Goal: Task Accomplishment & Management: Use online tool/utility

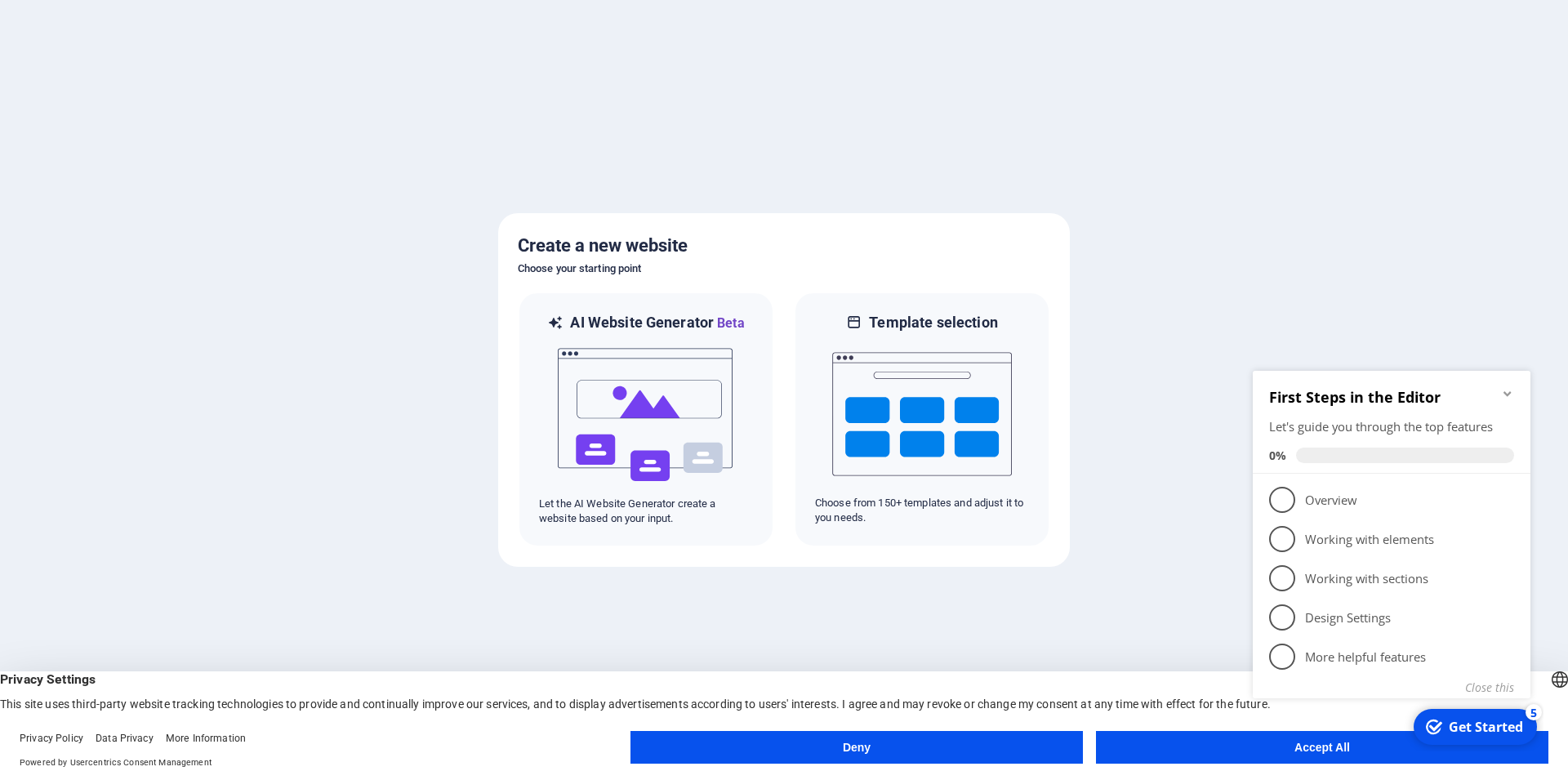
click at [1204, 748] on button "Accept All" at bounding box center [1322, 747] width 452 height 33
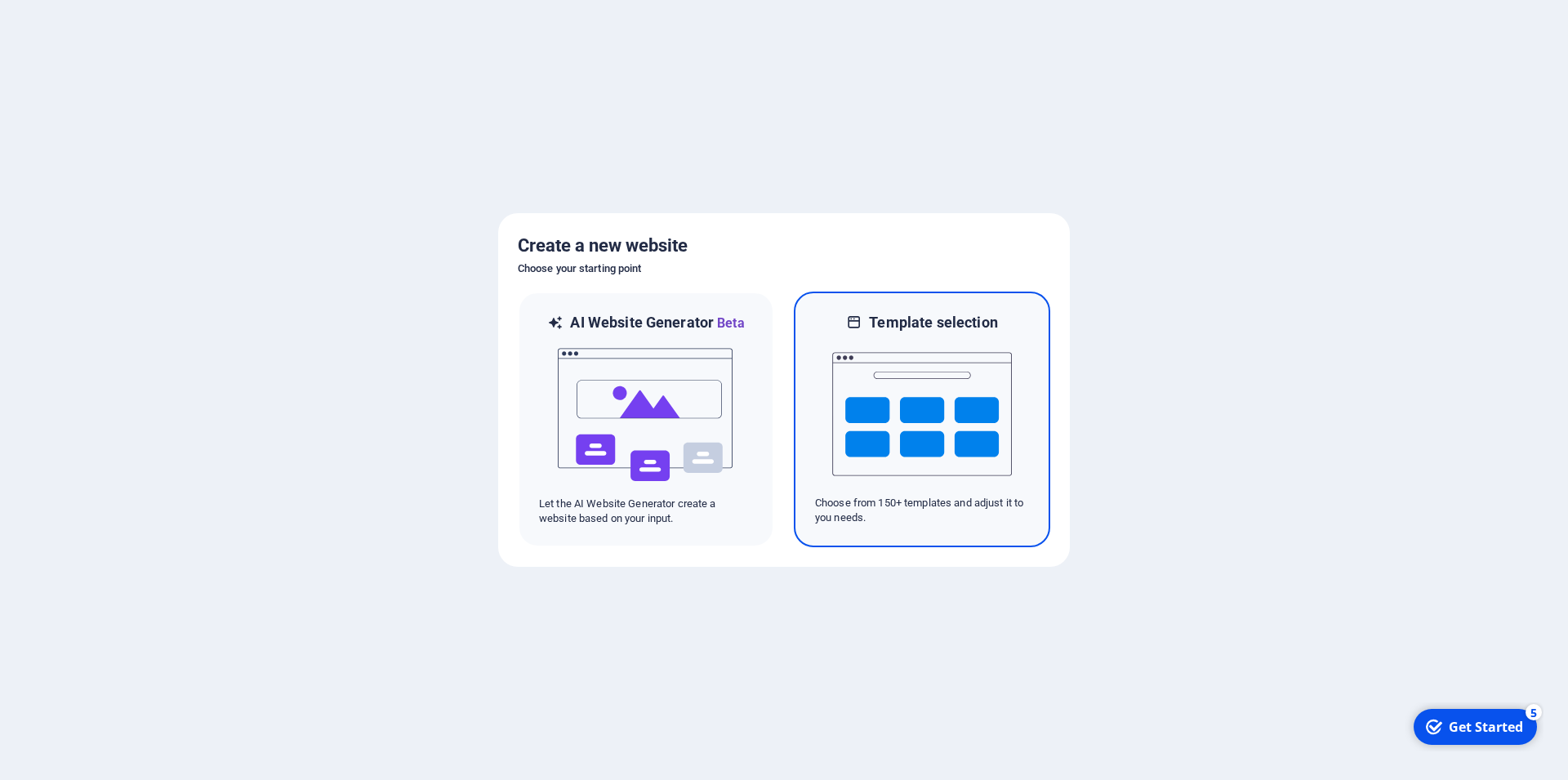
click at [945, 407] on img at bounding box center [922, 414] width 180 height 163
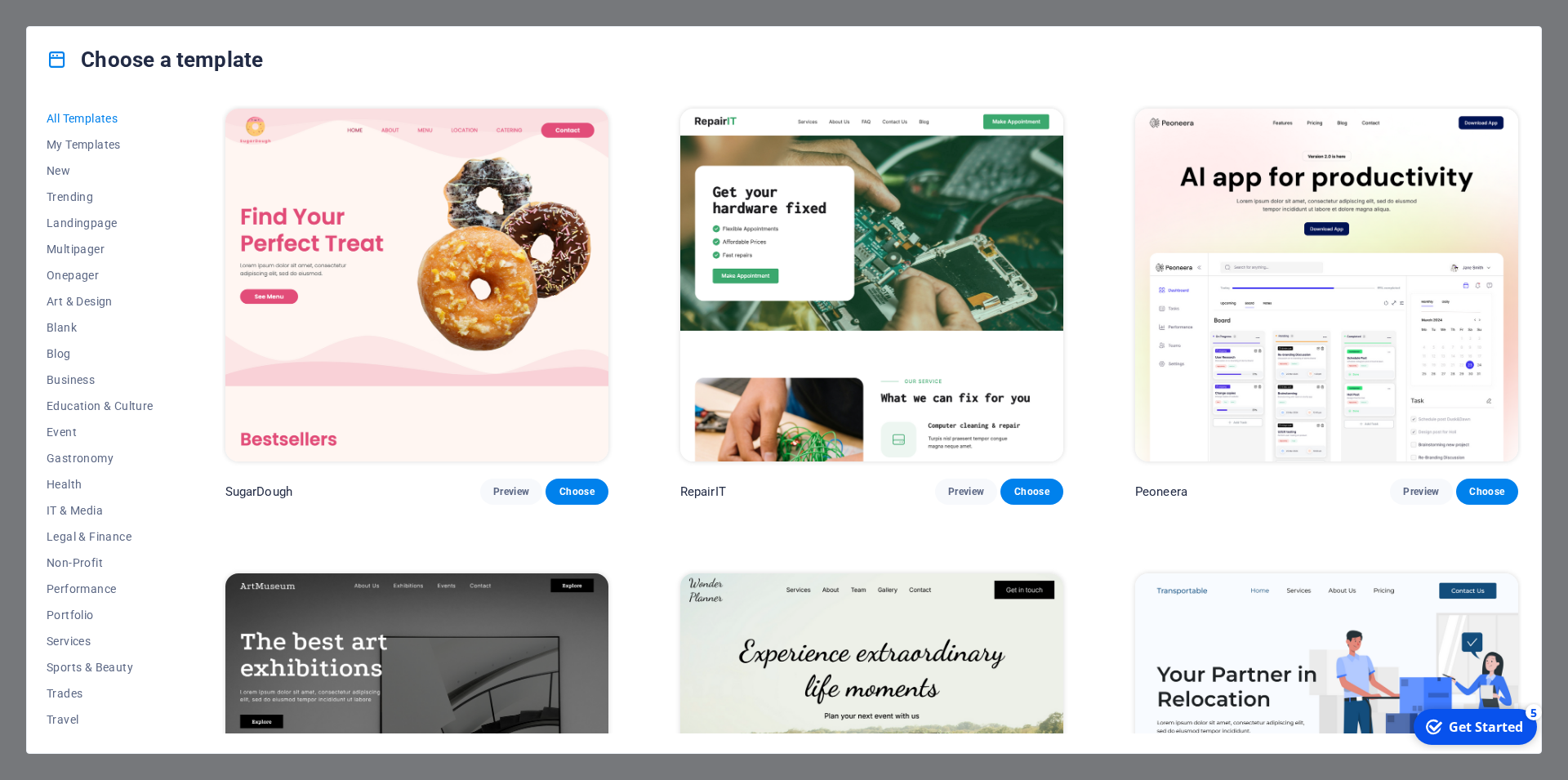
click at [930, 244] on img at bounding box center [871, 284] width 383 height 353
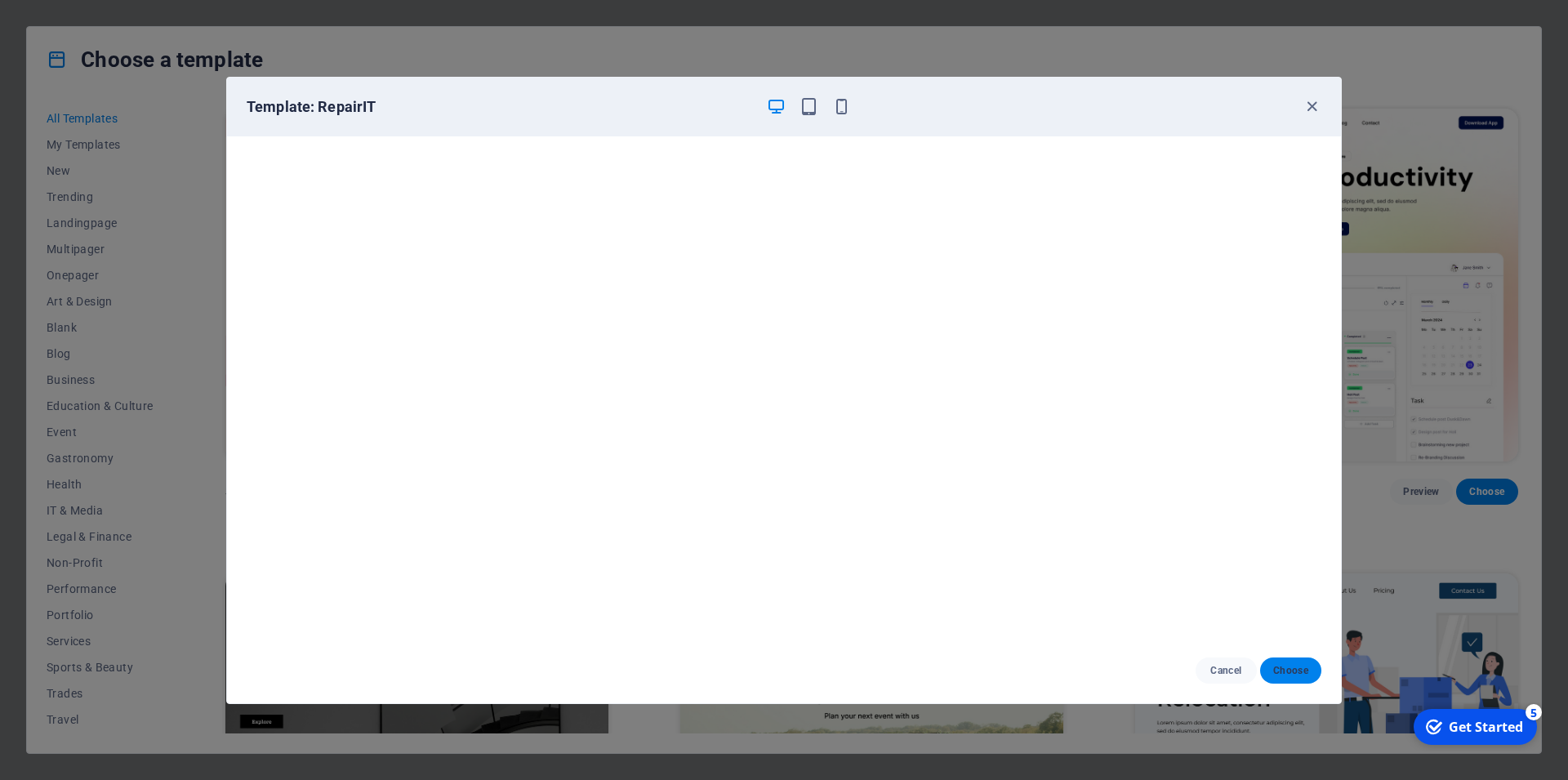
click at [1293, 667] on span "Choose" at bounding box center [1290, 671] width 35 height 13
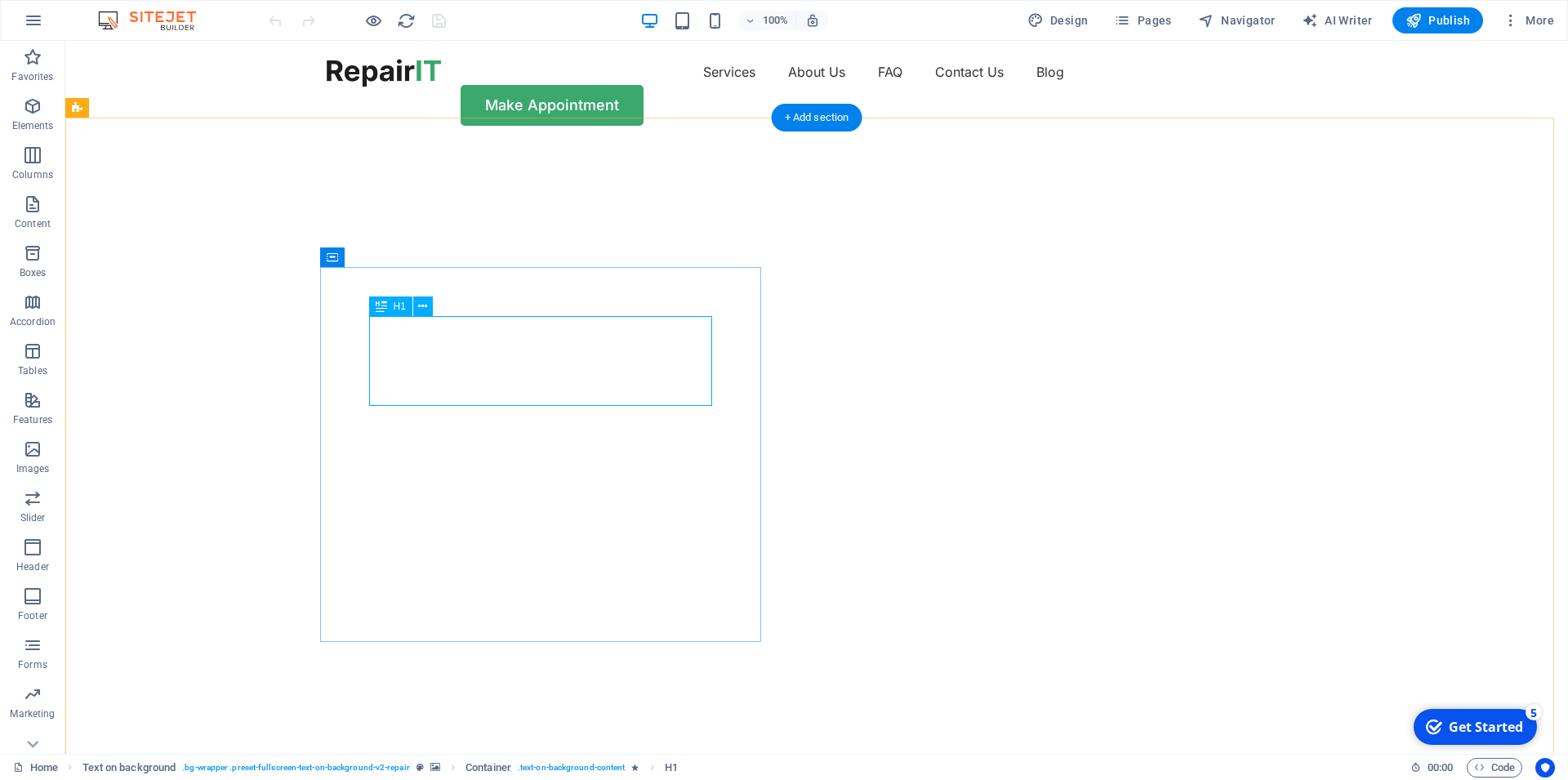
click at [1248, 144] on img "1/2" at bounding box center [809, 144] width 1489 height 0
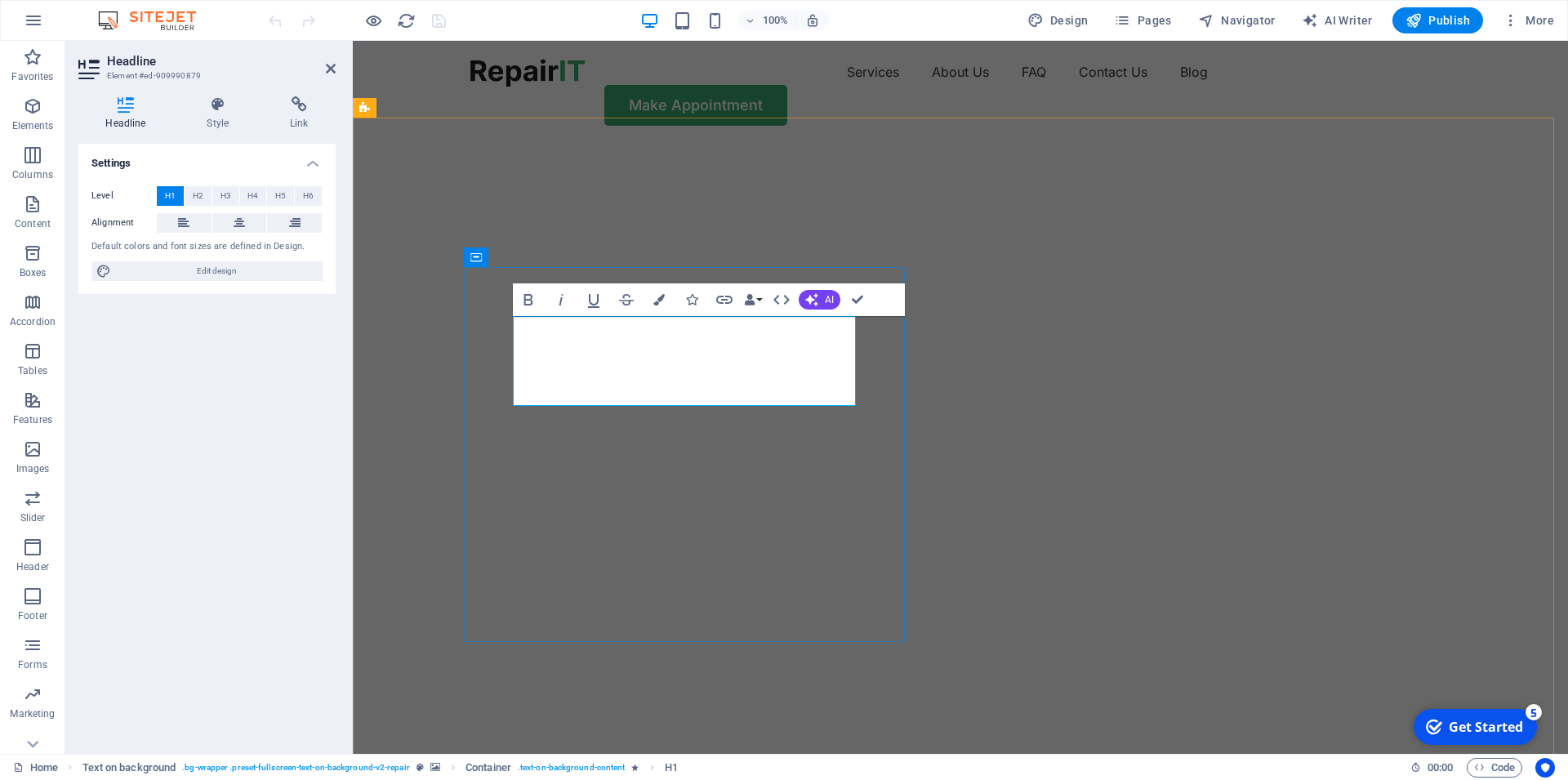
drag, startPoint x: 831, startPoint y: 384, endPoint x: 494, endPoint y: 378, distance: 337.1
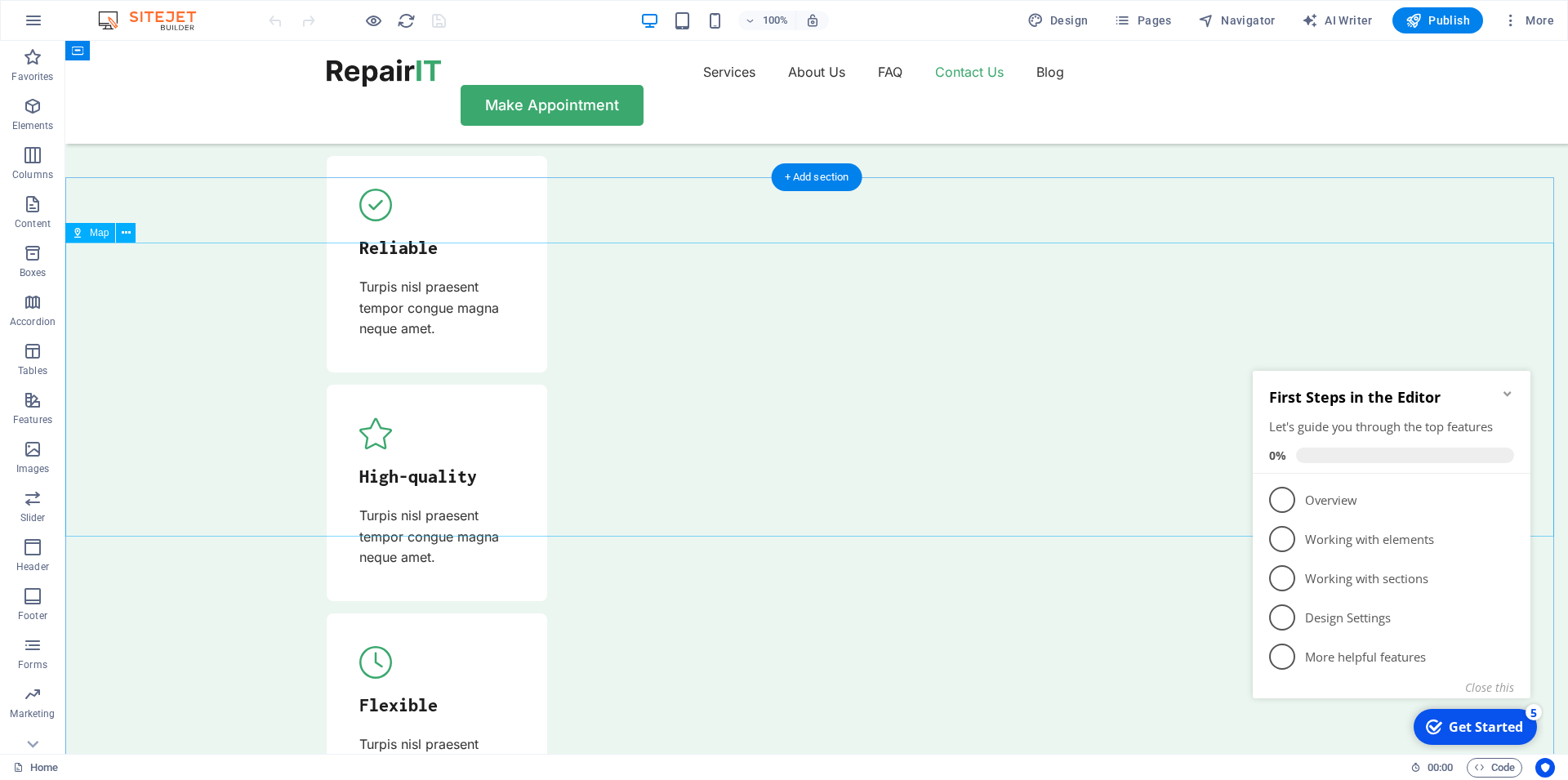
scroll to position [5089, 0]
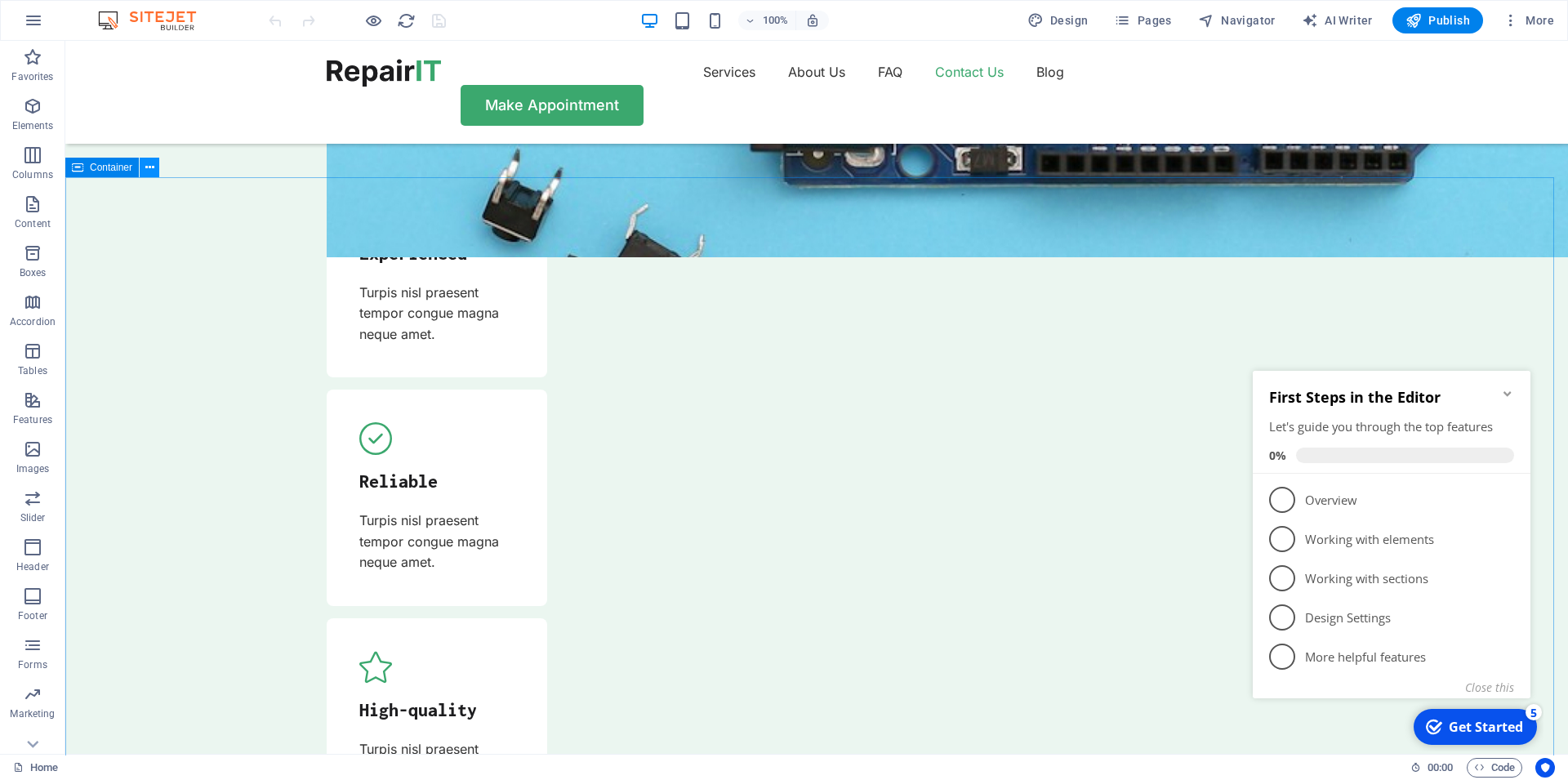
click at [0, 0] on icon at bounding box center [0, 0] width 0 height 0
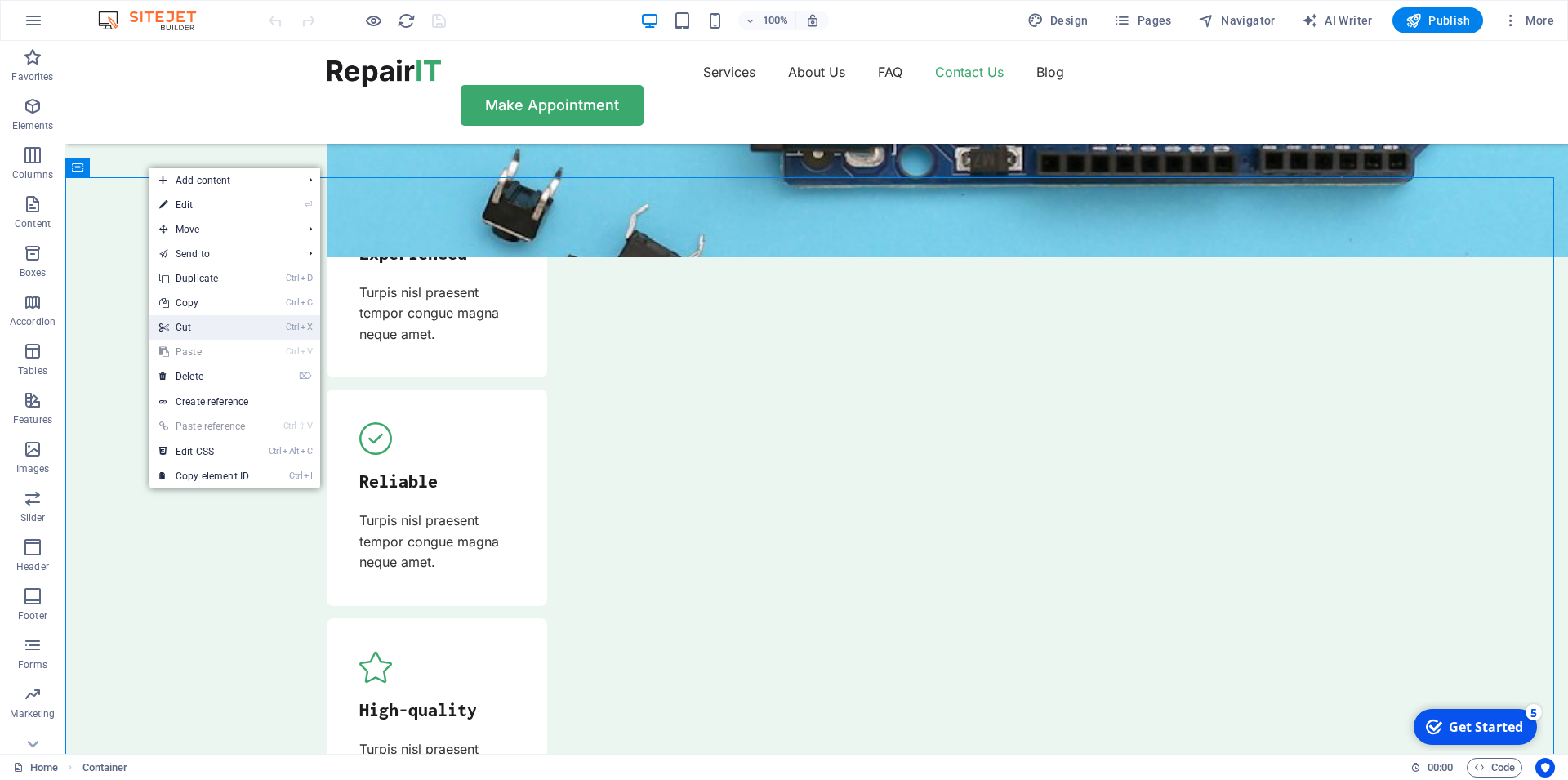
click at [216, 335] on link "Ctrl X Cut" at bounding box center [204, 328] width 109 height 24
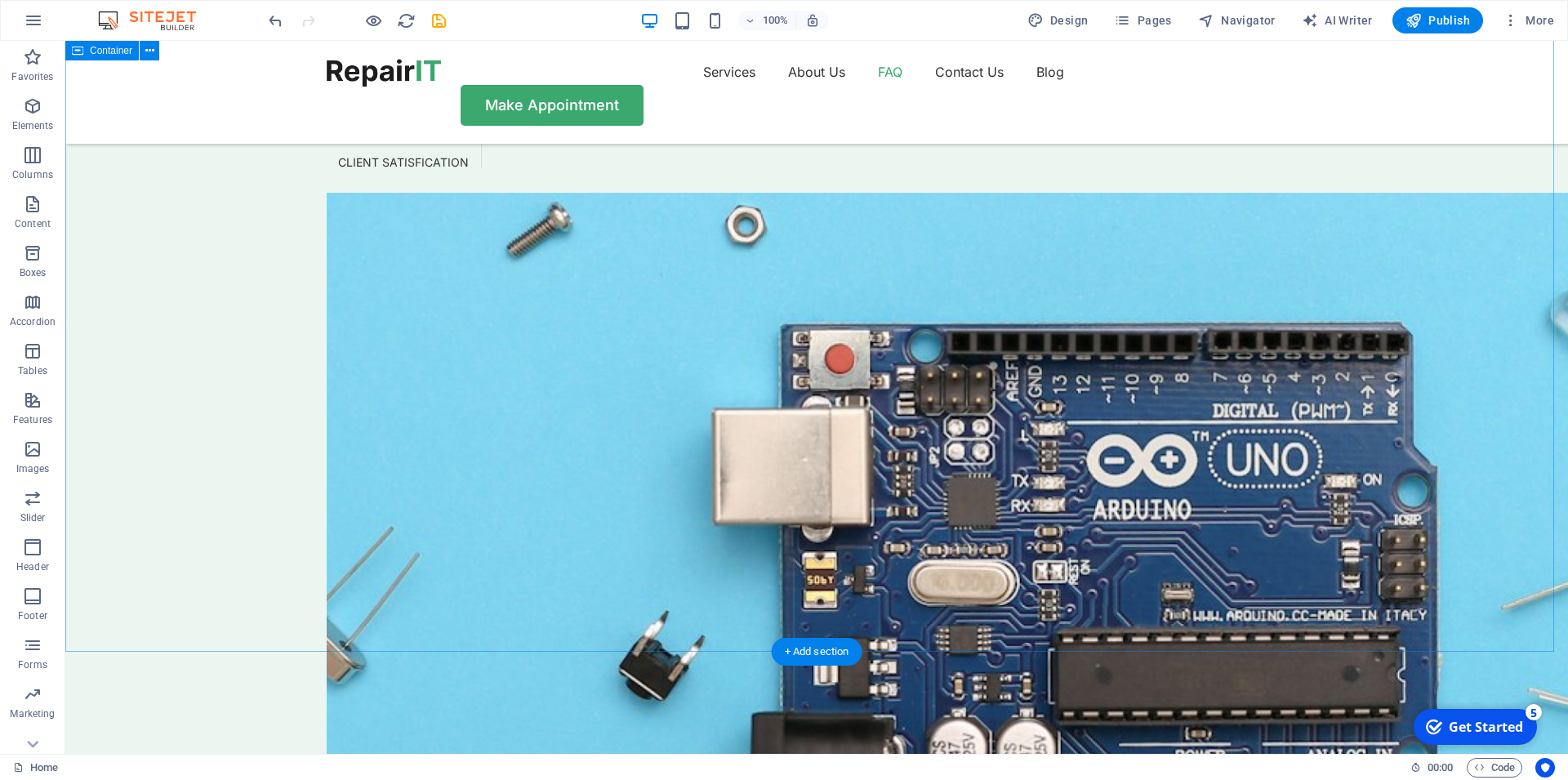
scroll to position [4281, 0]
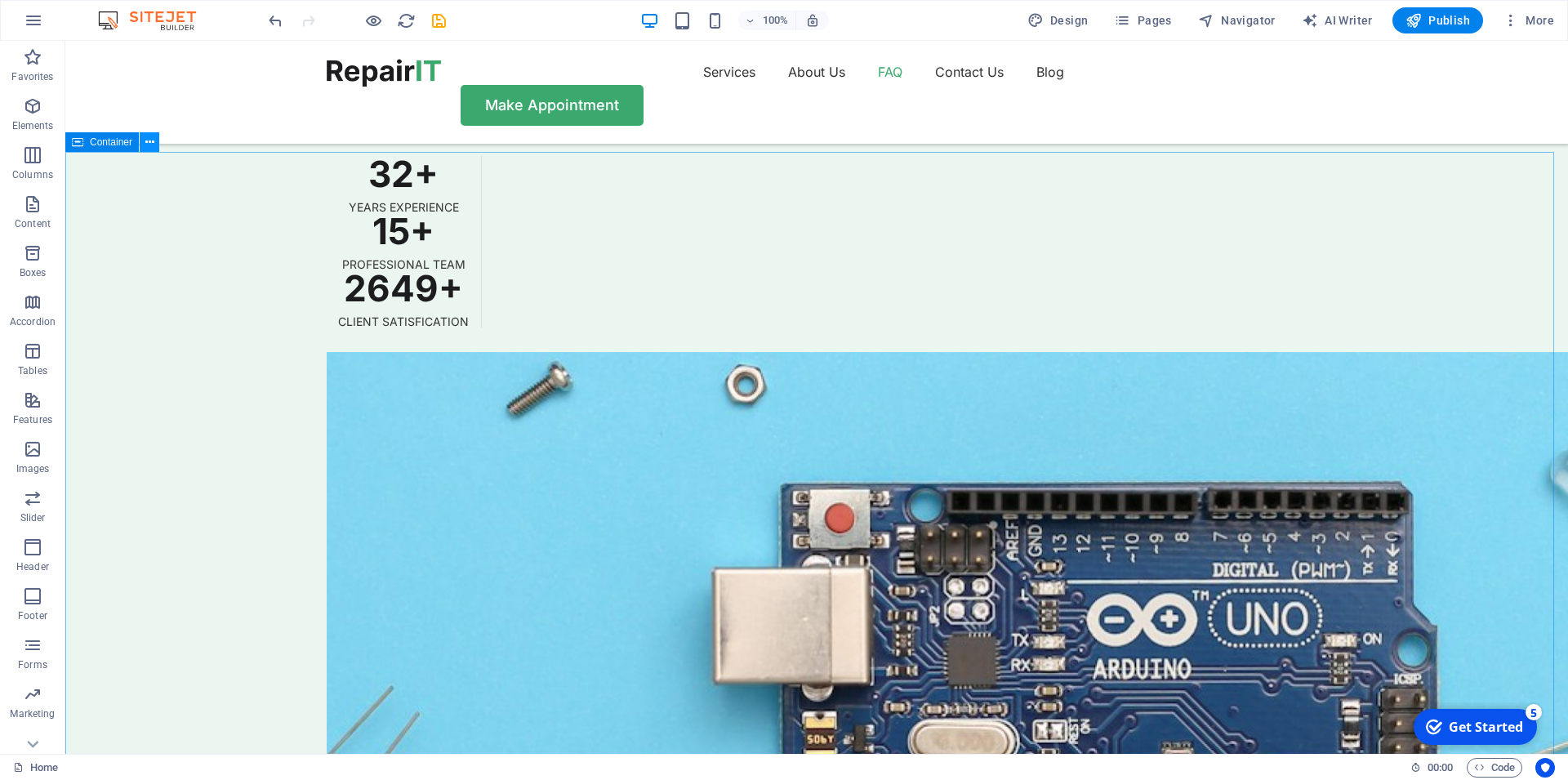
click at [153, 140] on icon at bounding box center [150, 142] width 9 height 17
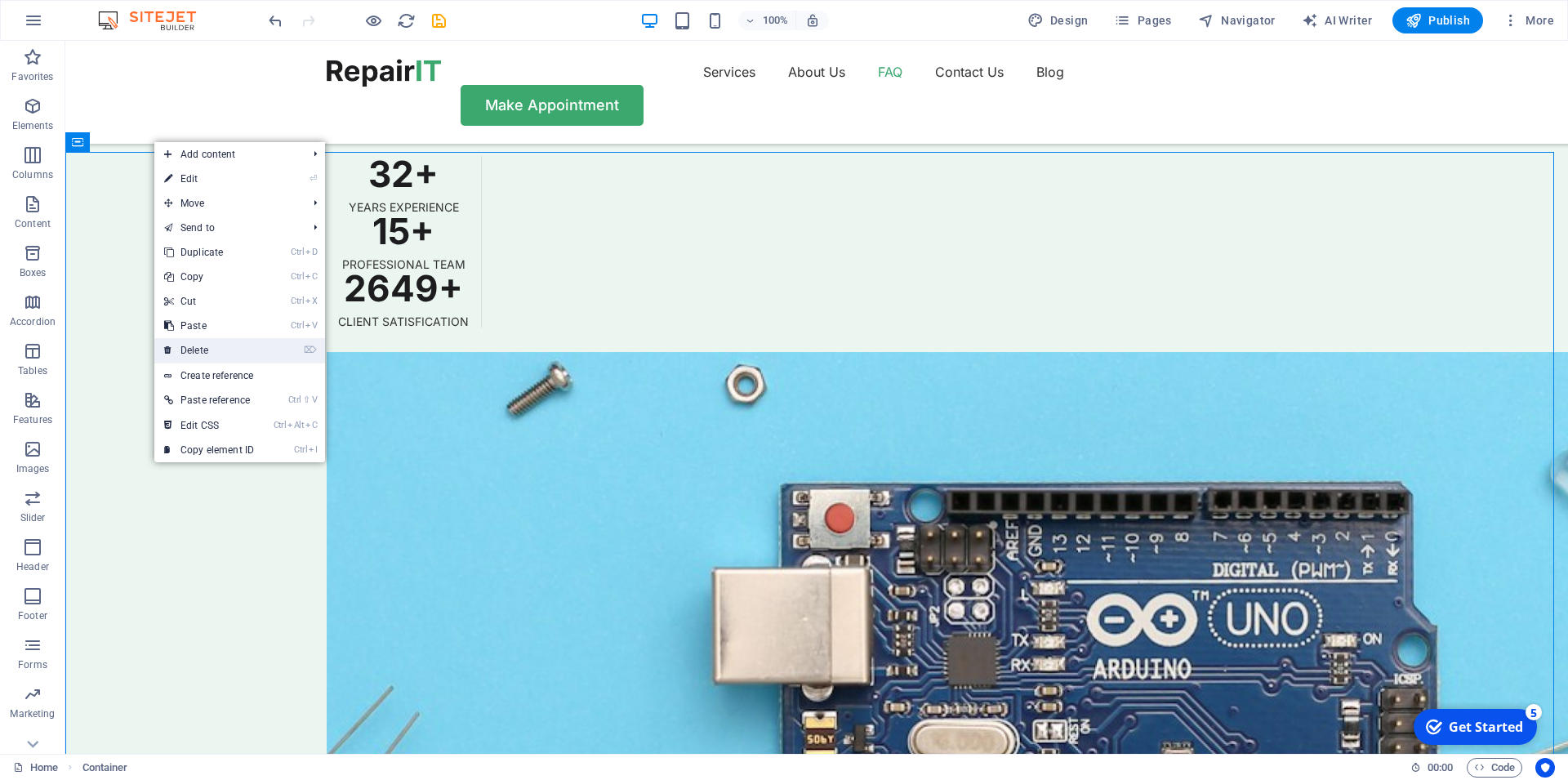
click at [215, 344] on link "⌦ Delete" at bounding box center [209, 350] width 109 height 24
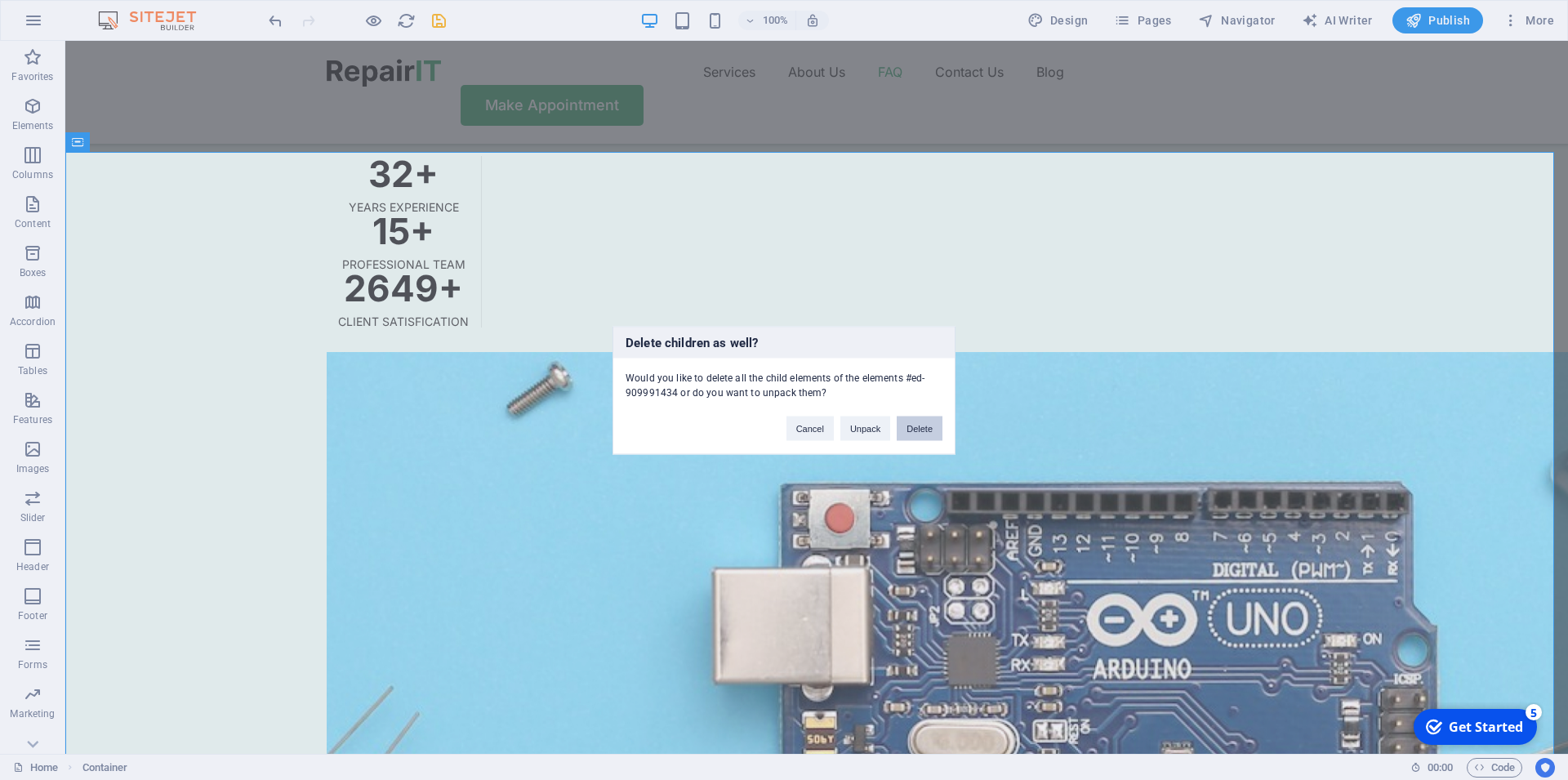
click at [924, 434] on button "Delete" at bounding box center [919, 428] width 46 height 24
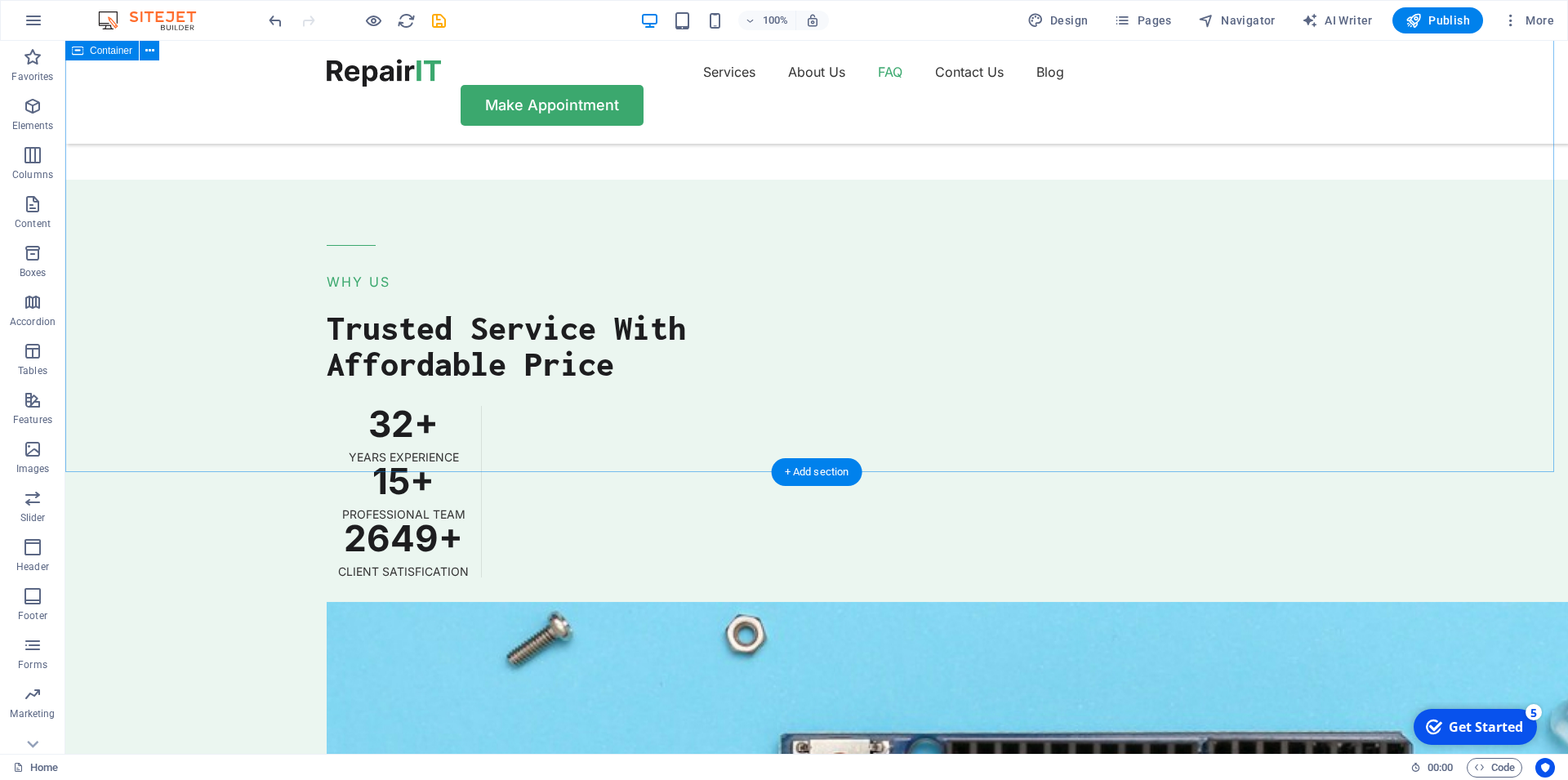
scroll to position [3531, 0]
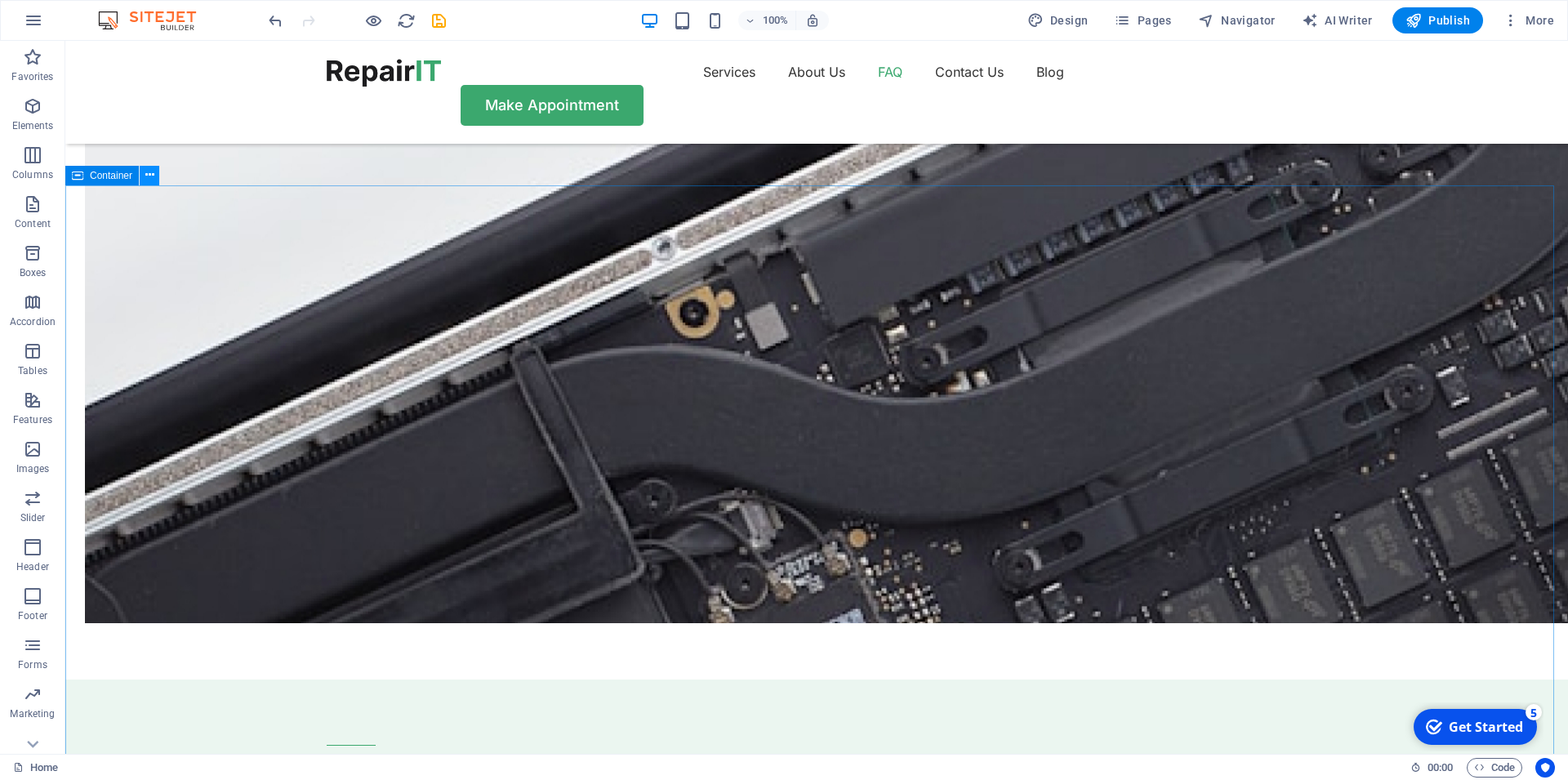
click at [151, 178] on icon at bounding box center [150, 175] width 9 height 17
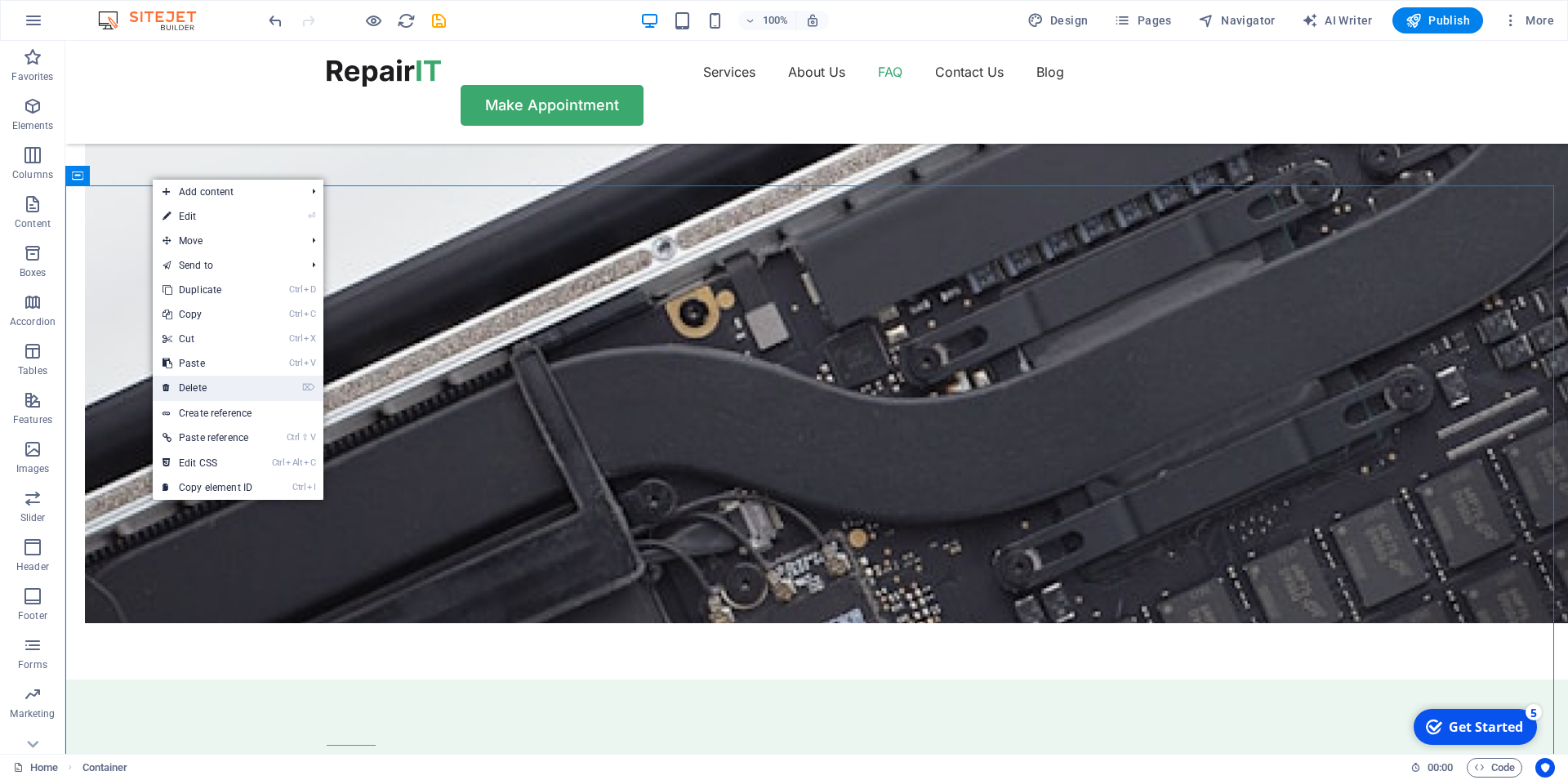
click at [218, 394] on link "⌦ Delete" at bounding box center [207, 388] width 109 height 24
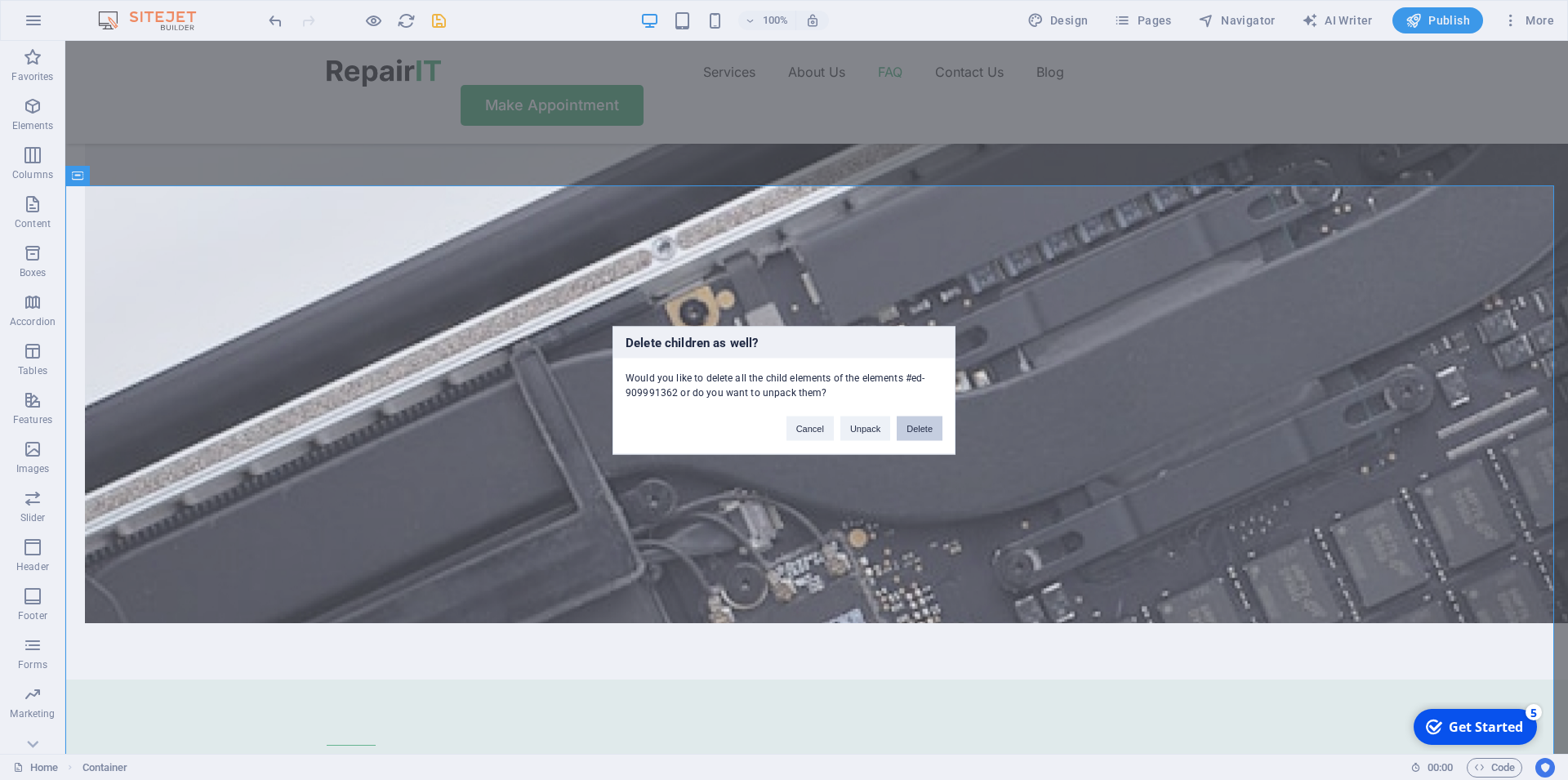
click at [921, 429] on button "Delete" at bounding box center [919, 428] width 46 height 24
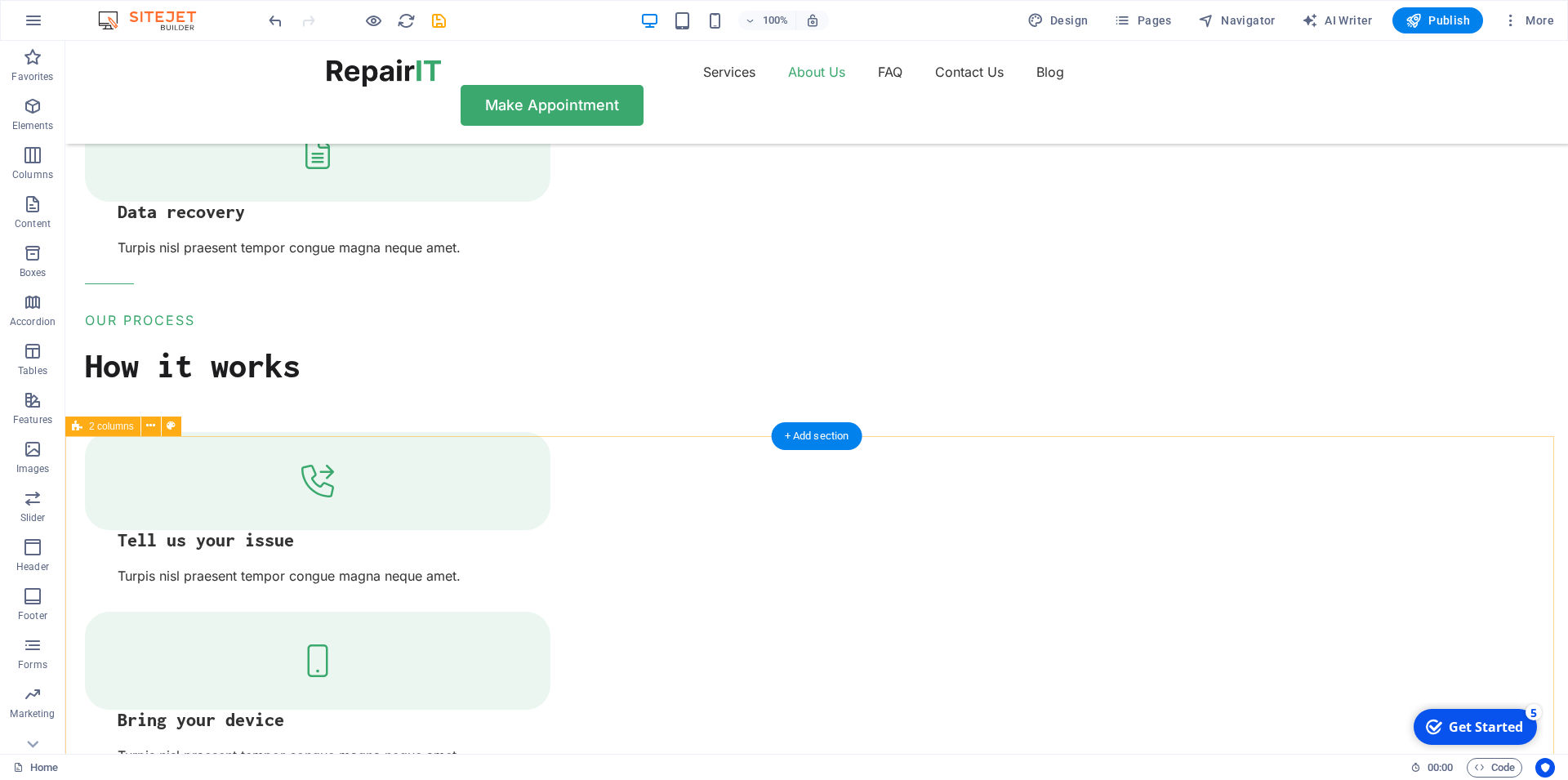
scroll to position [2648, 0]
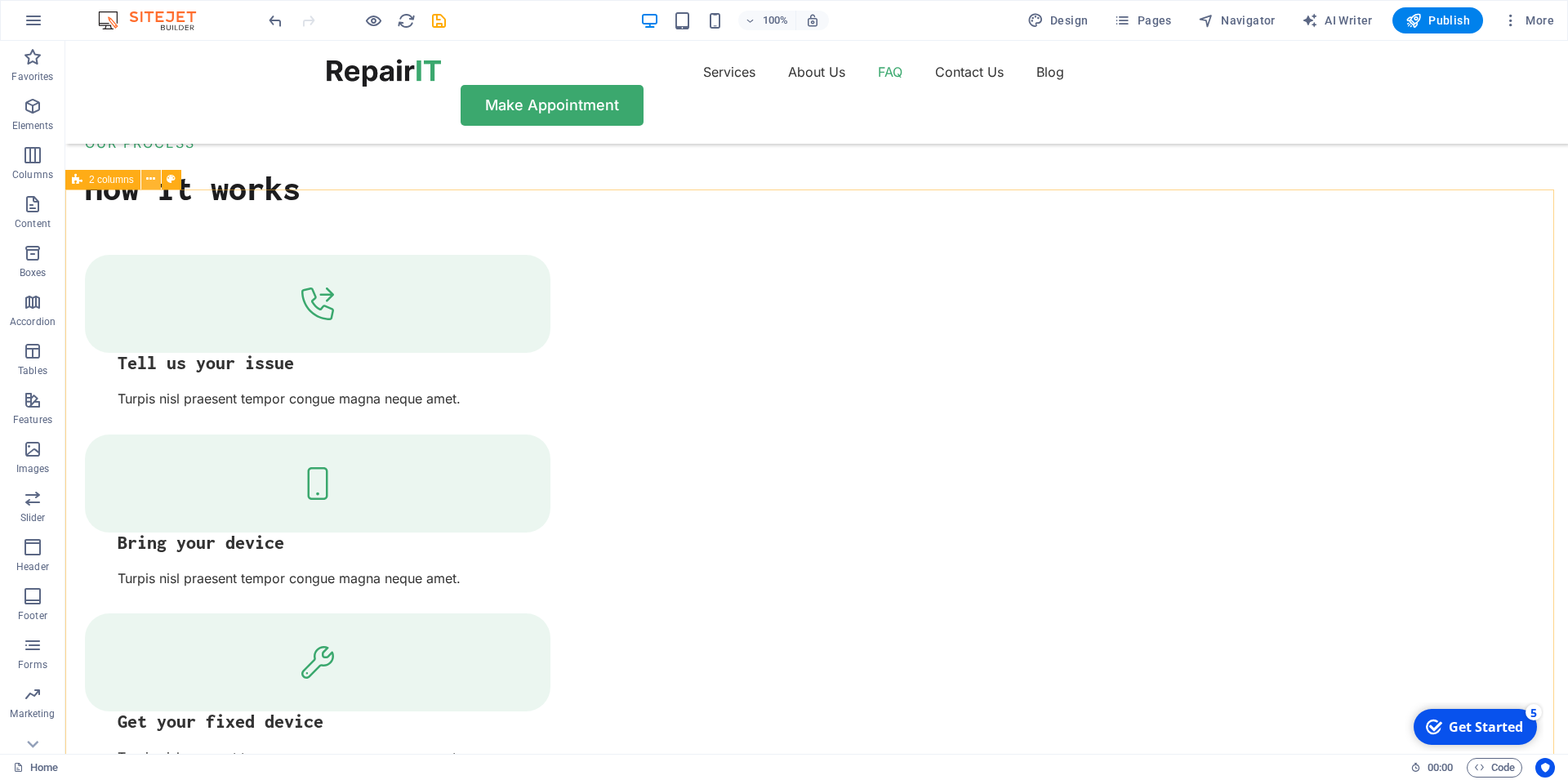
click at [159, 182] on button at bounding box center [151, 179] width 20 height 20
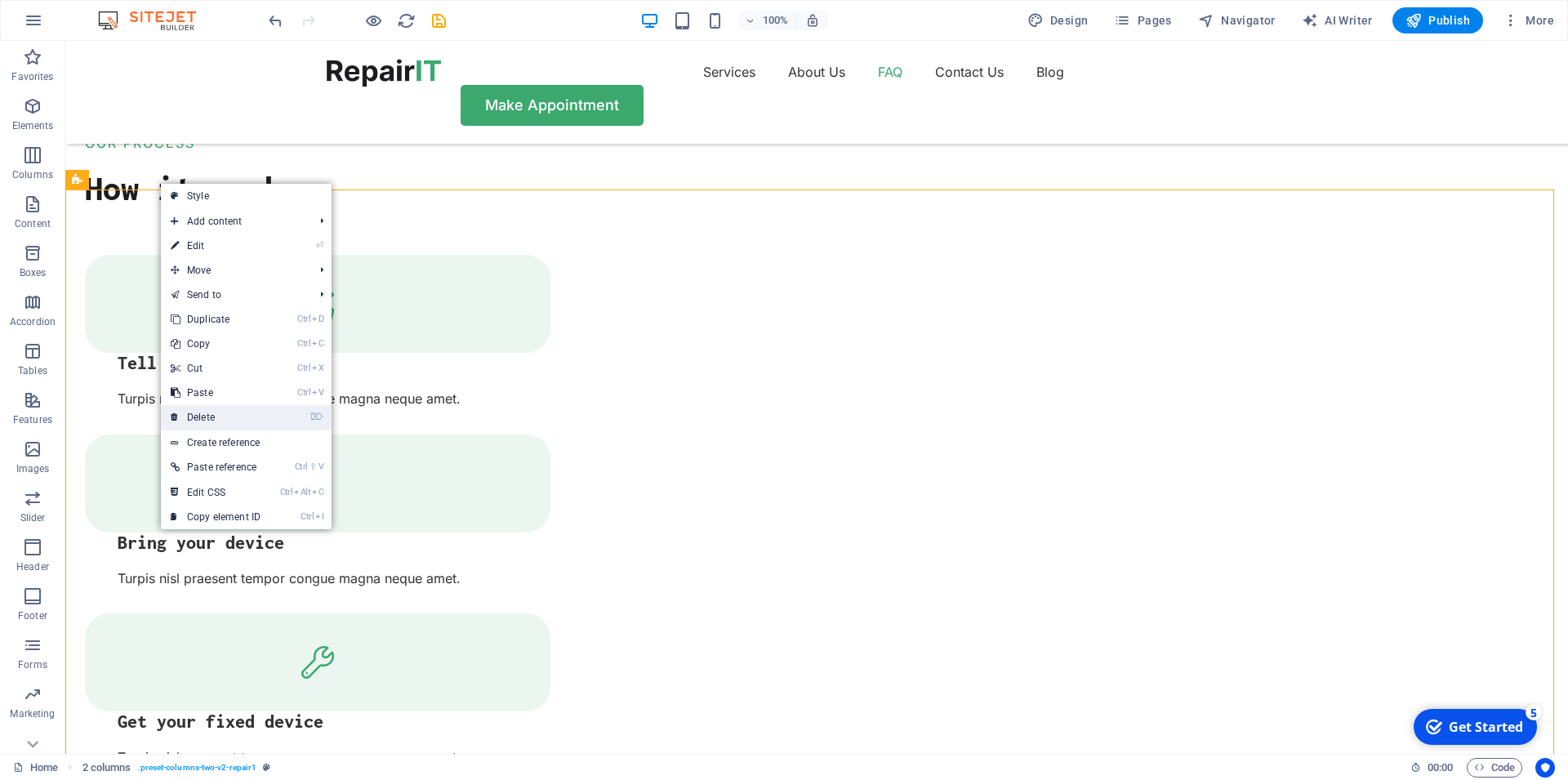
click at [218, 421] on link "⌦ Delete" at bounding box center [216, 417] width 109 height 24
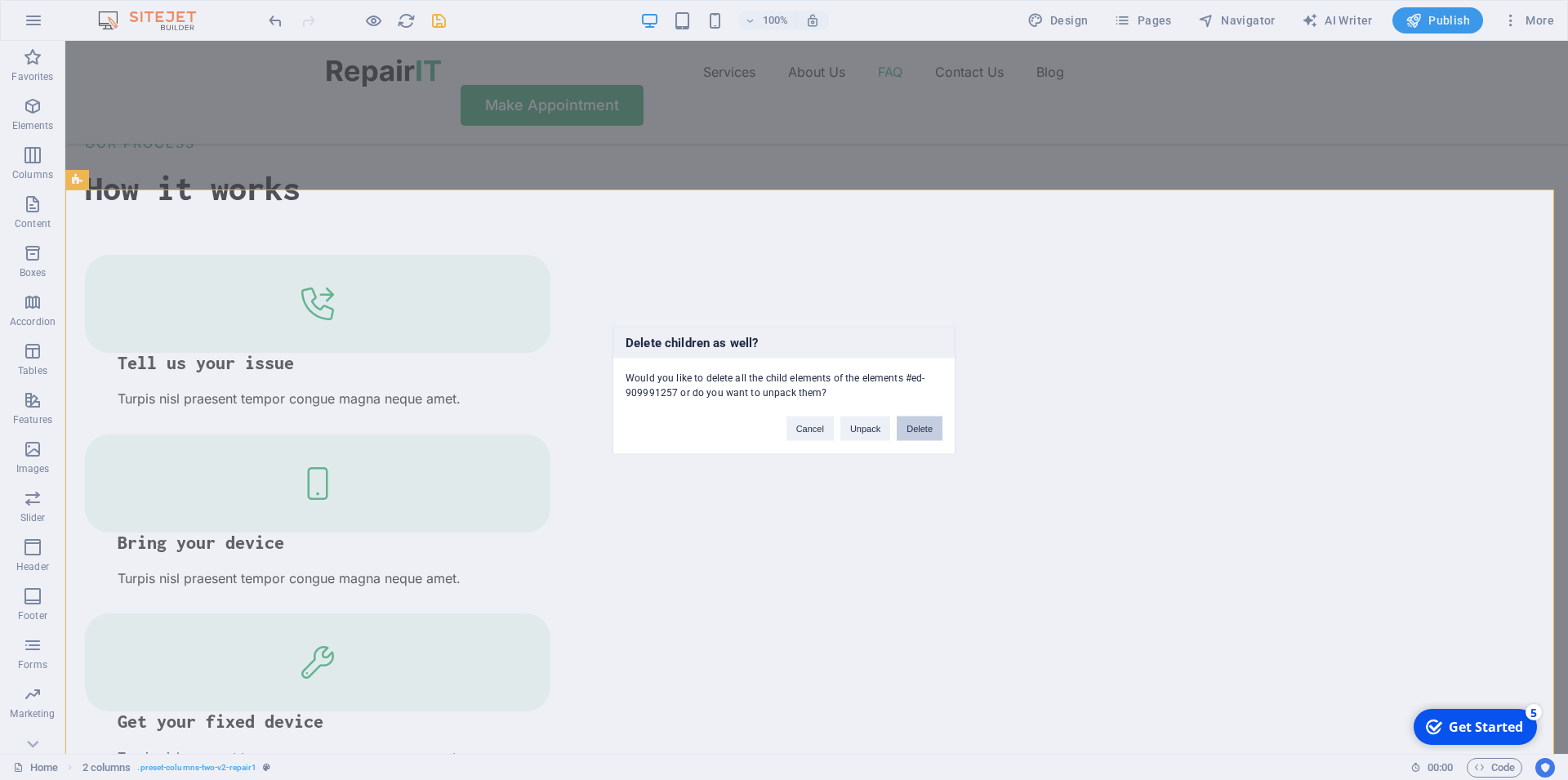
click at [930, 437] on button "Delete" at bounding box center [919, 428] width 46 height 24
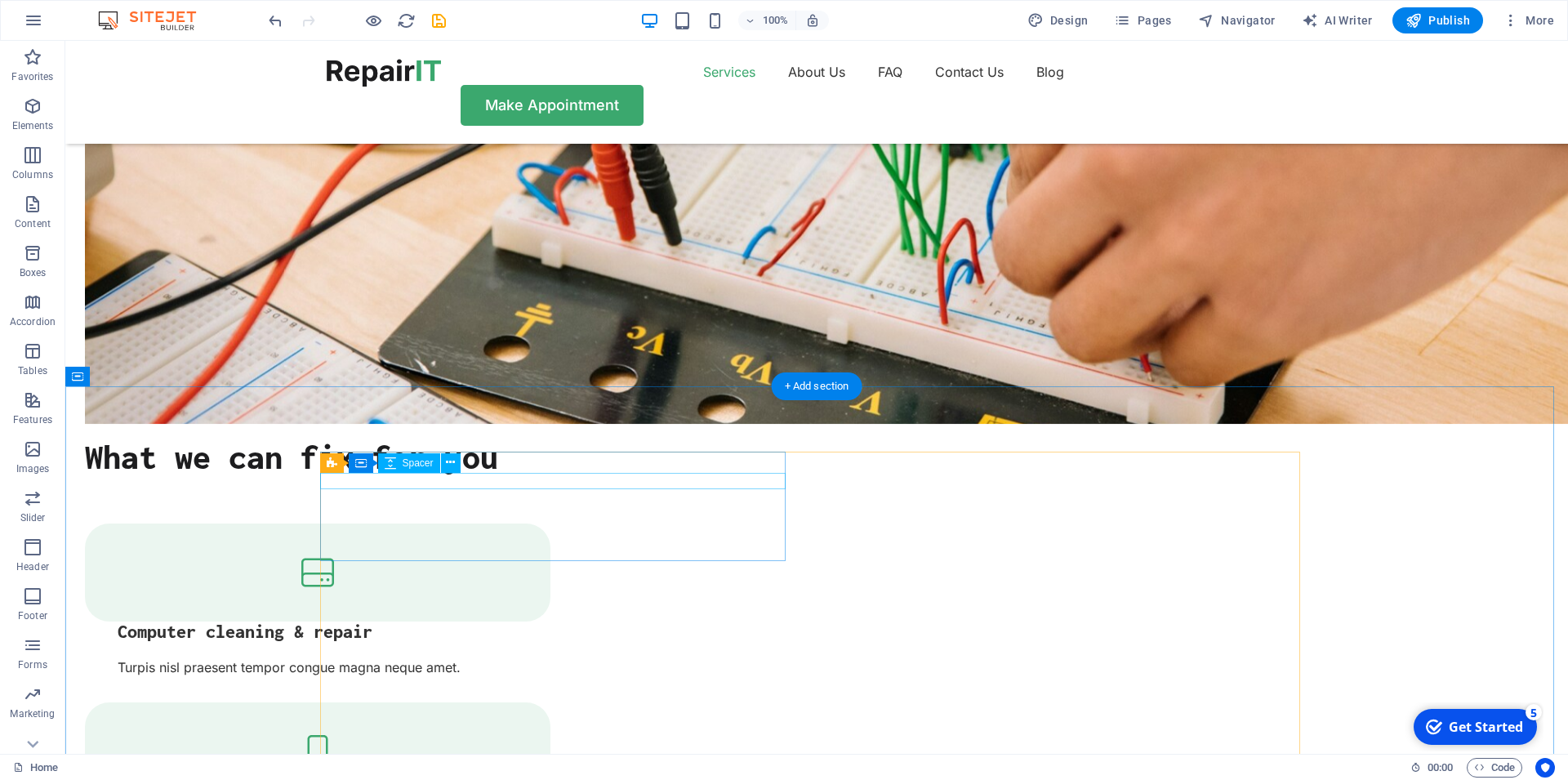
scroll to position [1684, 0]
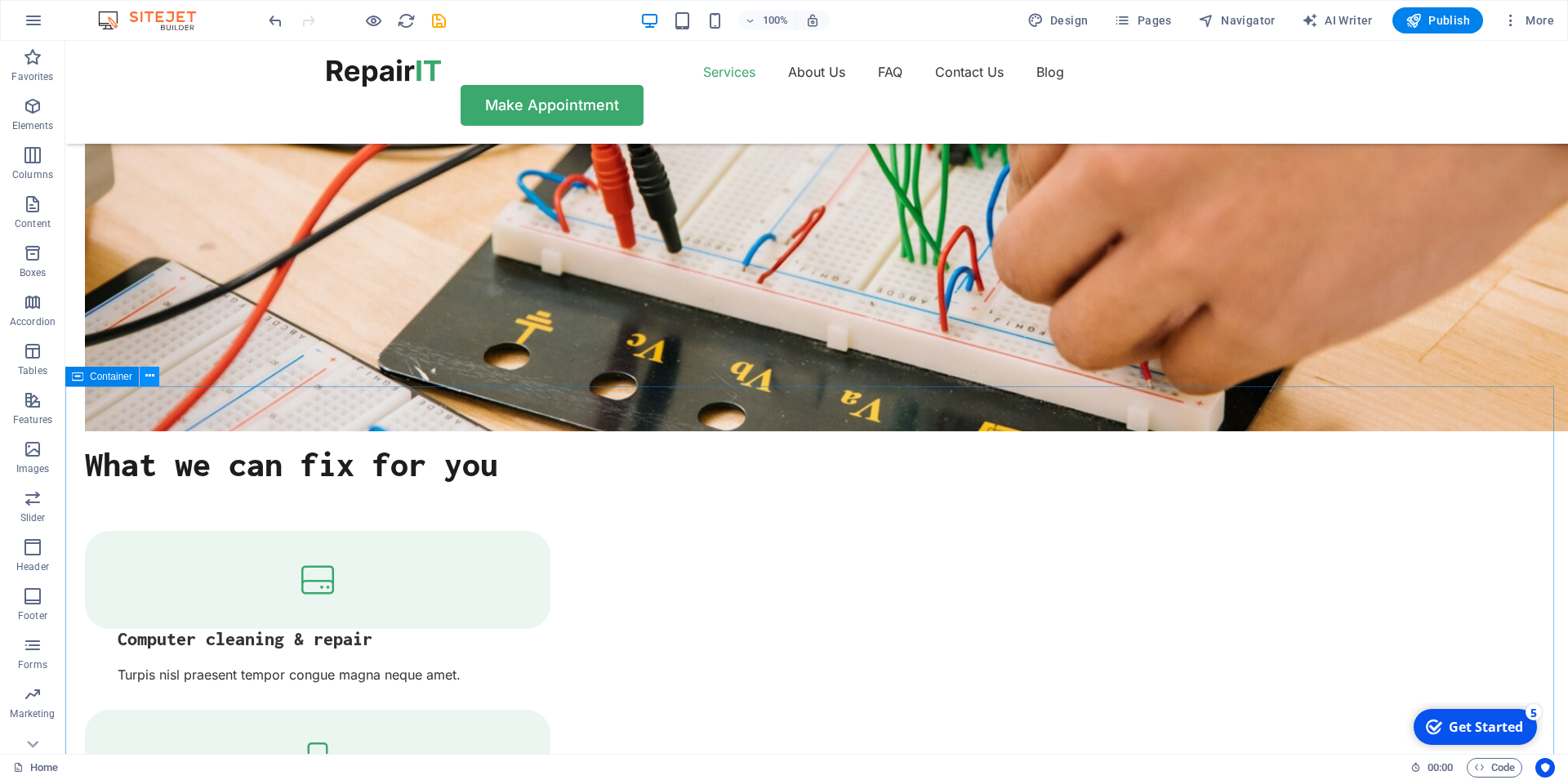
click at [149, 382] on icon at bounding box center [150, 376] width 9 height 17
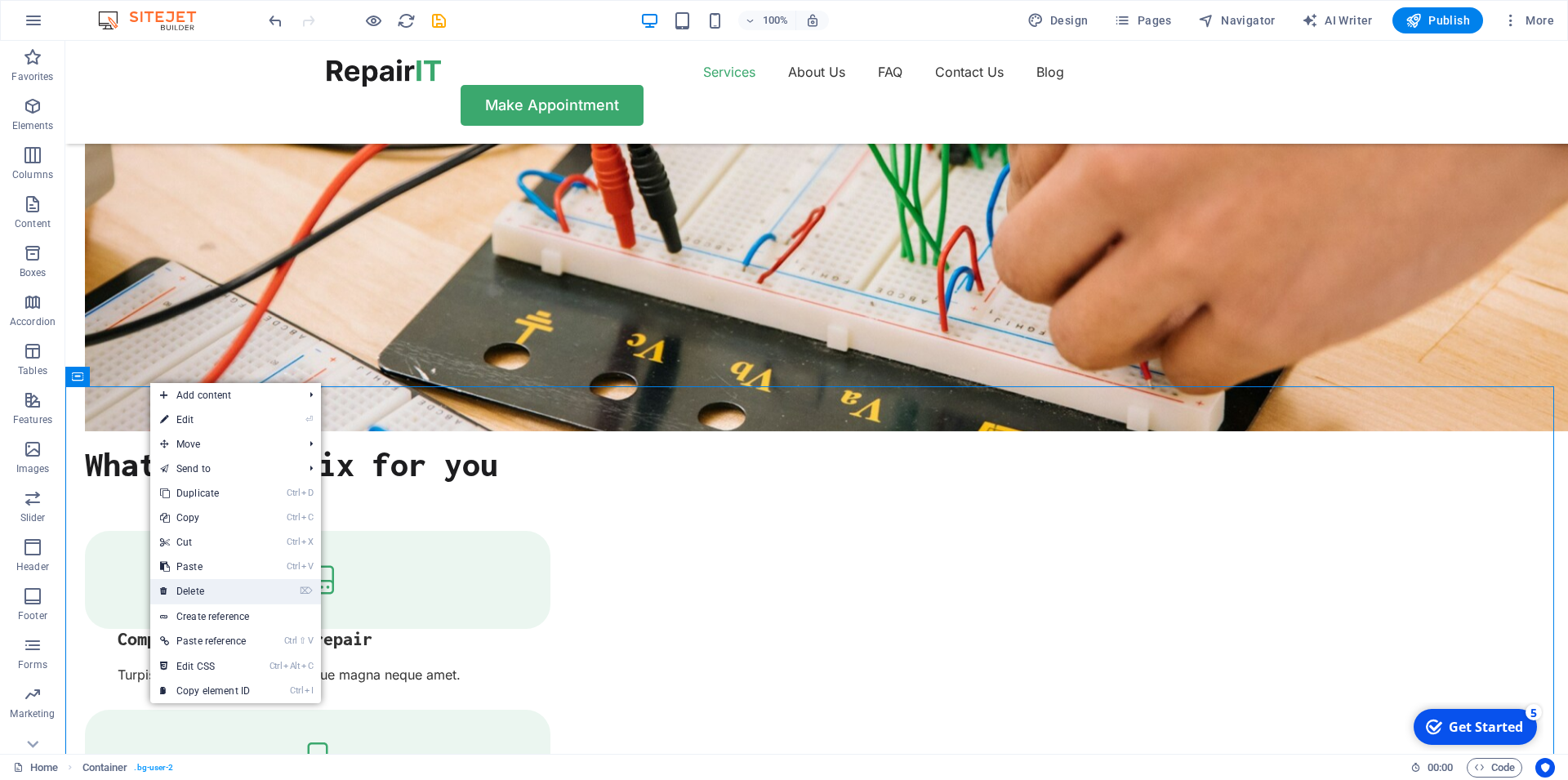
click at [210, 595] on link "⌦ Delete" at bounding box center [205, 592] width 109 height 24
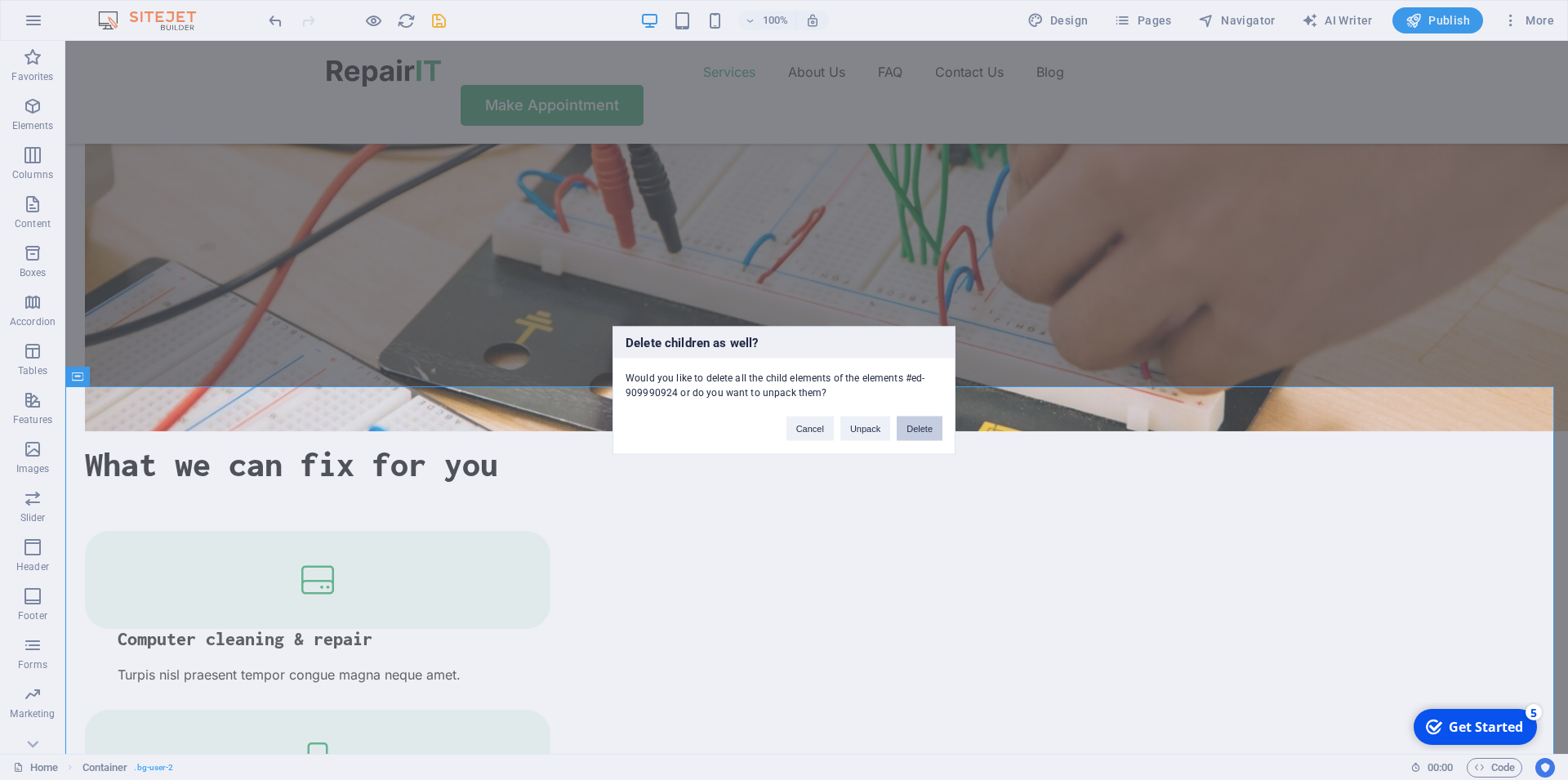
click at [925, 430] on button "Delete" at bounding box center [919, 428] width 46 height 24
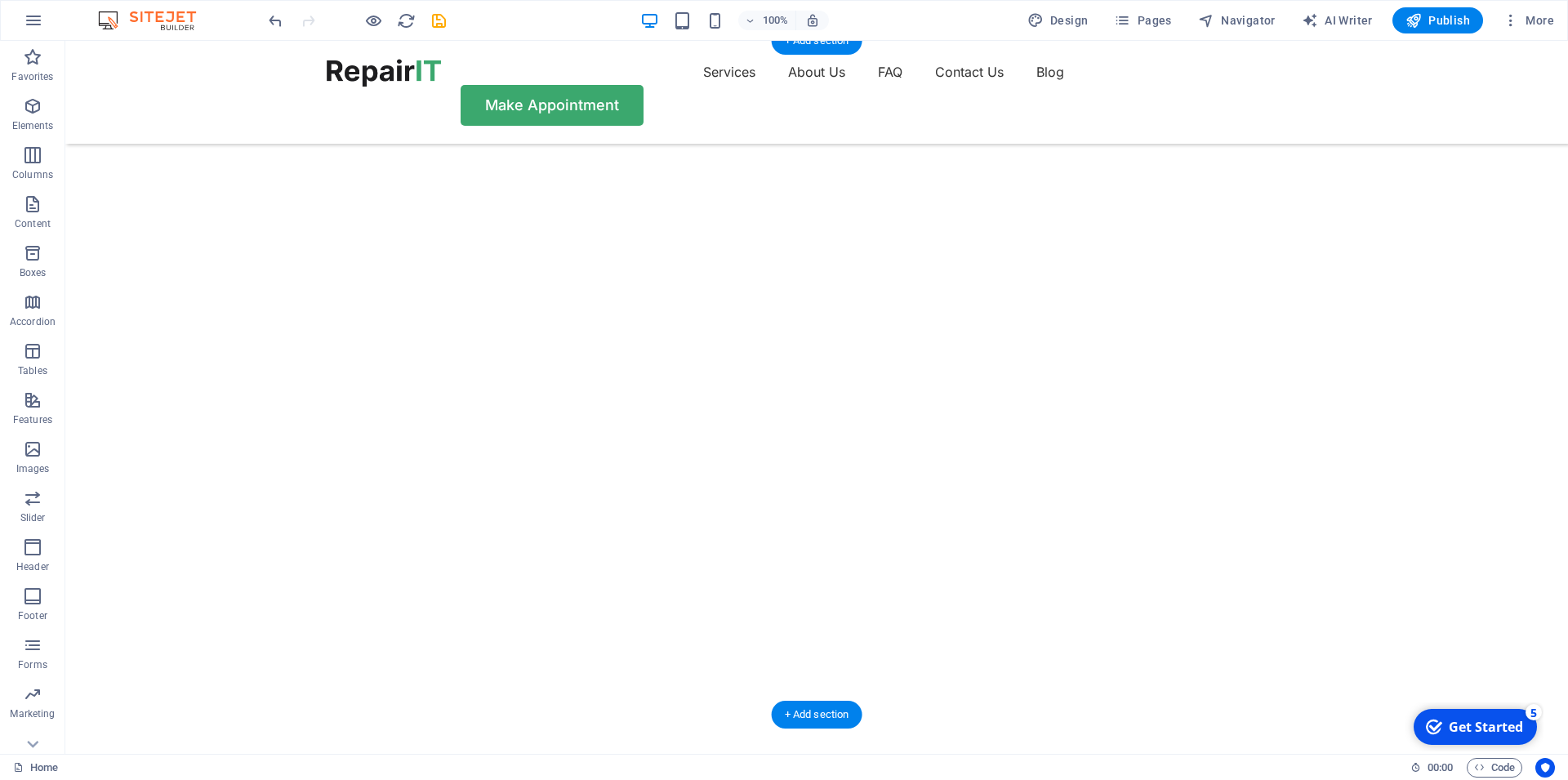
scroll to position [0, 0]
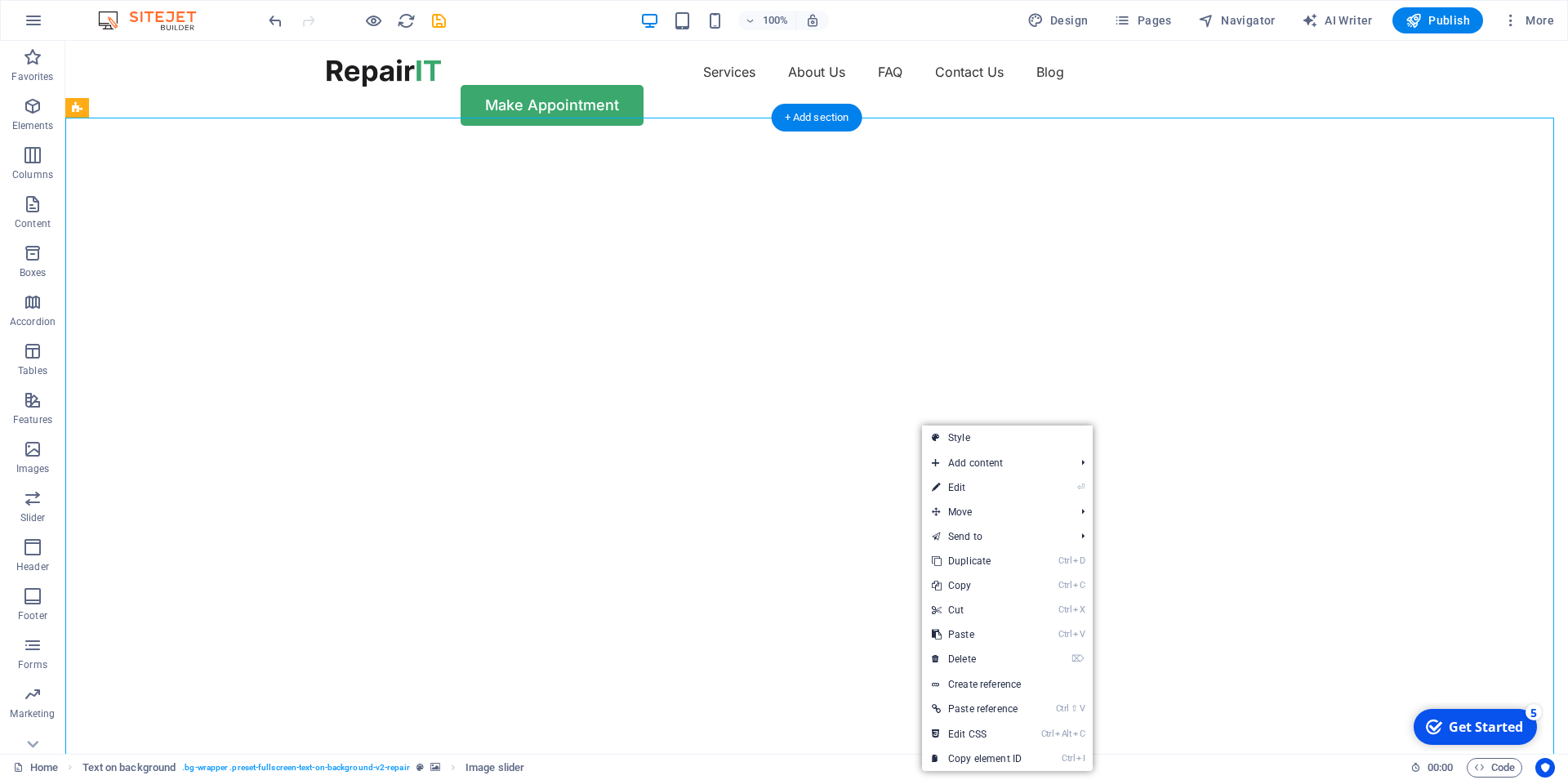
click at [810, 144] on img "1/2" at bounding box center [809, 144] width 1489 height 0
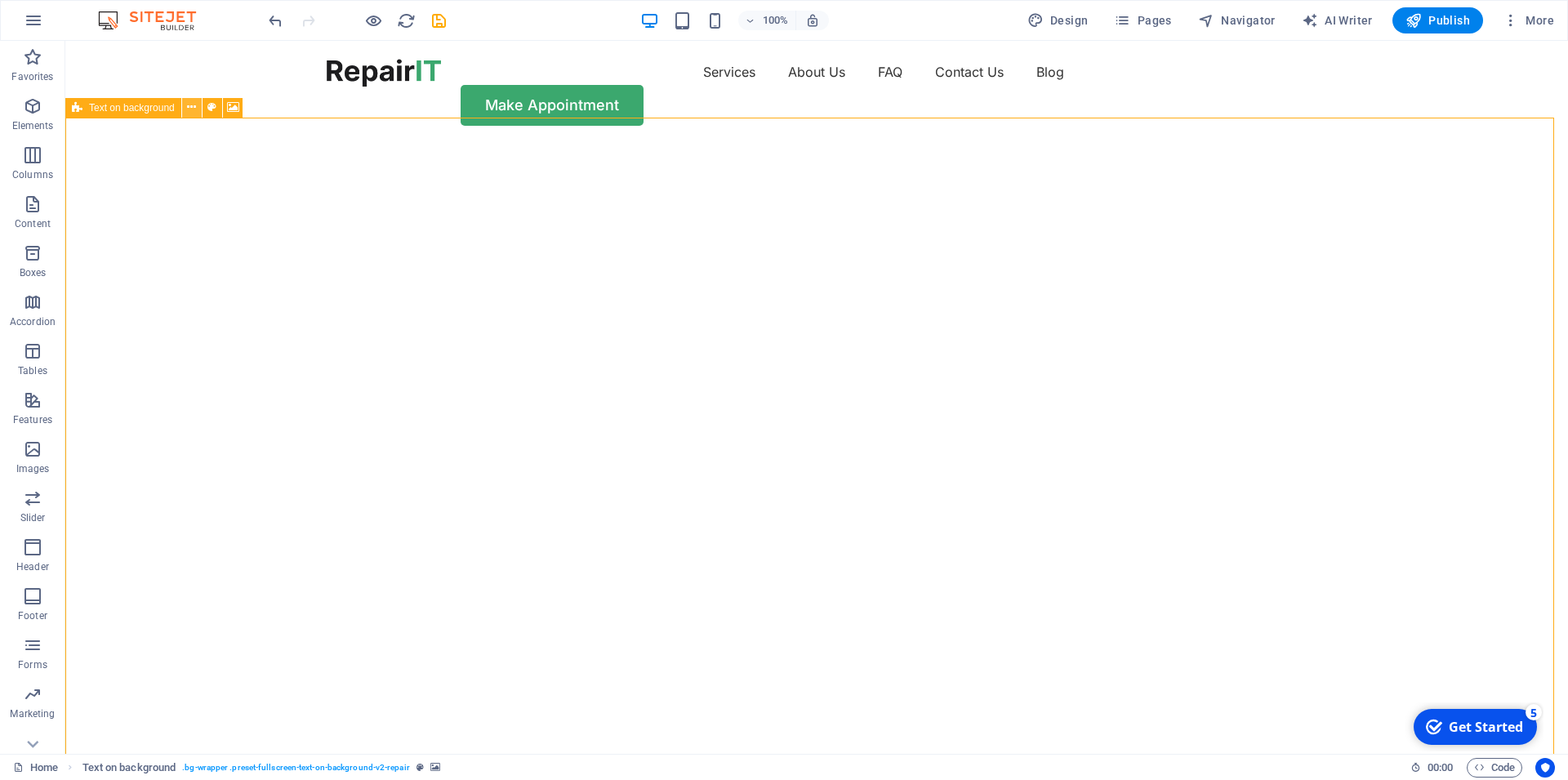
click at [239, 108] on button at bounding box center [233, 107] width 20 height 20
select select "fade"
select select "ms"
select select "s"
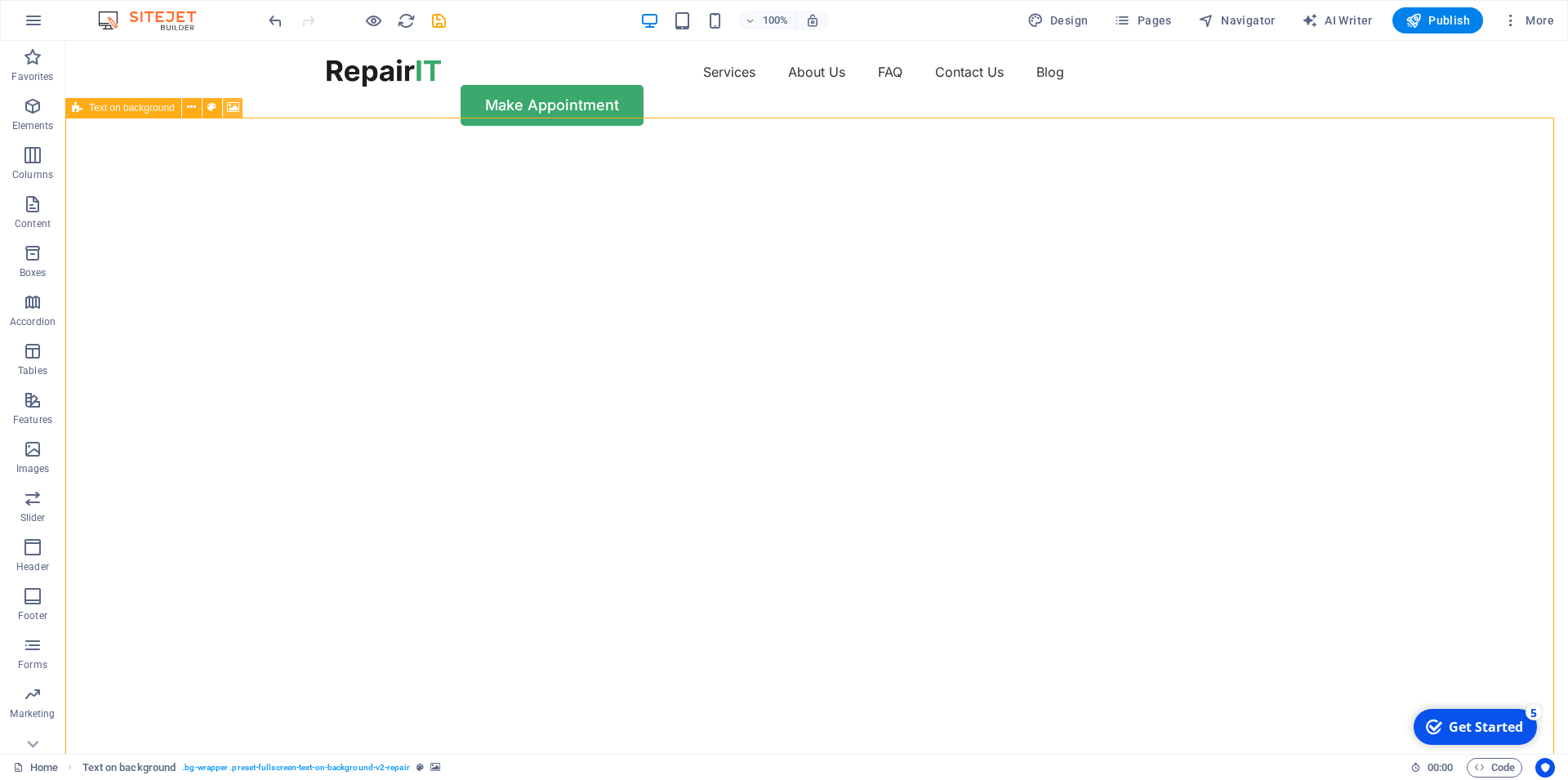
select select "progressive"
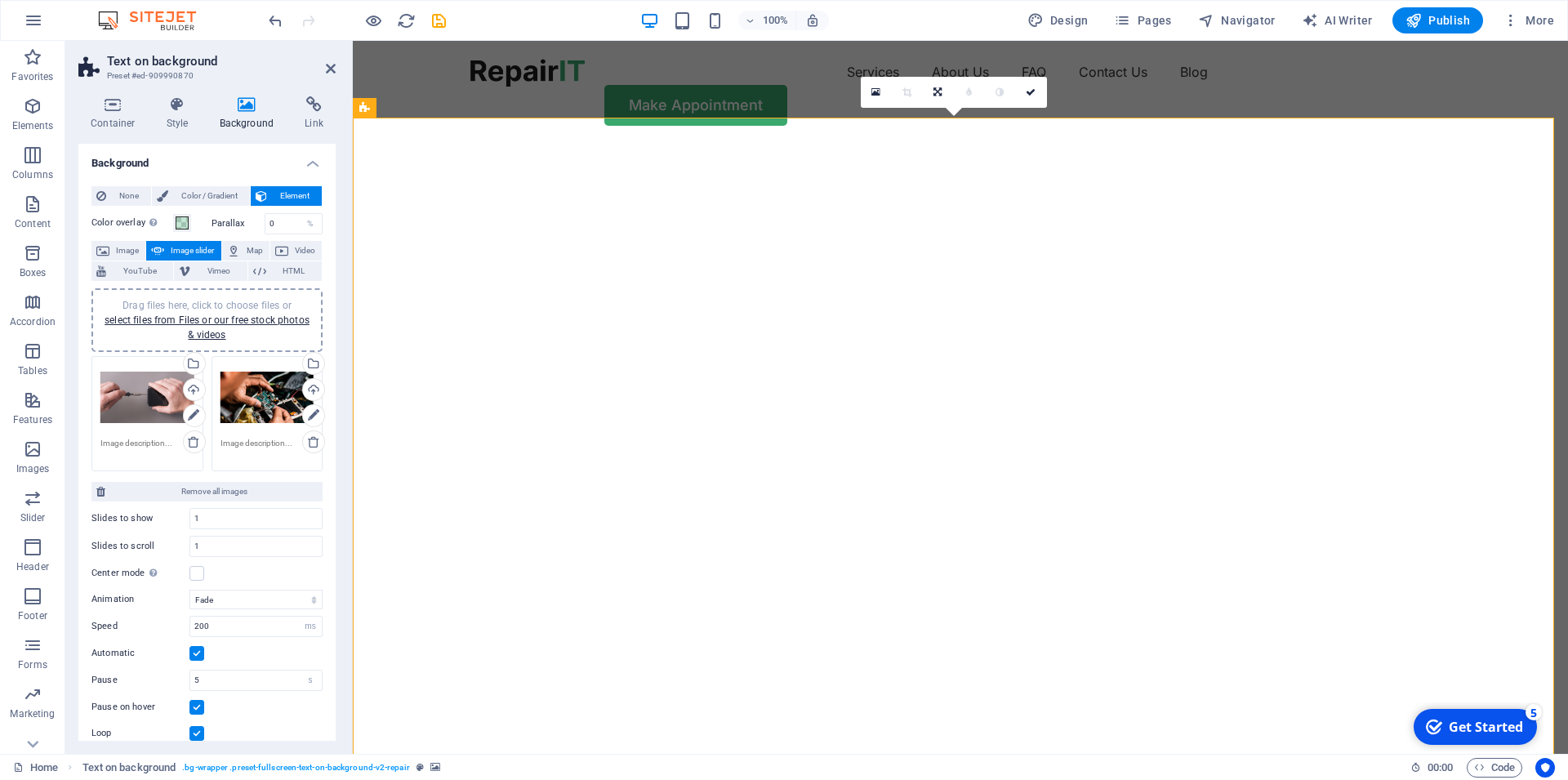
click at [262, 396] on div "Drag files here, click to choose files or select files from Files or our free s…" at bounding box center [267, 398] width 94 height 65
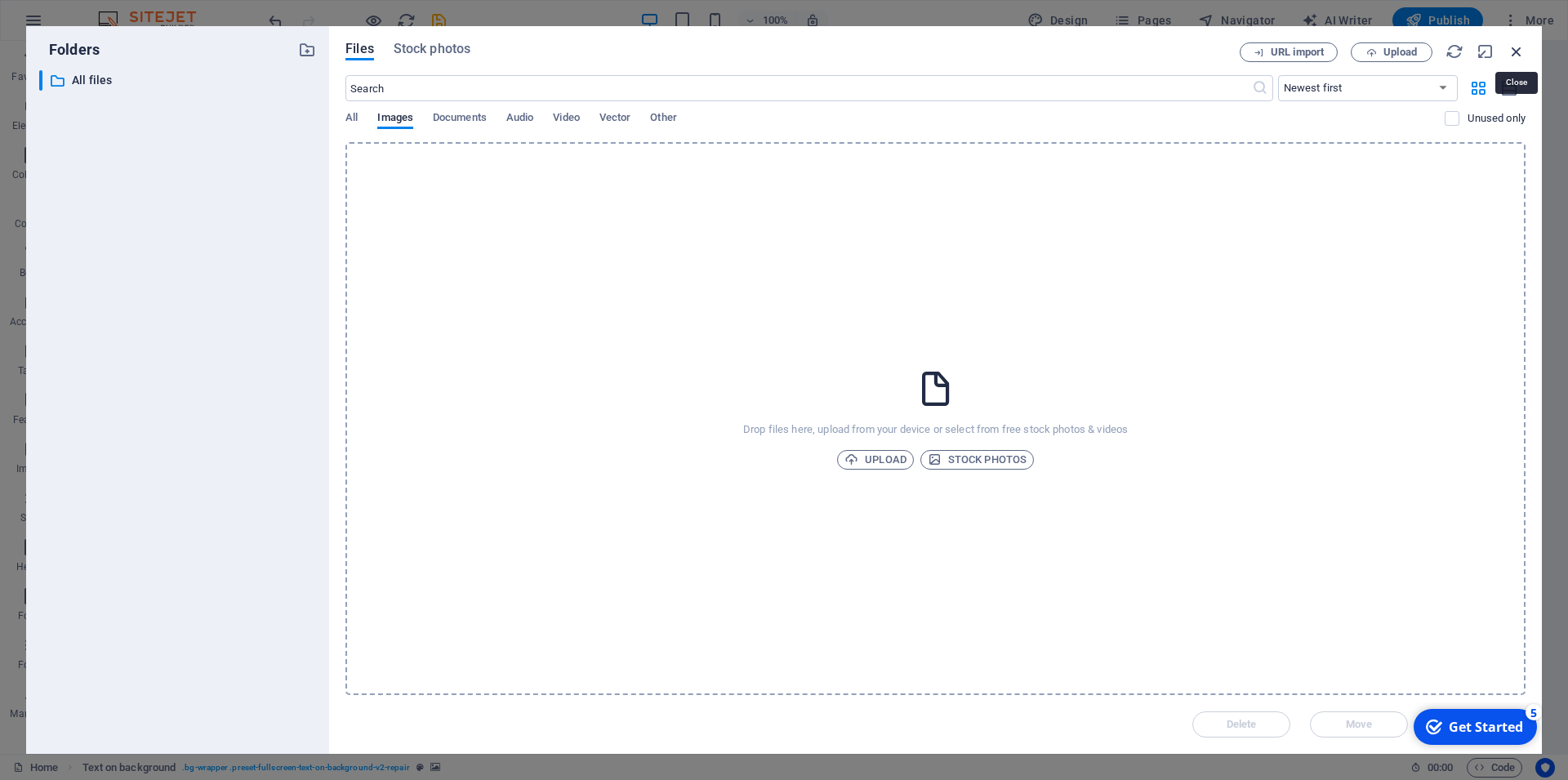
drag, startPoint x: 1513, startPoint y: 50, endPoint x: 1037, endPoint y: 167, distance: 490.2
click at [1513, 50] on icon "button" at bounding box center [1516, 51] width 18 height 18
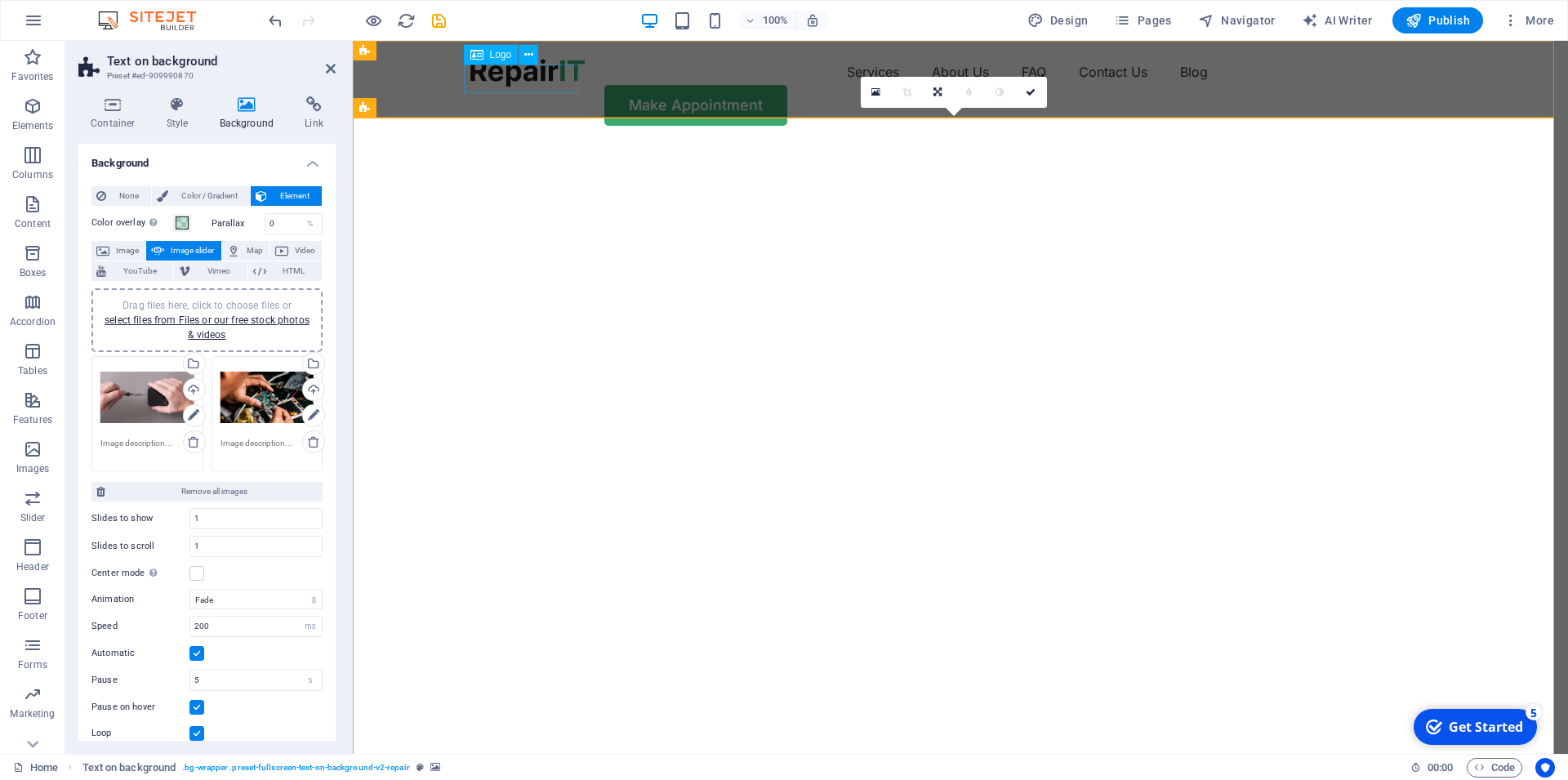
click at [572, 77] on div at bounding box center [527, 72] width 114 height 27
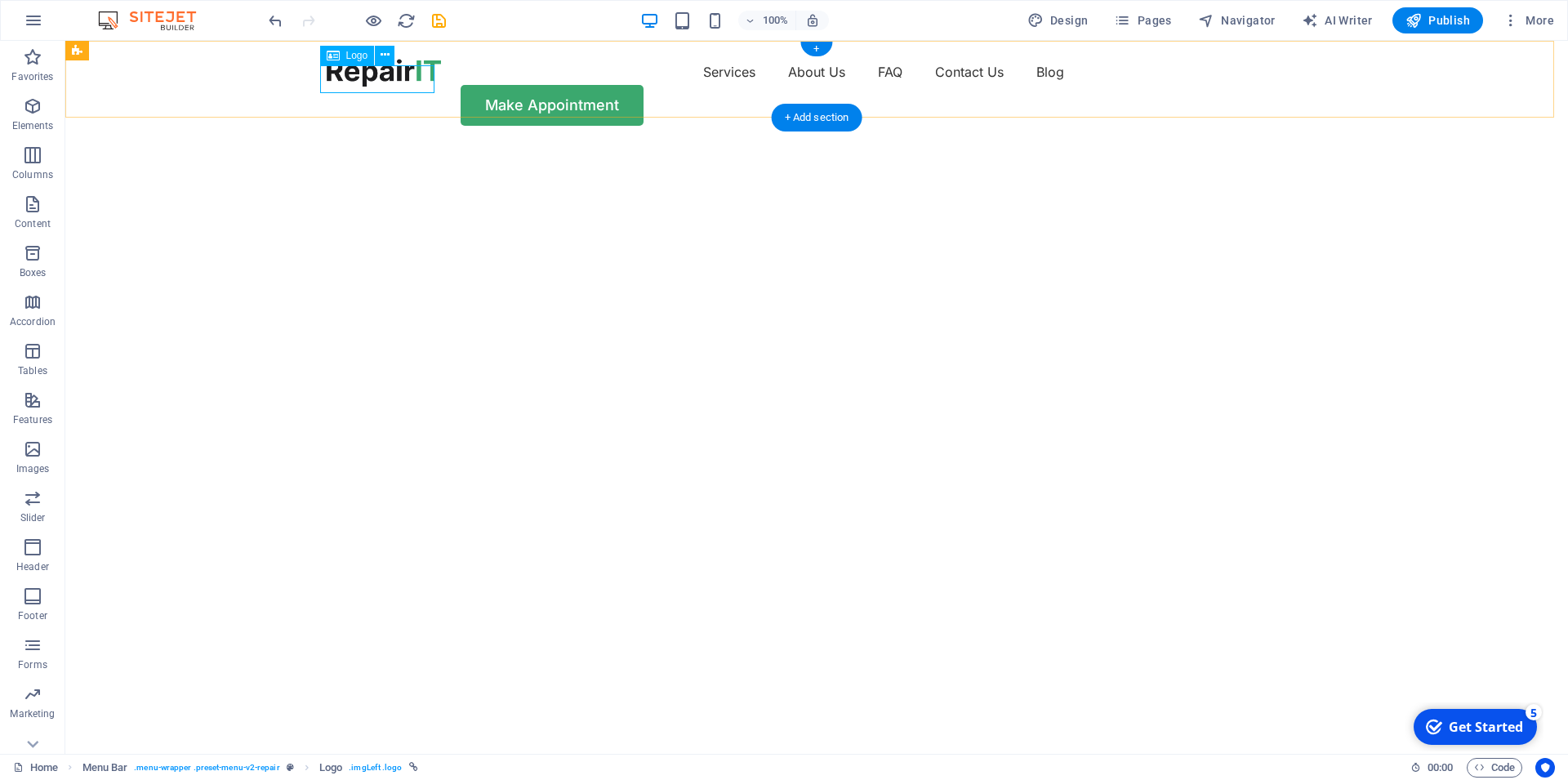
click at [421, 76] on div at bounding box center [383, 72] width 114 height 27
select select "px"
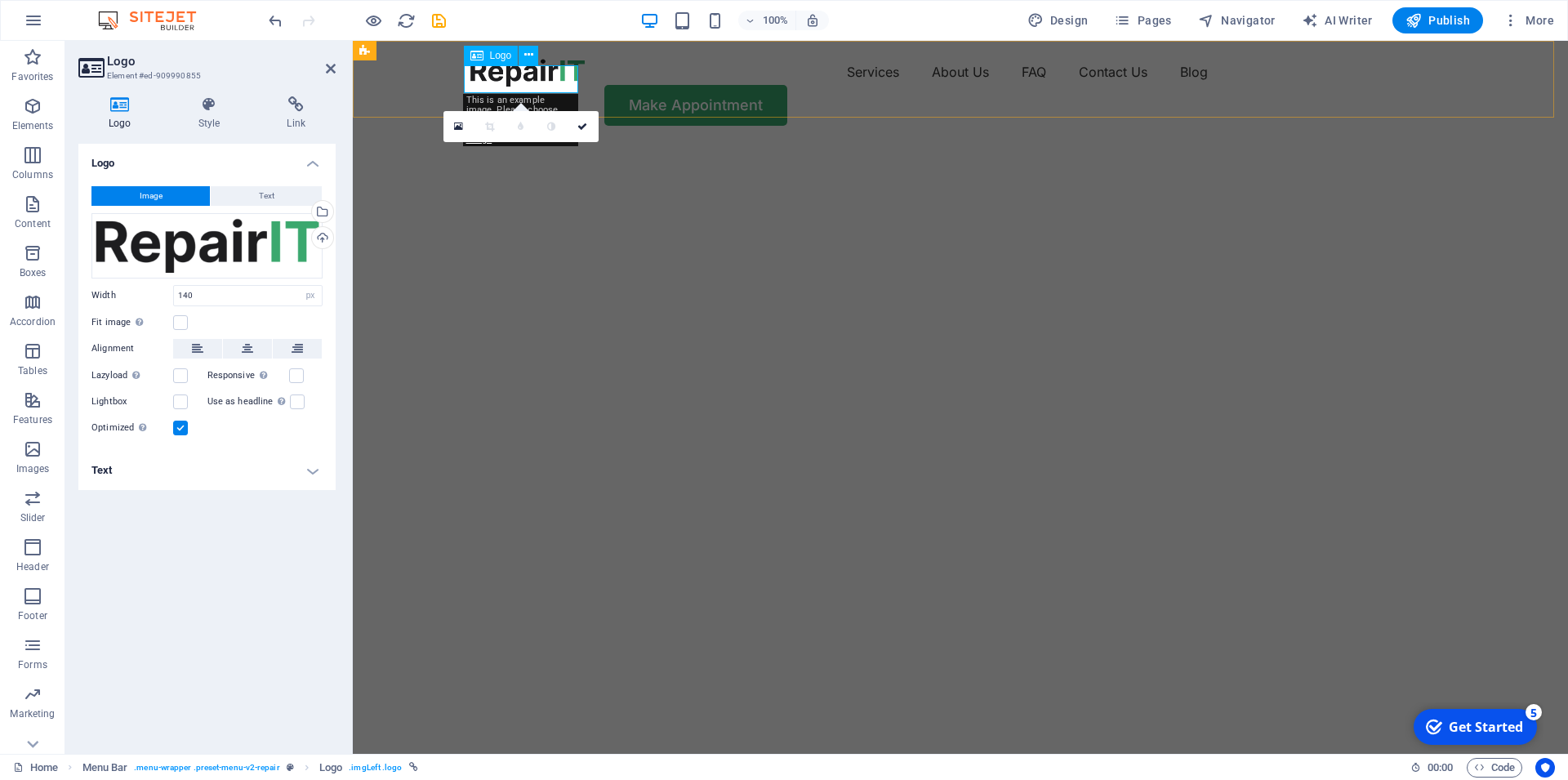
click at [563, 84] on div at bounding box center [527, 72] width 114 height 27
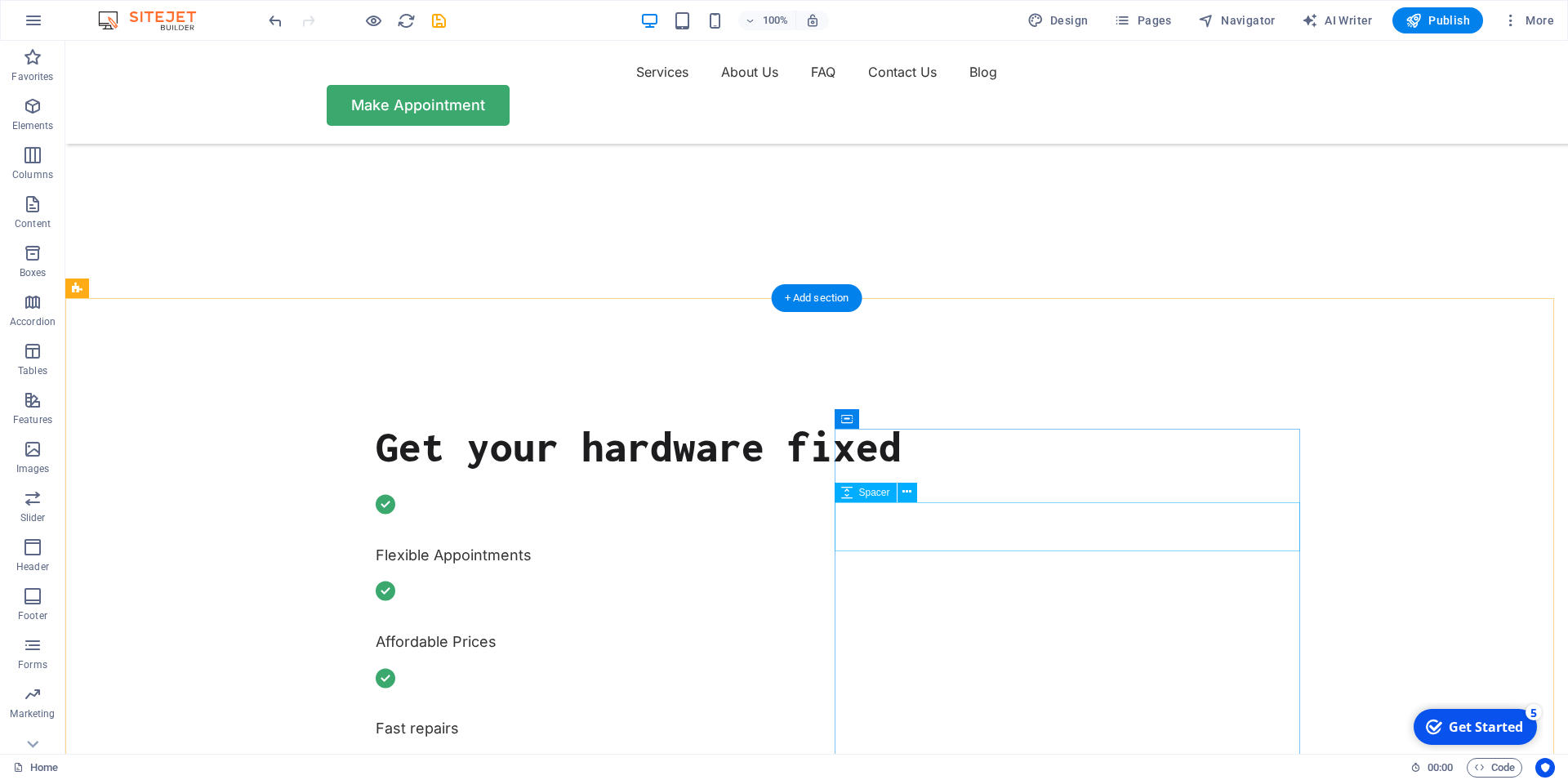
scroll to position [750, 0]
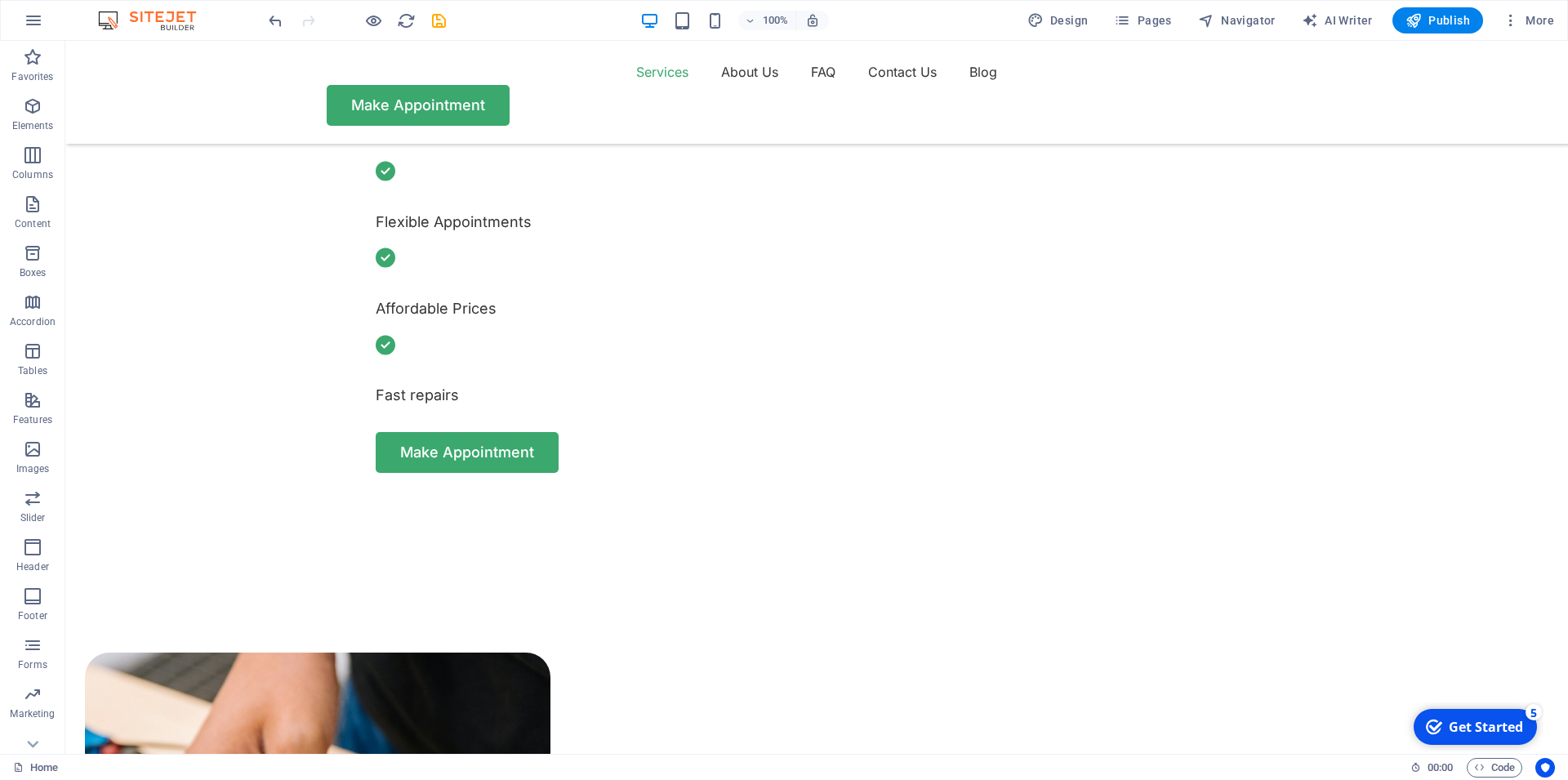
click at [1477, 724] on div "Get Started" at bounding box center [1485, 726] width 74 height 18
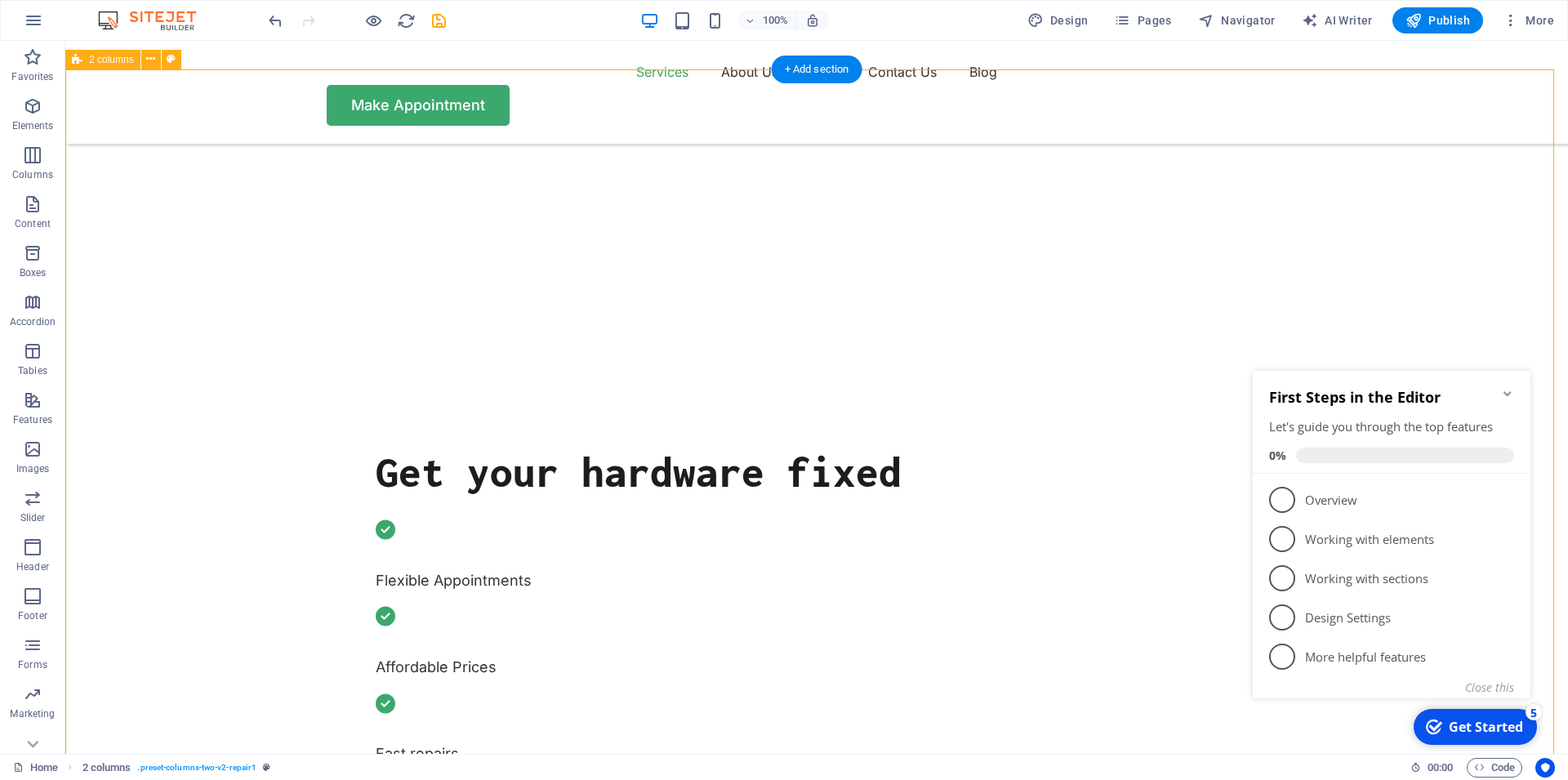
scroll to position [333, 0]
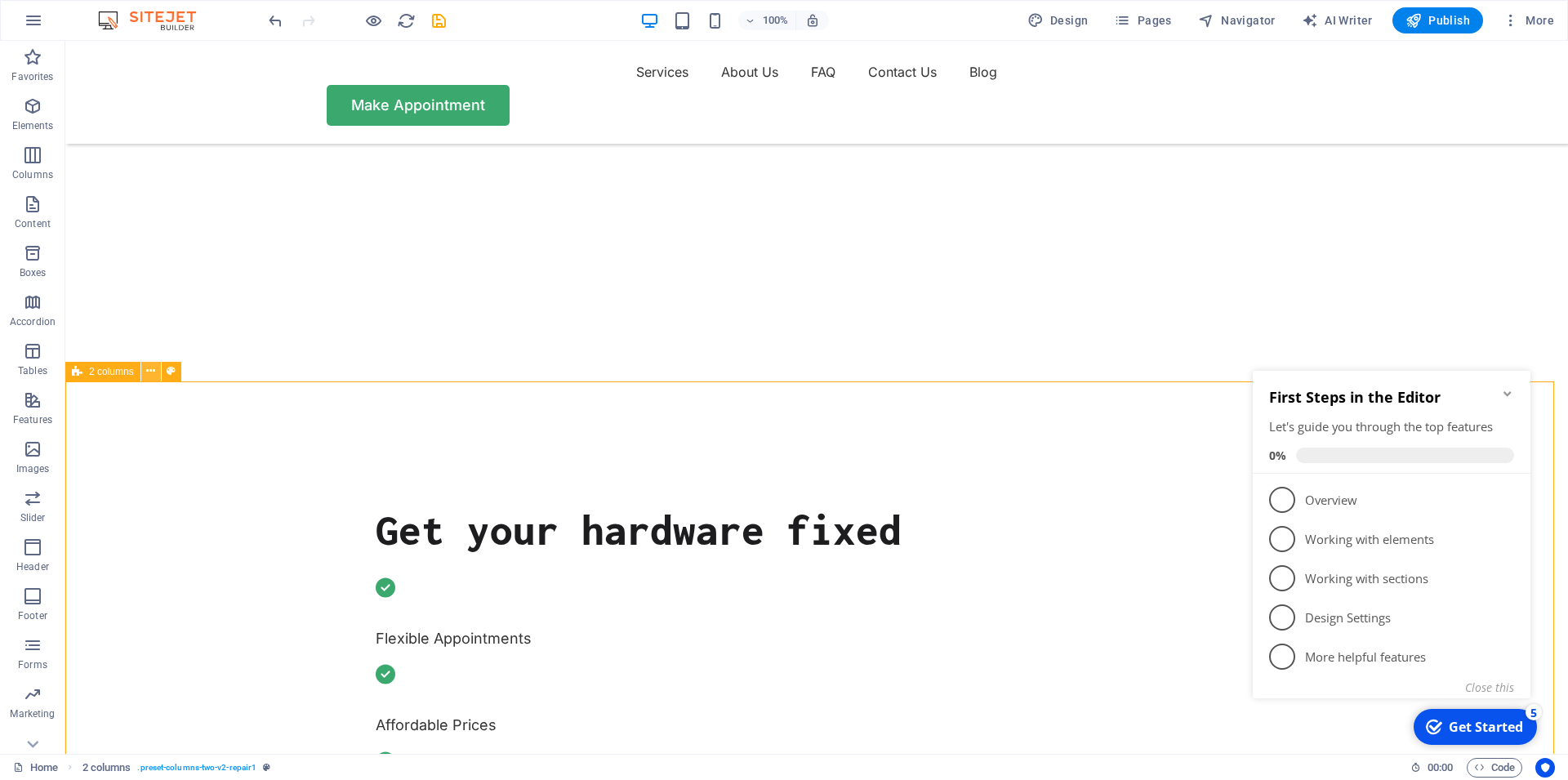
click at [154, 374] on icon at bounding box center [151, 371] width 9 height 17
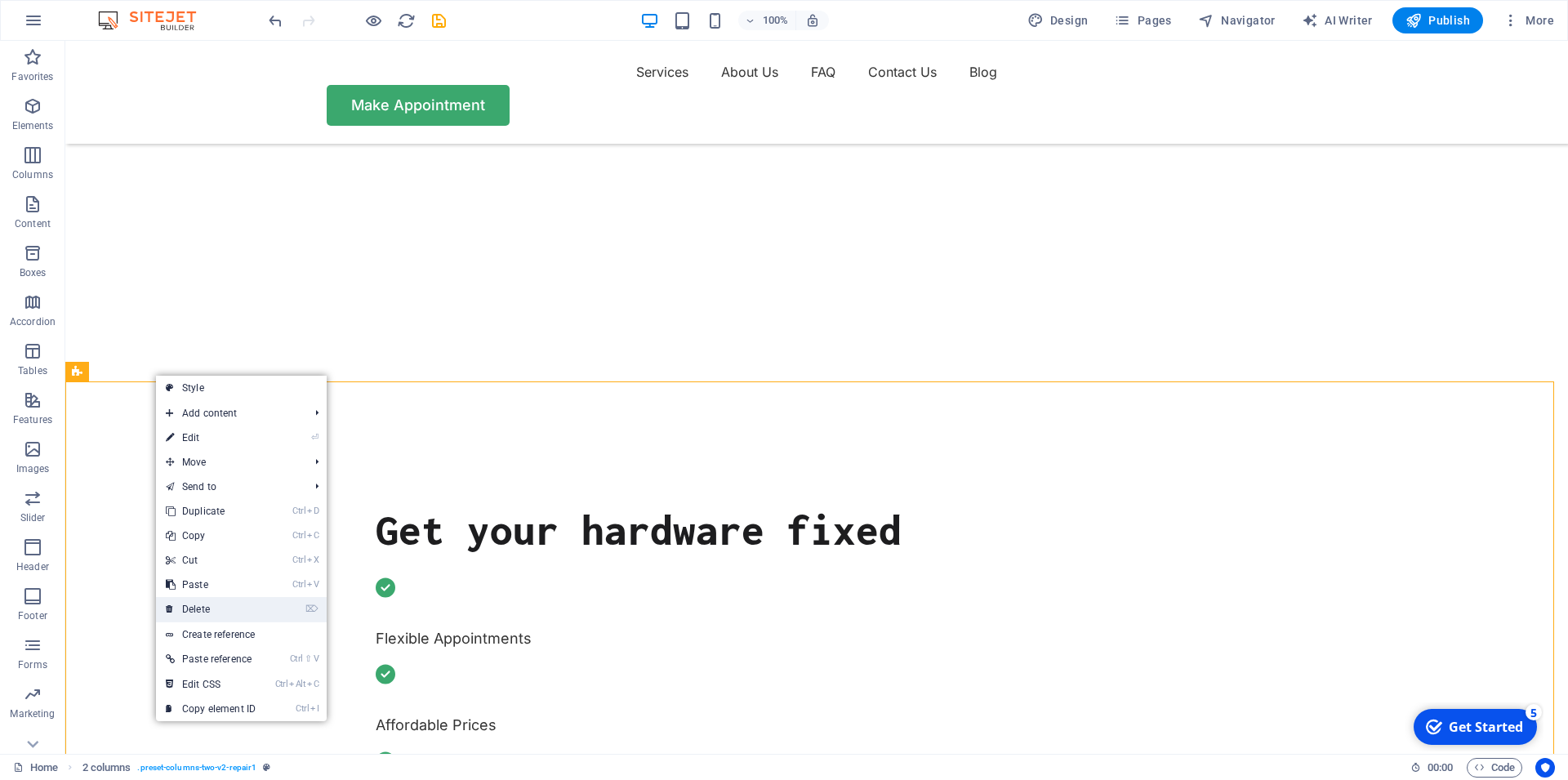
click at [224, 612] on link "⌦ Delete" at bounding box center [211, 609] width 109 height 24
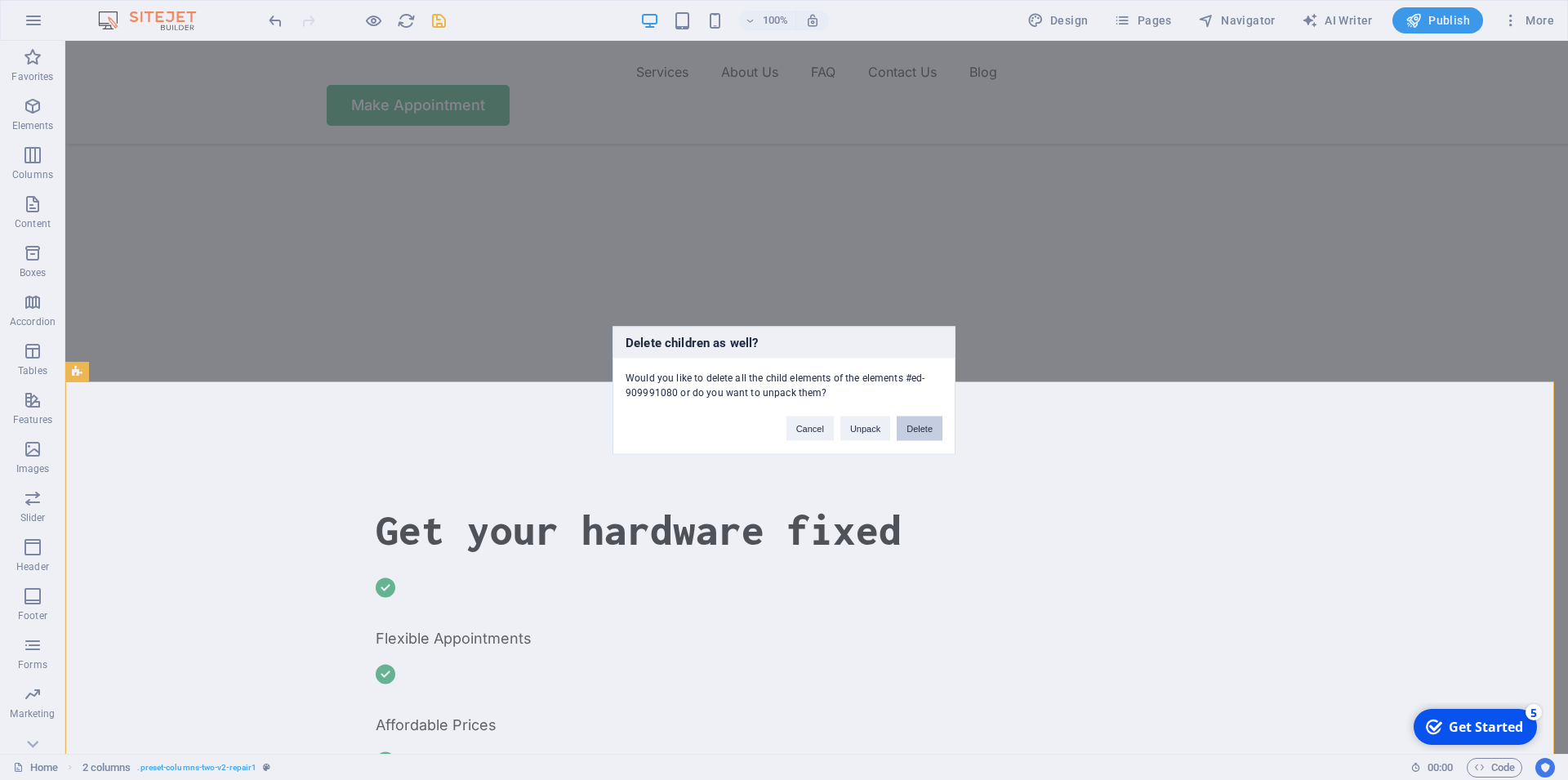
click at [922, 428] on button "Delete" at bounding box center [919, 428] width 46 height 24
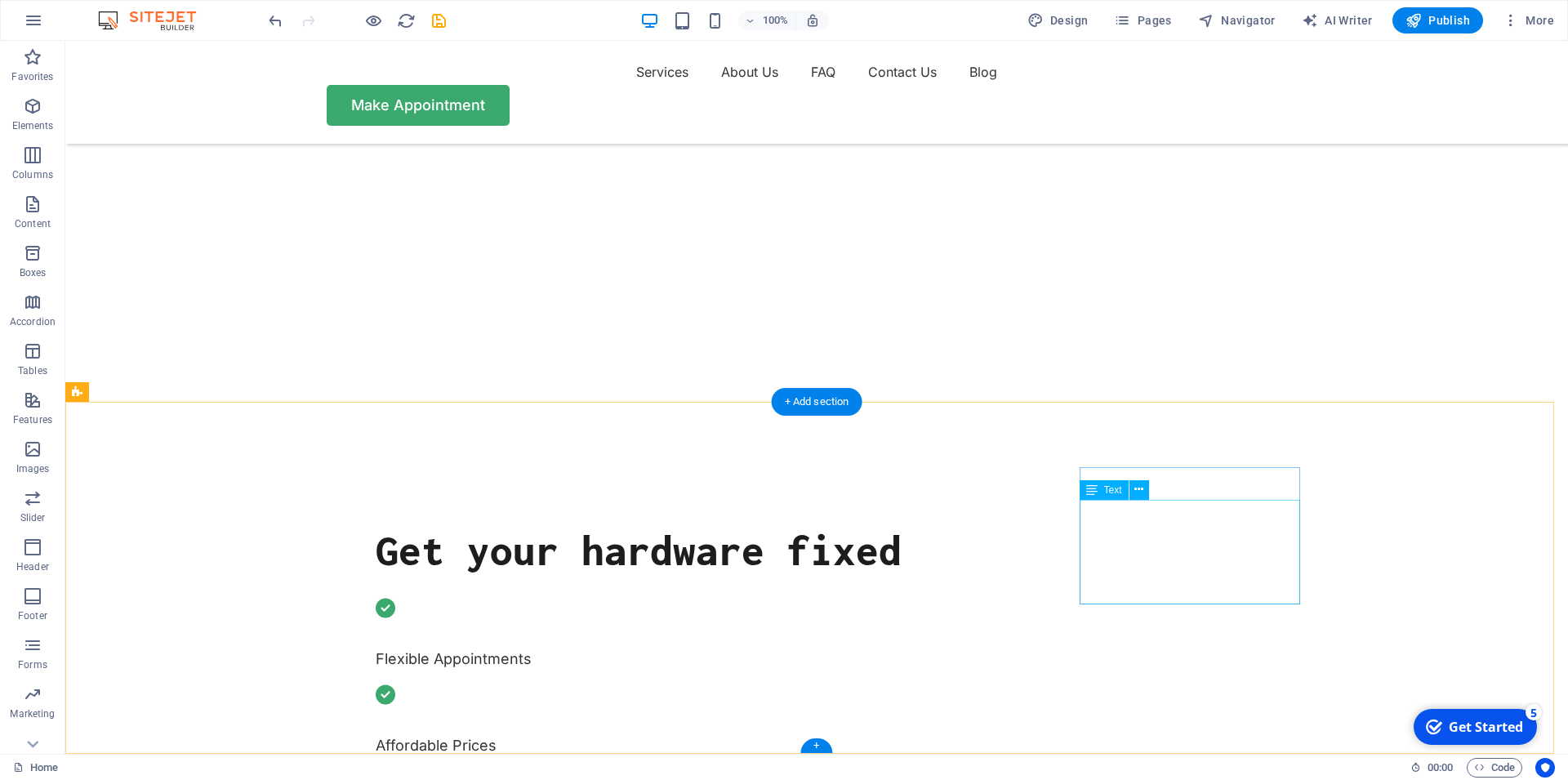
scroll to position [0, 0]
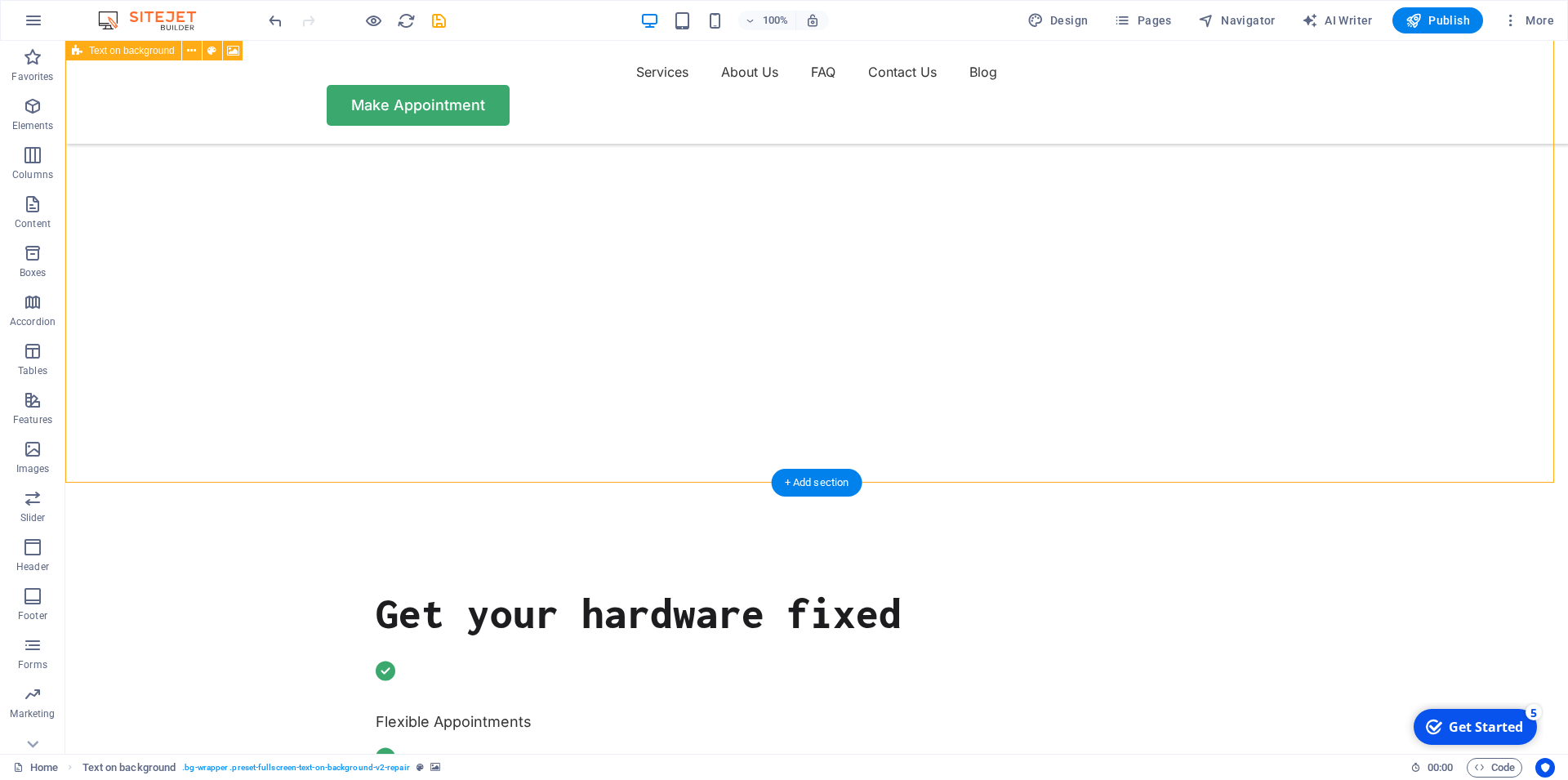
scroll to position [83, 0]
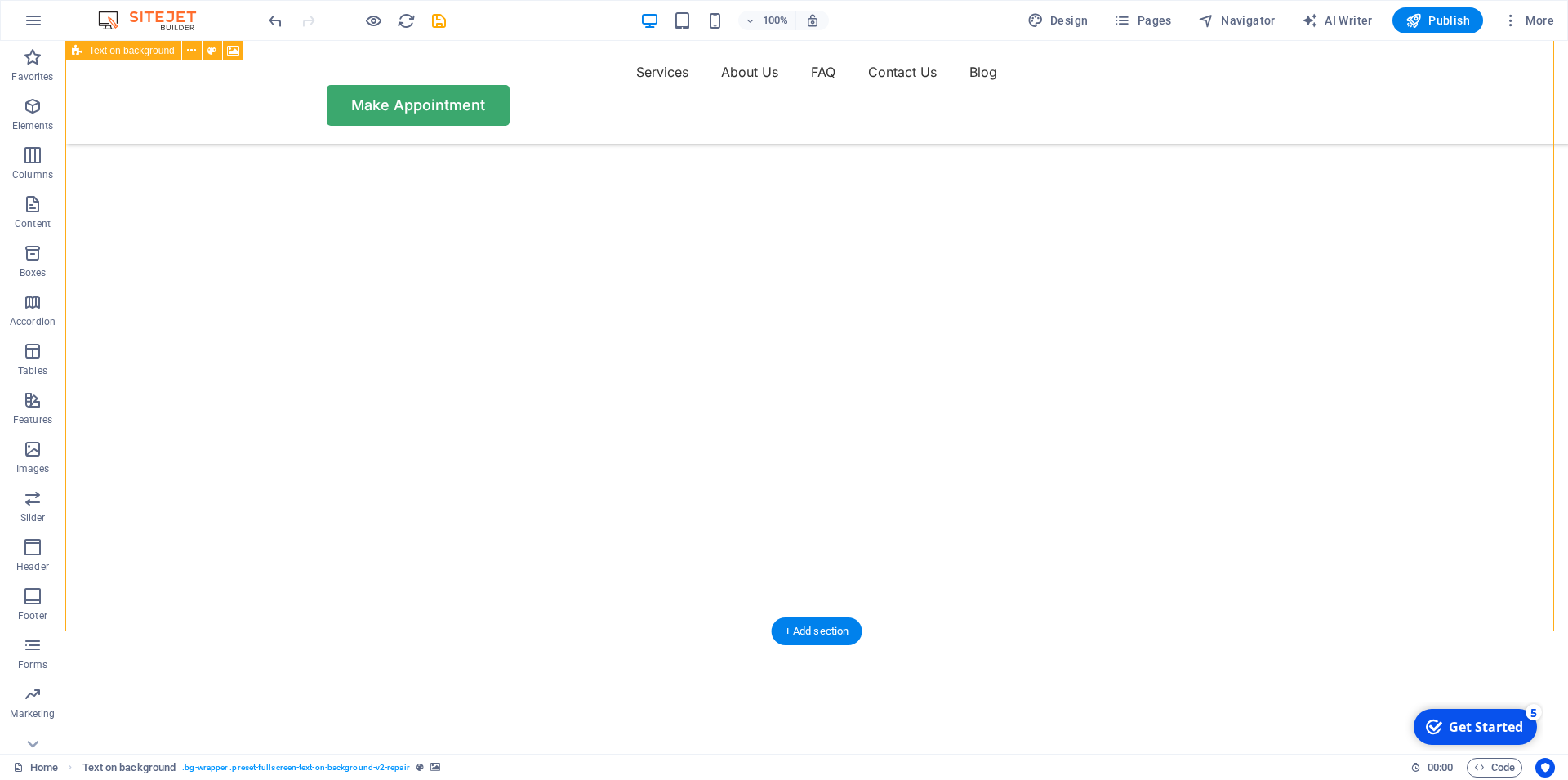
select select "fade"
select select "ms"
select select "s"
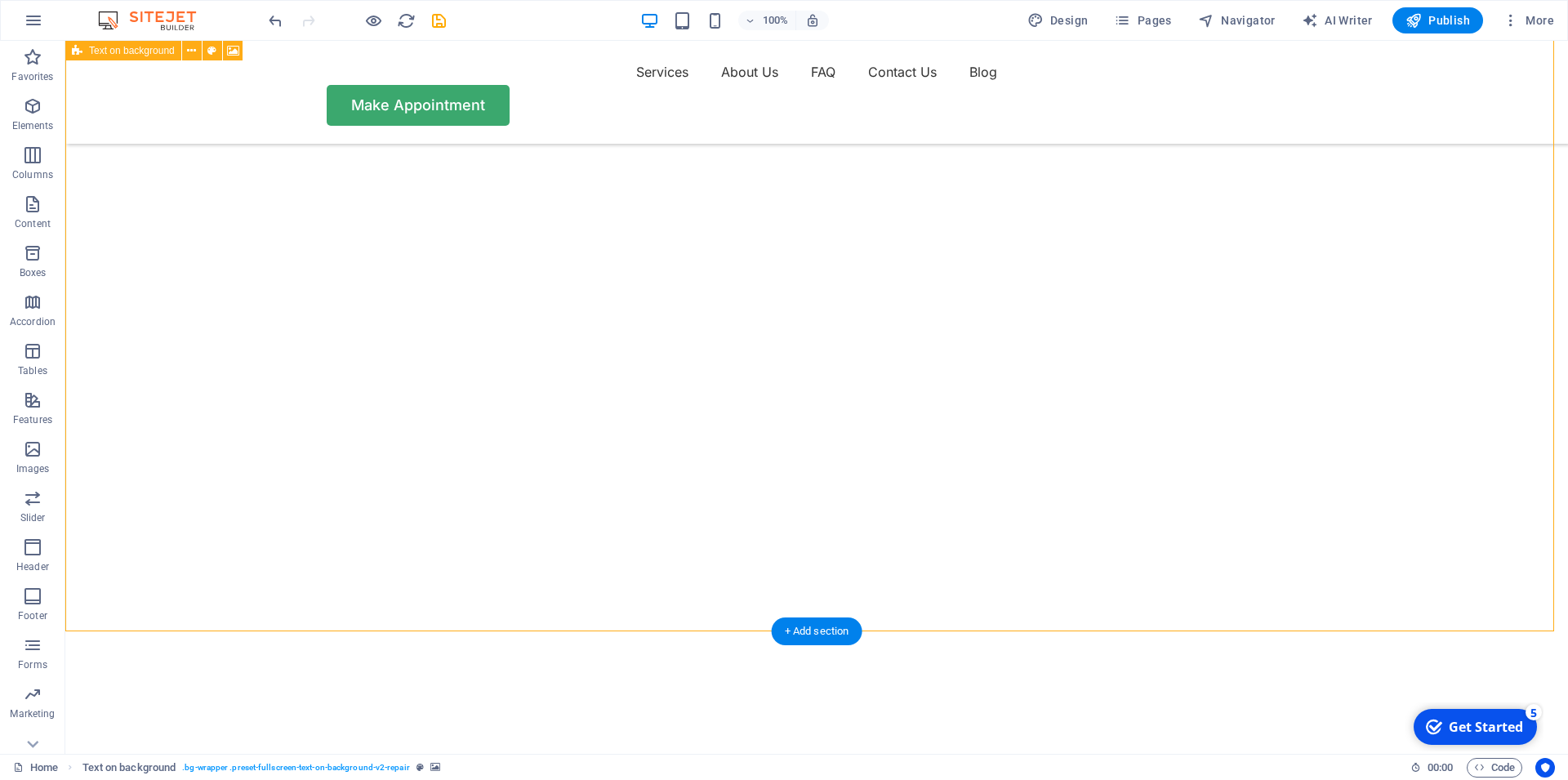
select select "progressive"
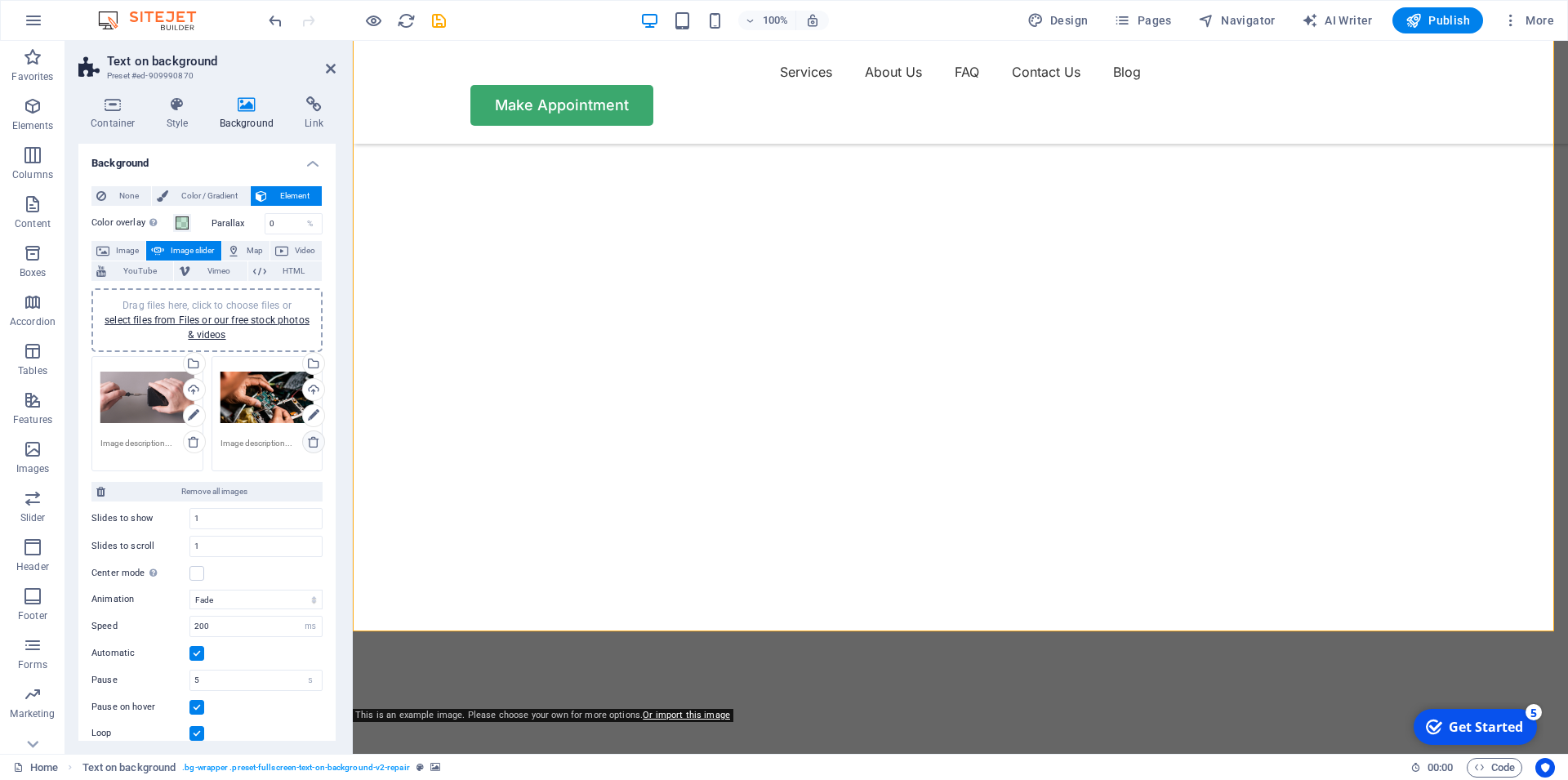
click at [307, 442] on icon at bounding box center [314, 442] width 13 height 13
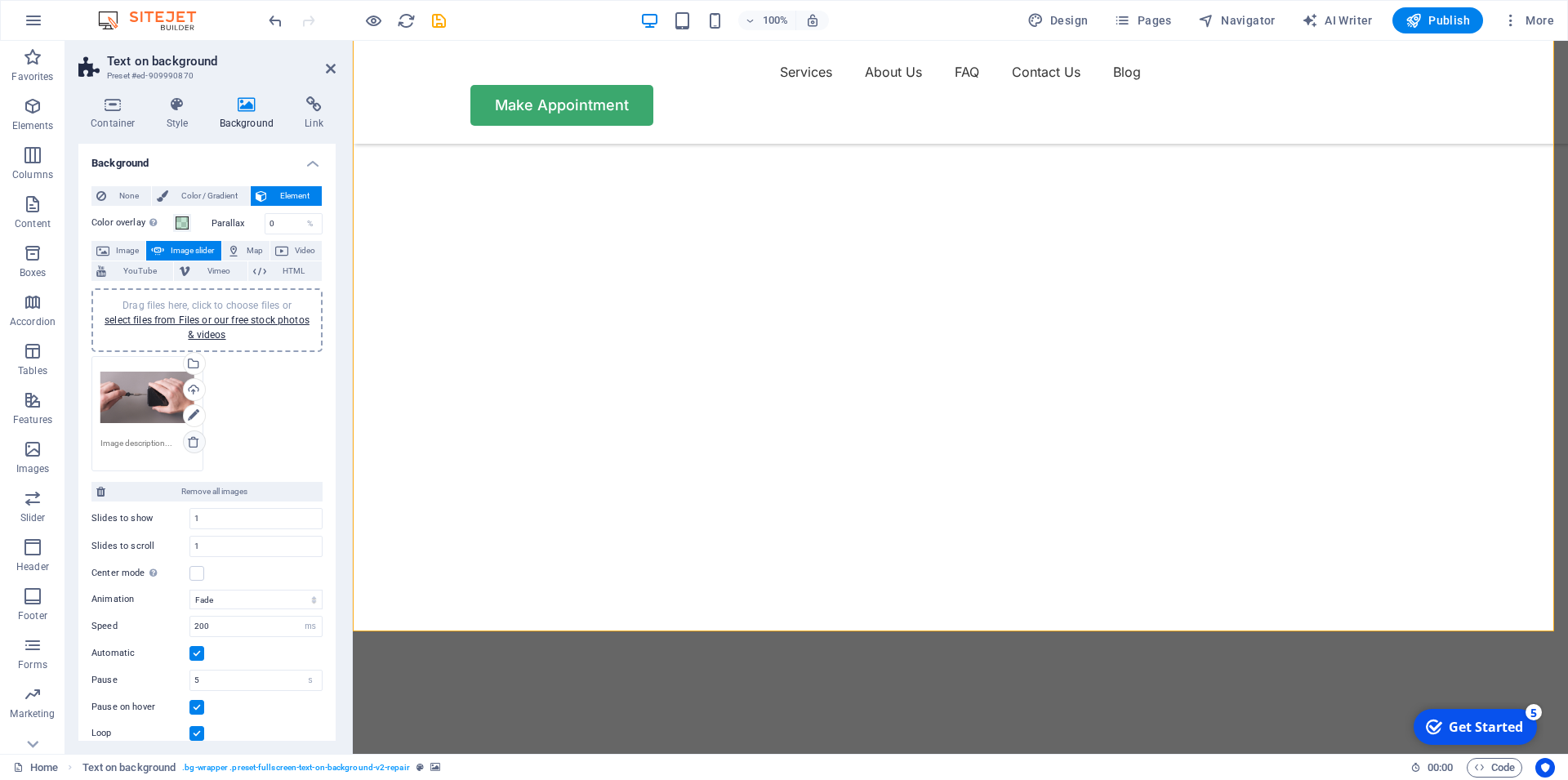
click at [193, 443] on icon at bounding box center [194, 442] width 13 height 13
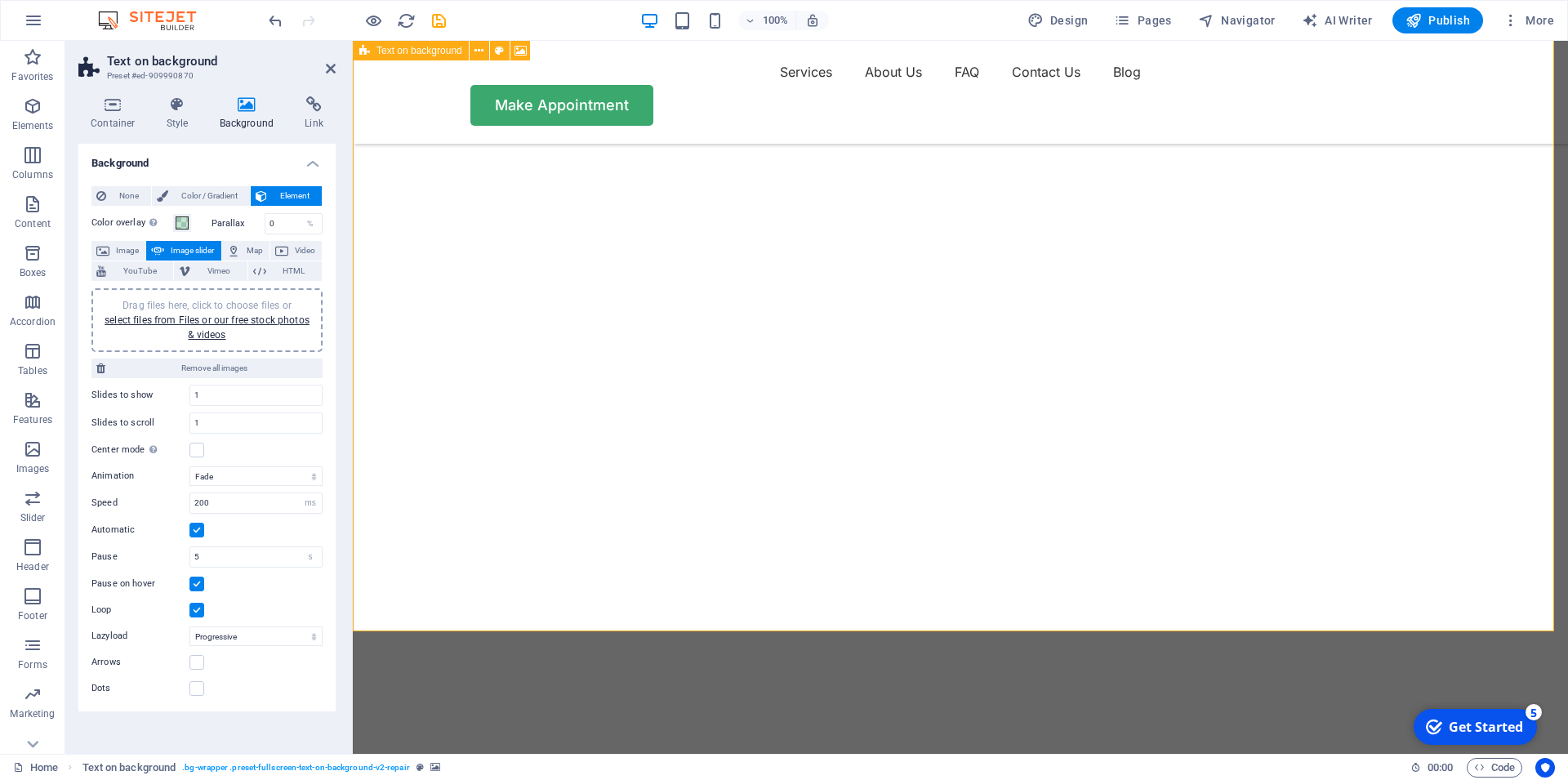
click at [1143, 406] on div at bounding box center [961, 370] width 1215 height 674
click at [712, 81] on nav "Services About Us FAQ Contact Us Blog" at bounding box center [961, 72] width 980 height 26
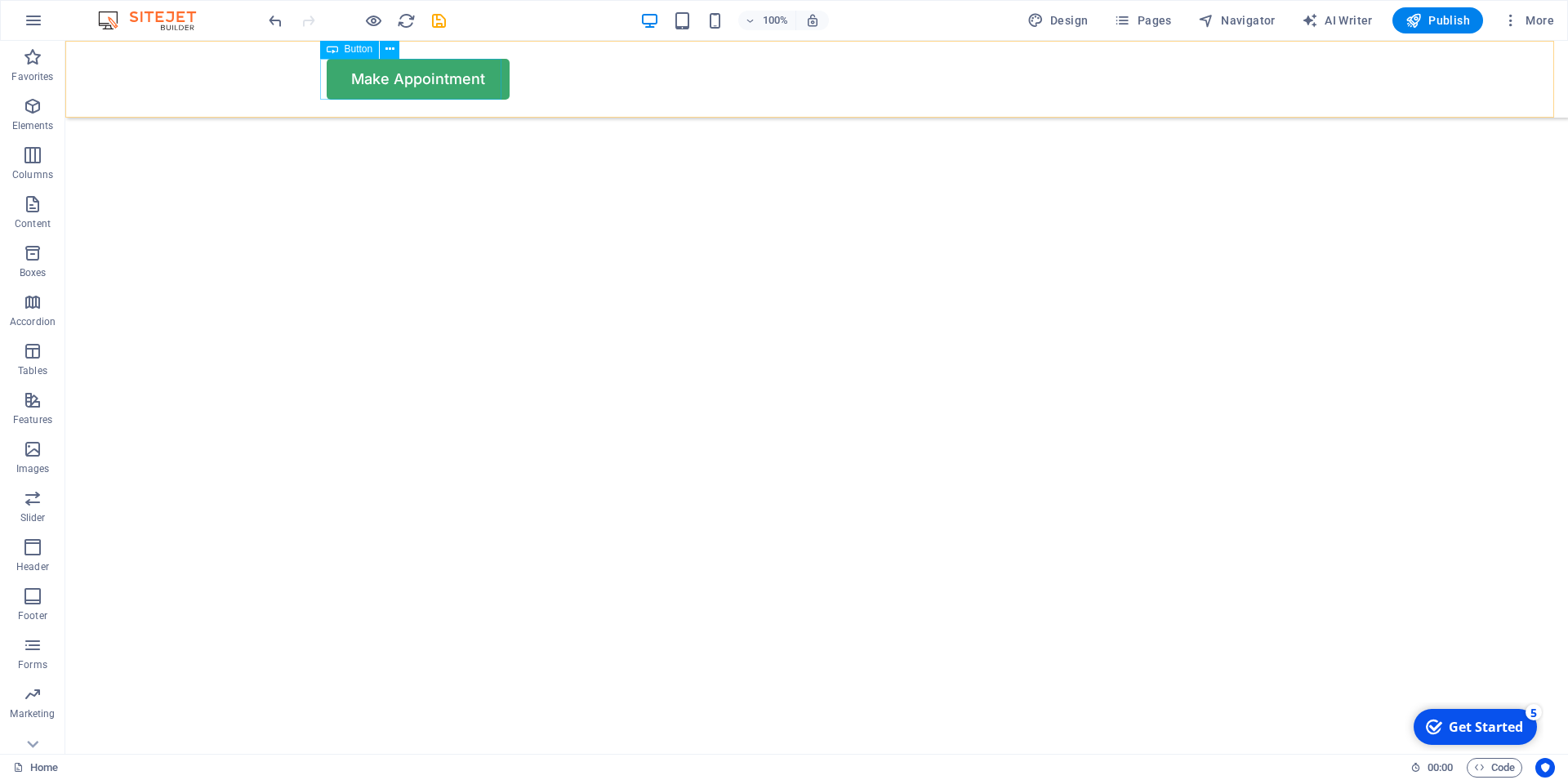
click at [459, 91] on div "Make Appointment" at bounding box center [816, 78] width 980 height 41
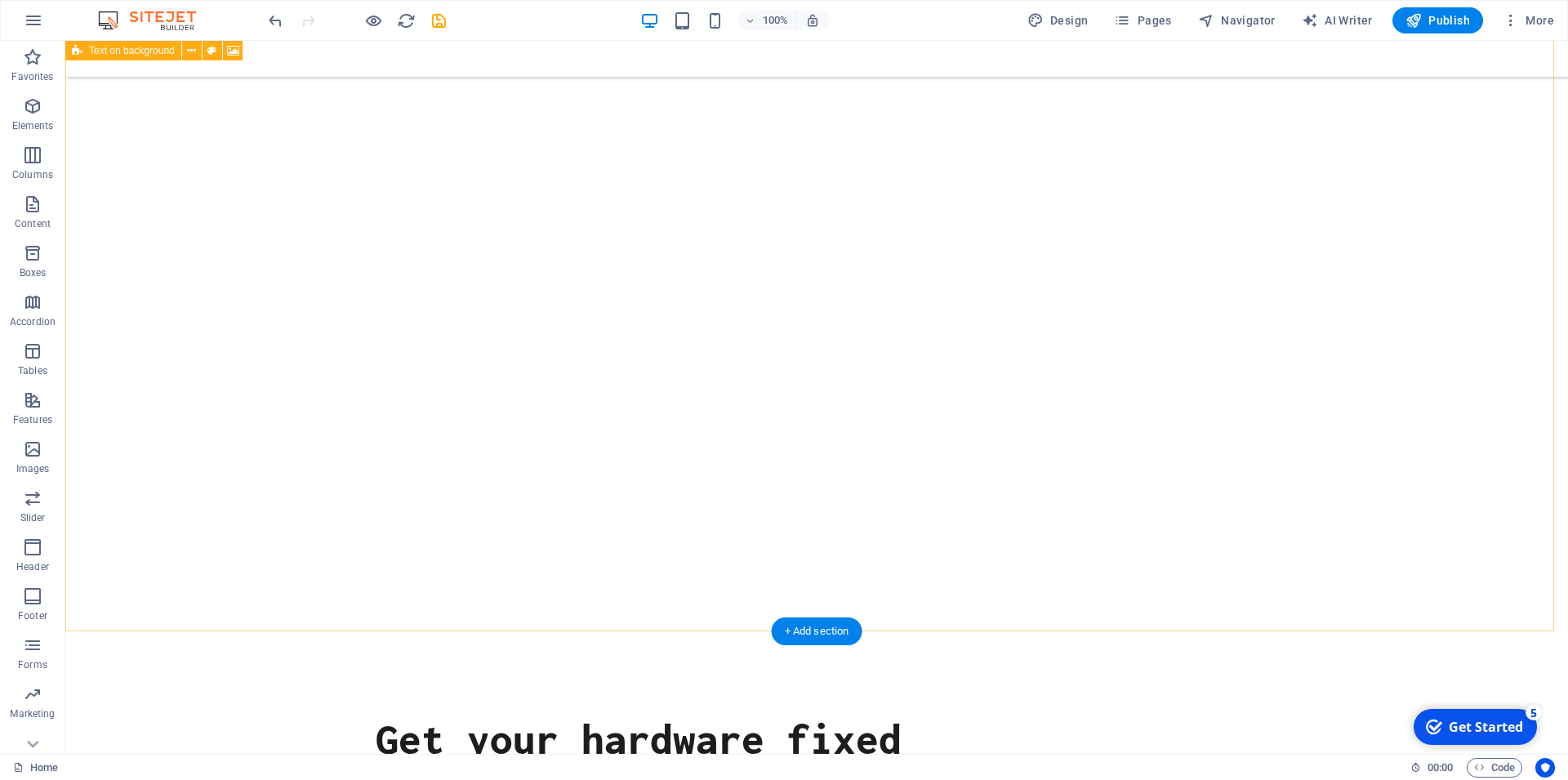
scroll to position [313, 0]
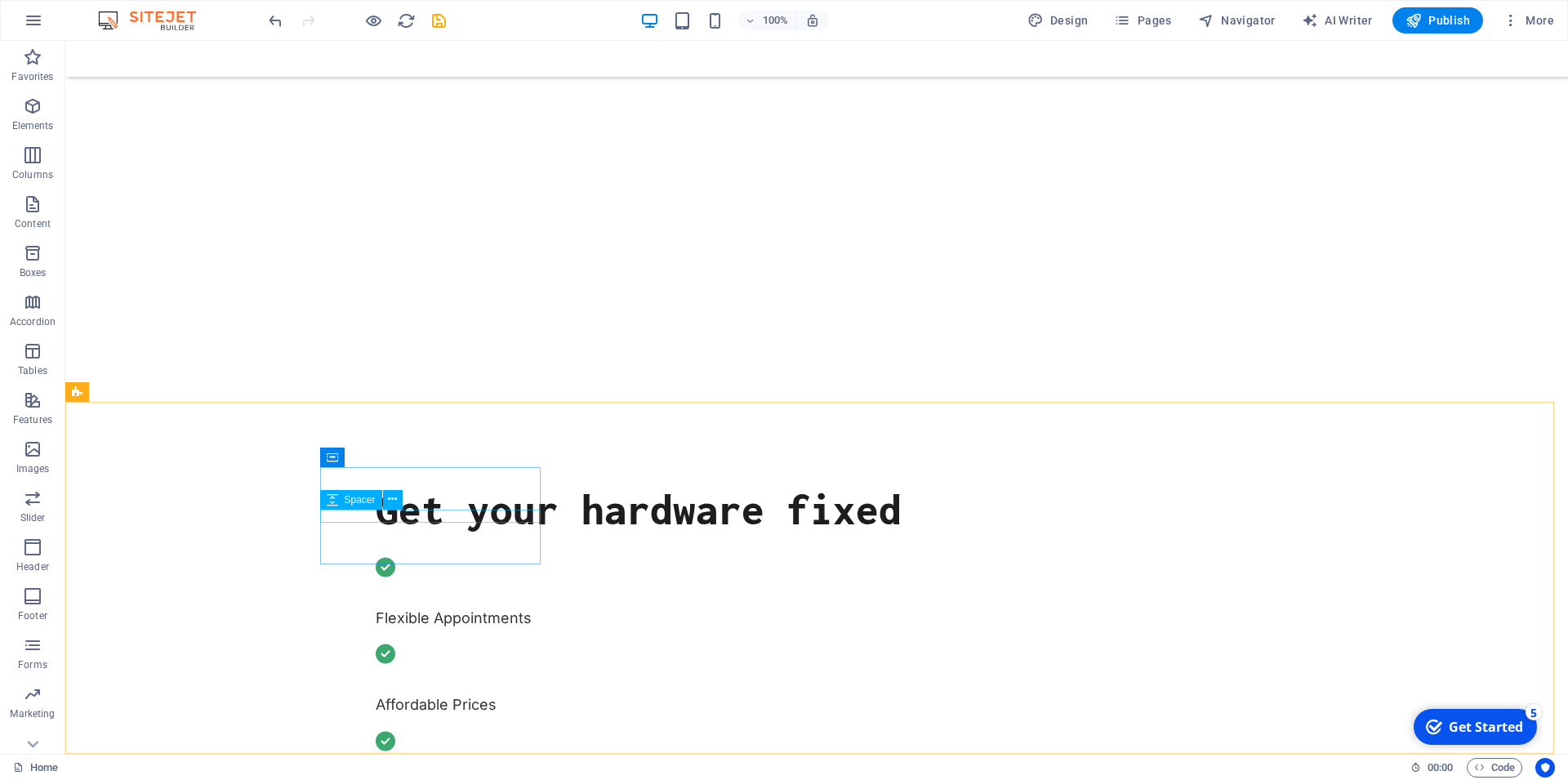
click at [411, 508] on div "Spacer" at bounding box center [366, 500] width 93 height 21
click at [896, 471] on div "Spacer" at bounding box center [887, 477] width 62 height 20
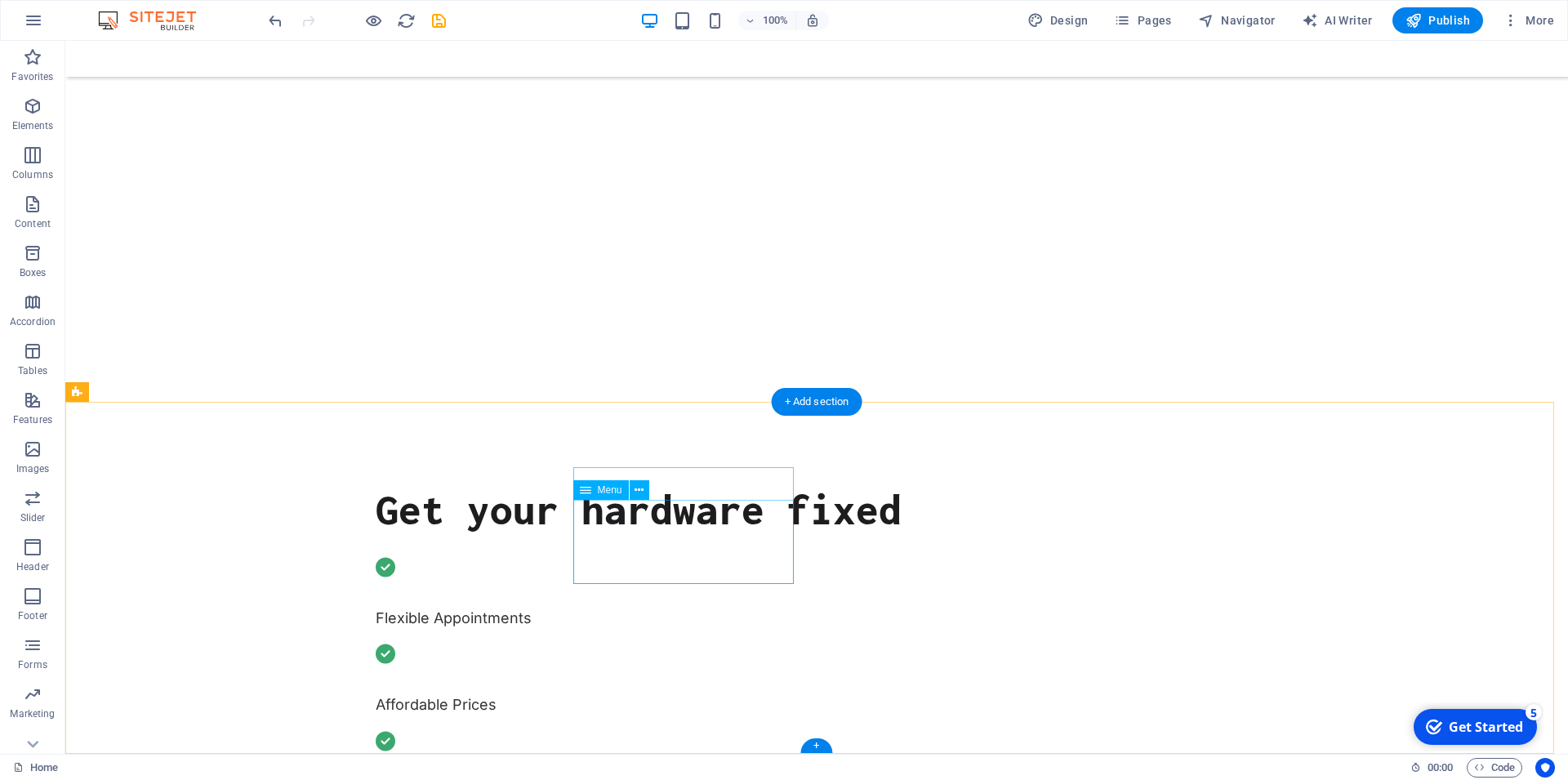
click at [606, 485] on div "Spacer" at bounding box center [634, 477] width 62 height 20
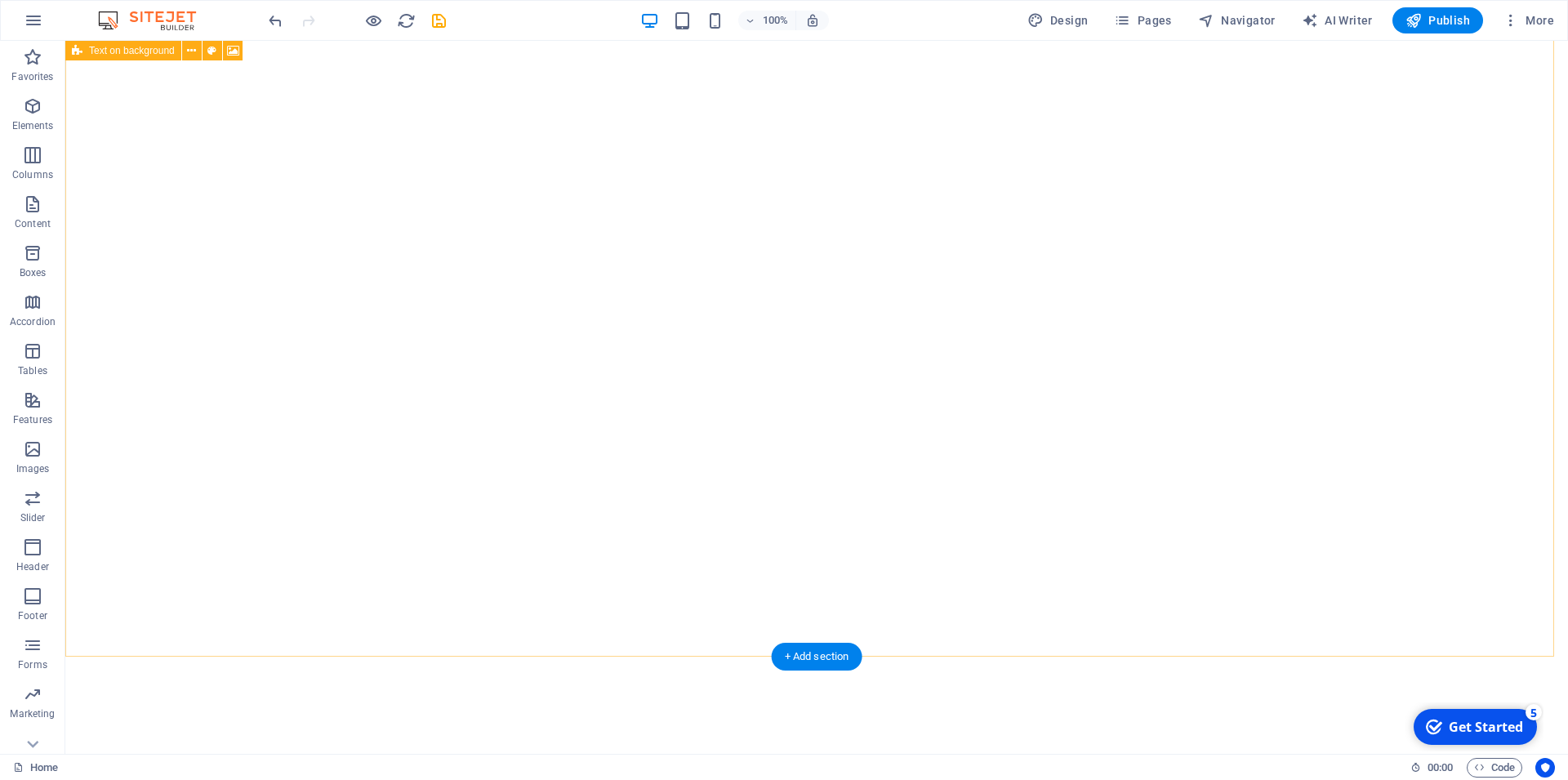
scroll to position [0, 0]
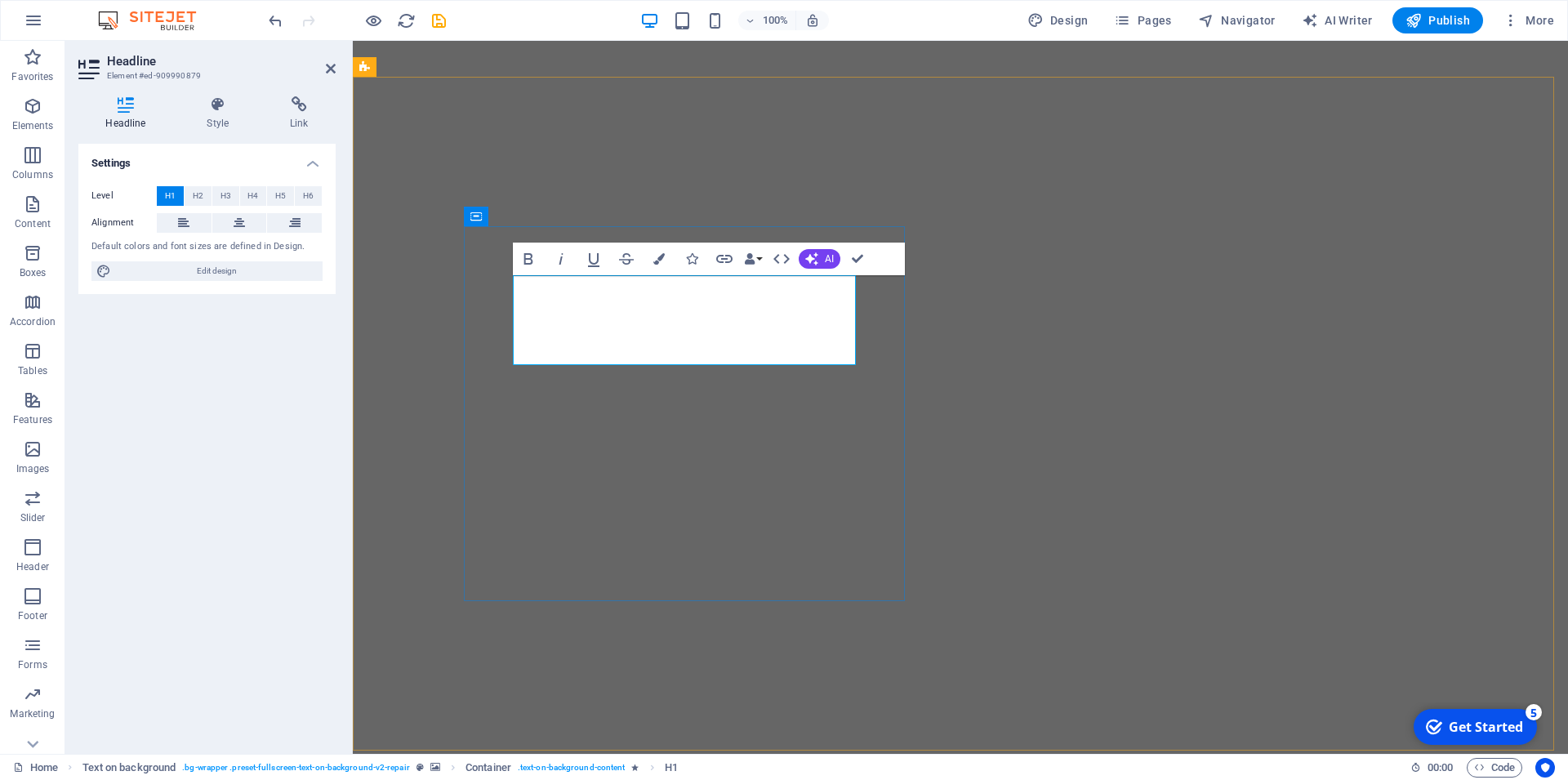
drag, startPoint x: 827, startPoint y: 351, endPoint x: 501, endPoint y: 294, distance: 330.9
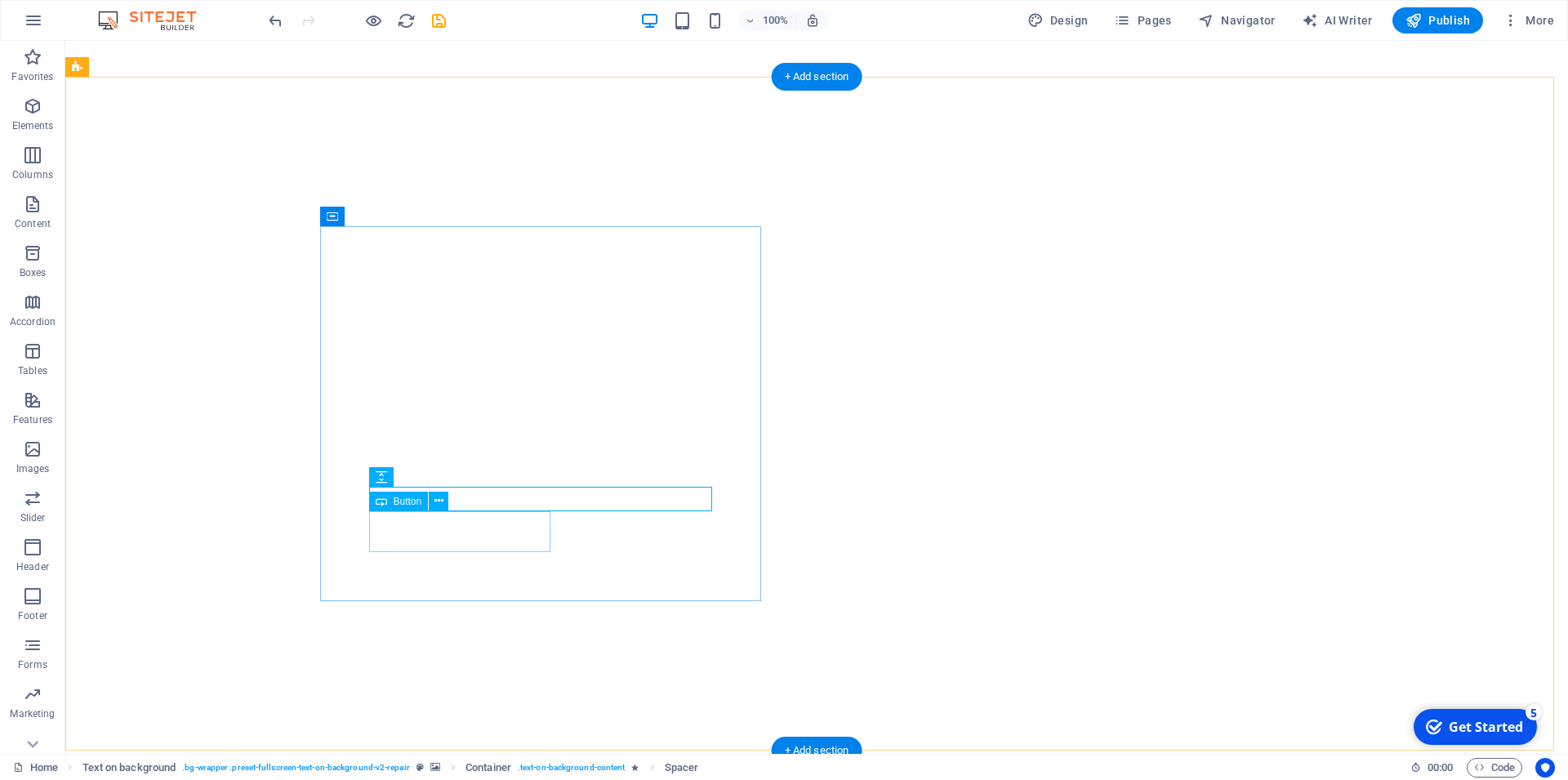
drag, startPoint x: 745, startPoint y: 251, endPoint x: 873, endPoint y: 249, distance: 128.0
click at [873, 249] on div "UNDER CONTRUCTION Flexible Affordable Prices Fast" at bounding box center [816, 634] width 1503 height 1113
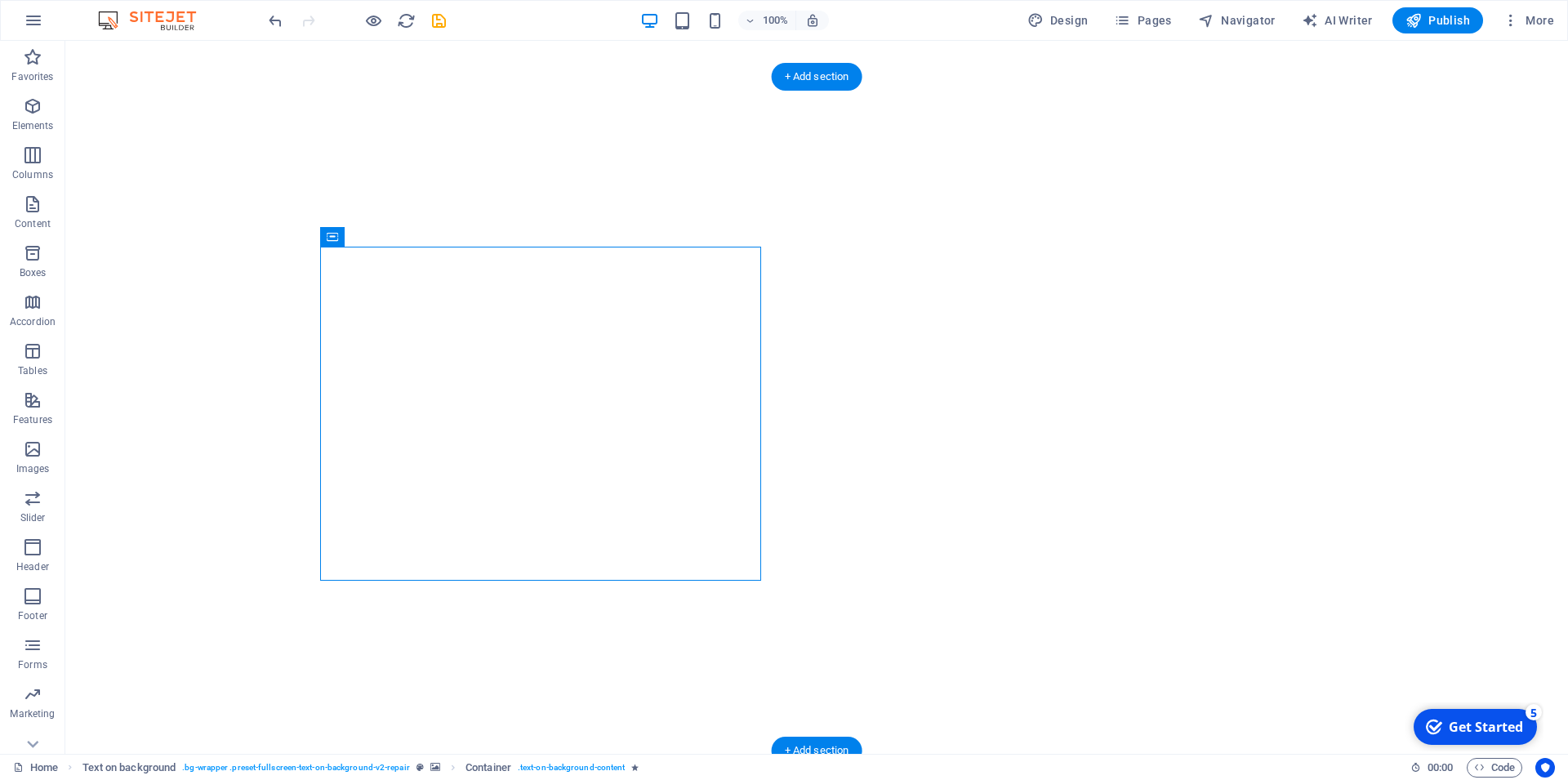
drag, startPoint x: 728, startPoint y: 259, endPoint x: 852, endPoint y: 264, distance: 124.1
click at [852, 264] on div "UNDER CONTRUCTION Flexible Affordable Prices Fast" at bounding box center [816, 634] width 1503 height 1113
drag, startPoint x: 405, startPoint y: 278, endPoint x: 596, endPoint y: 231, distance: 196.7
click at [342, 236] on div "Container" at bounding box center [357, 236] width 73 height 20
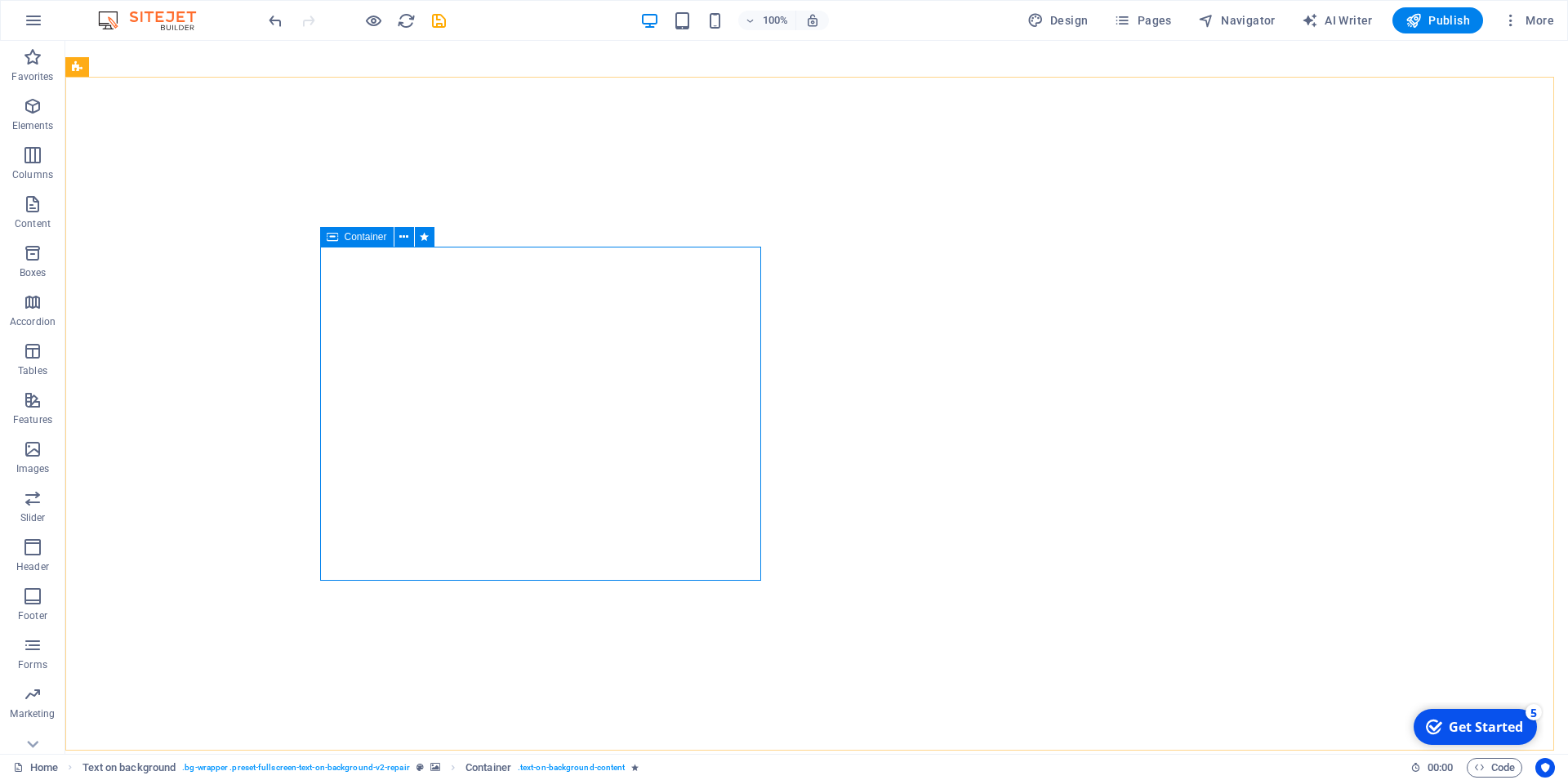
click at [342, 236] on div "Container" at bounding box center [357, 236] width 73 height 20
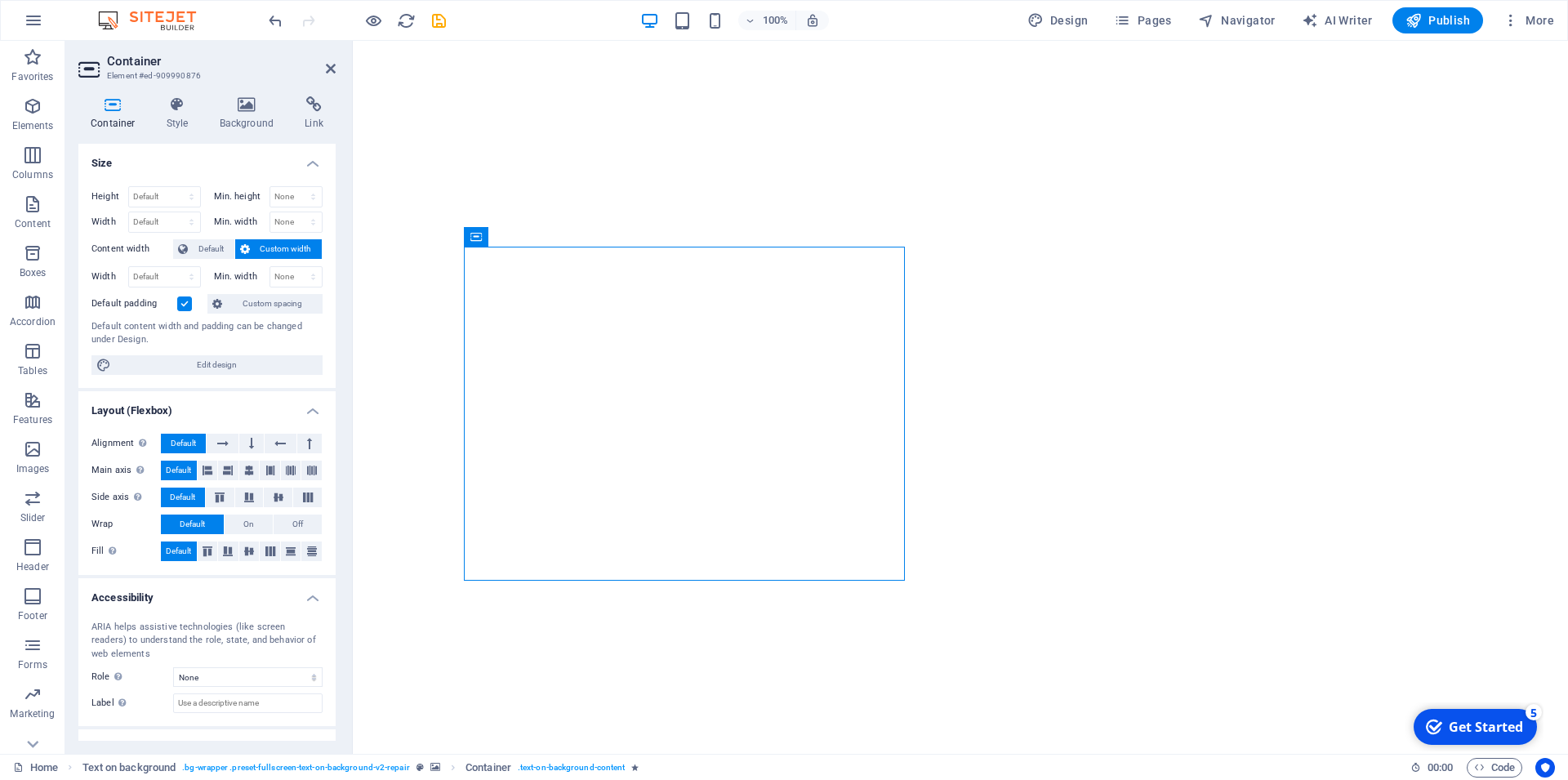
drag, startPoint x: 870, startPoint y: 279, endPoint x: 760, endPoint y: 250, distance: 113.8
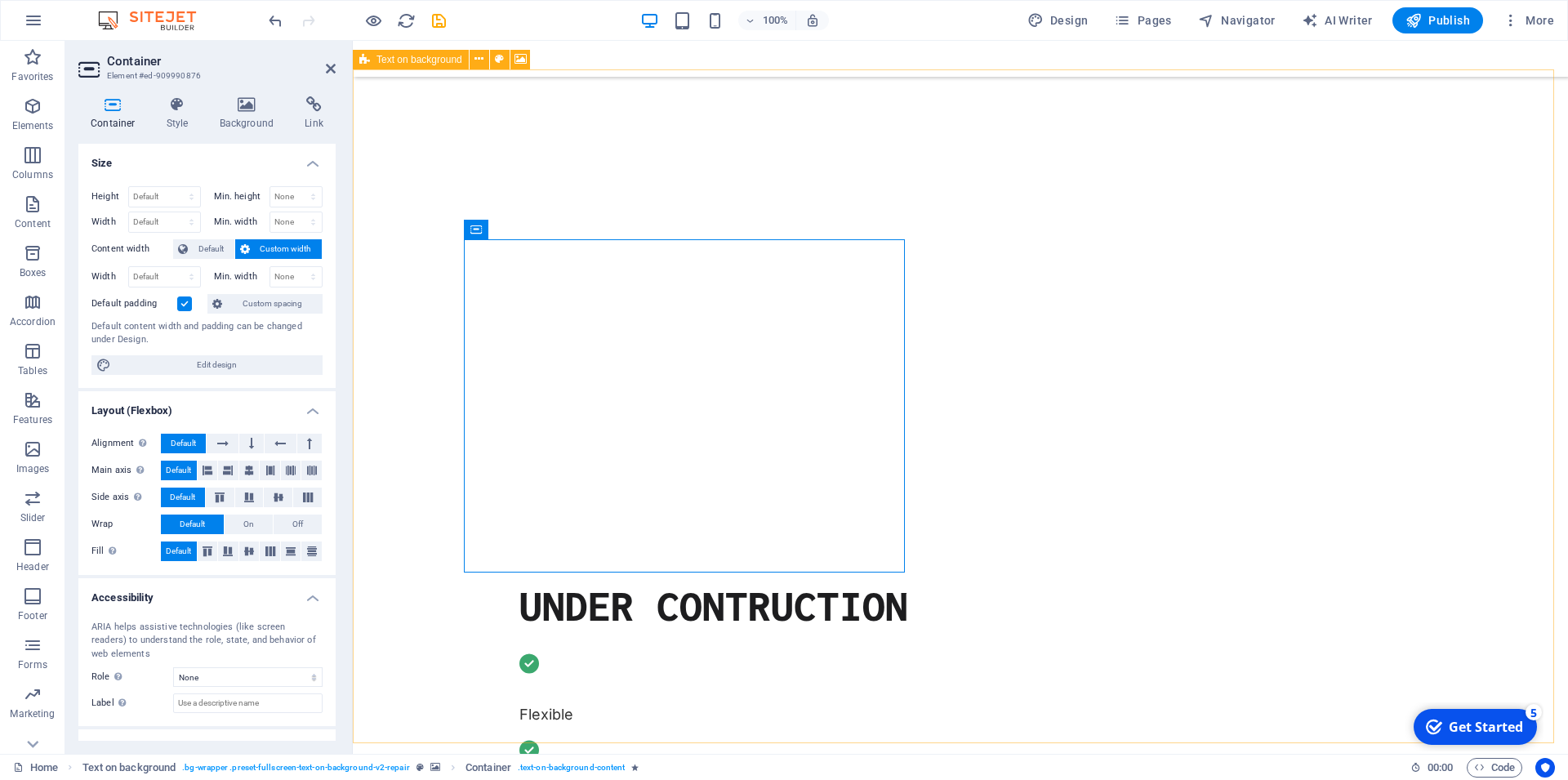
scroll to position [321, 0]
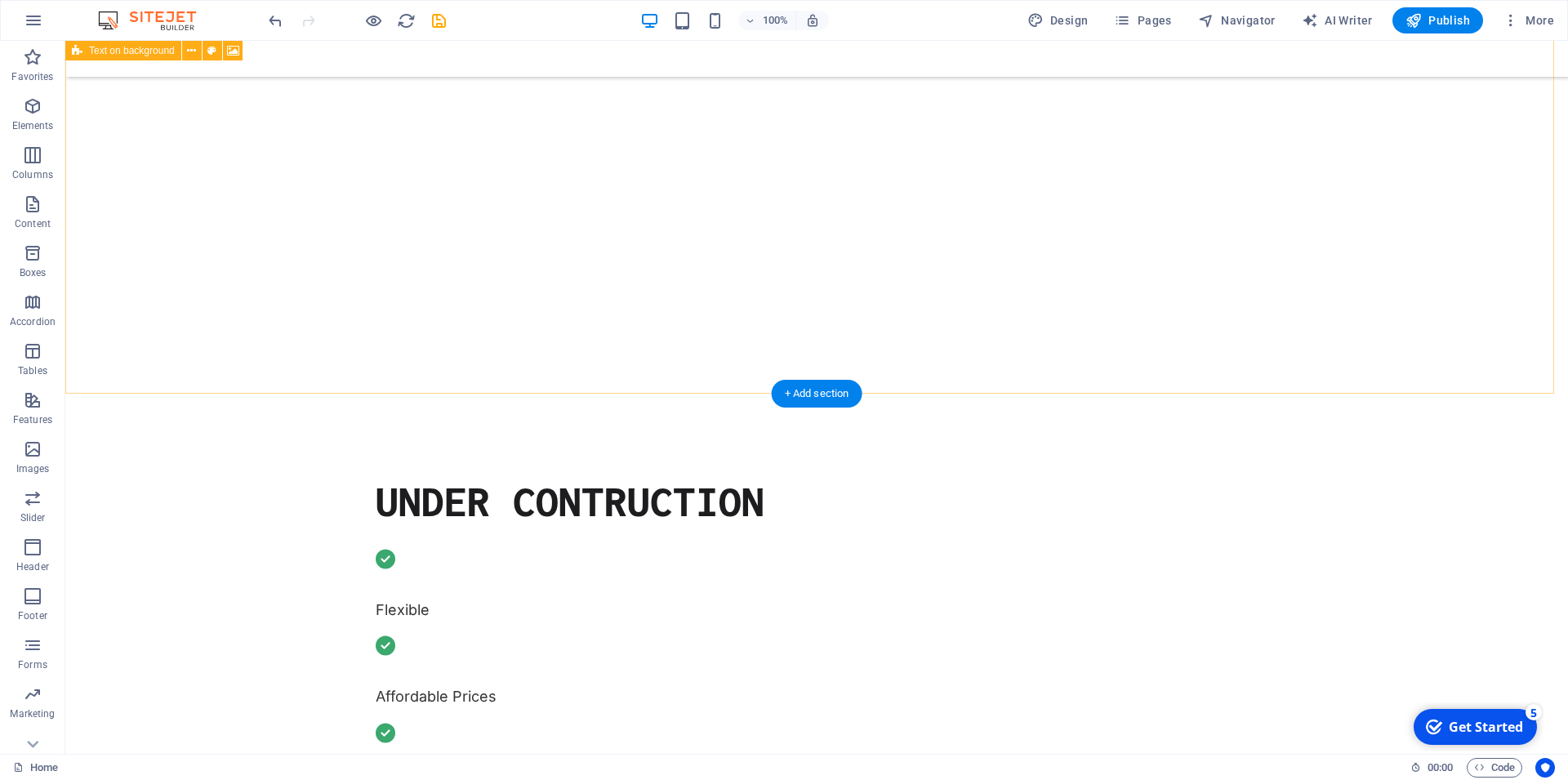
click at [1230, 248] on div at bounding box center [816, 92] width 1503 height 674
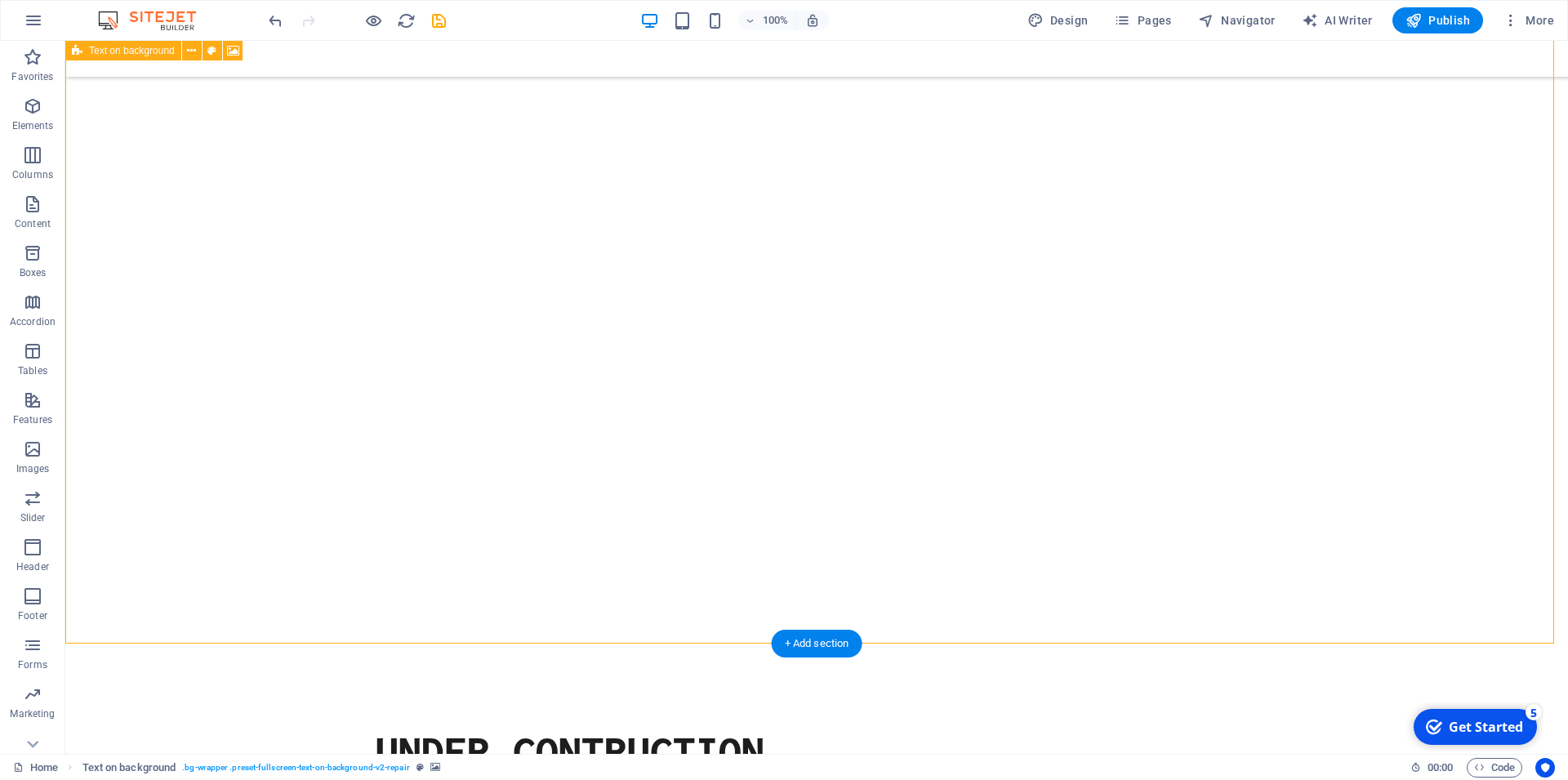
scroll to position [0, 0]
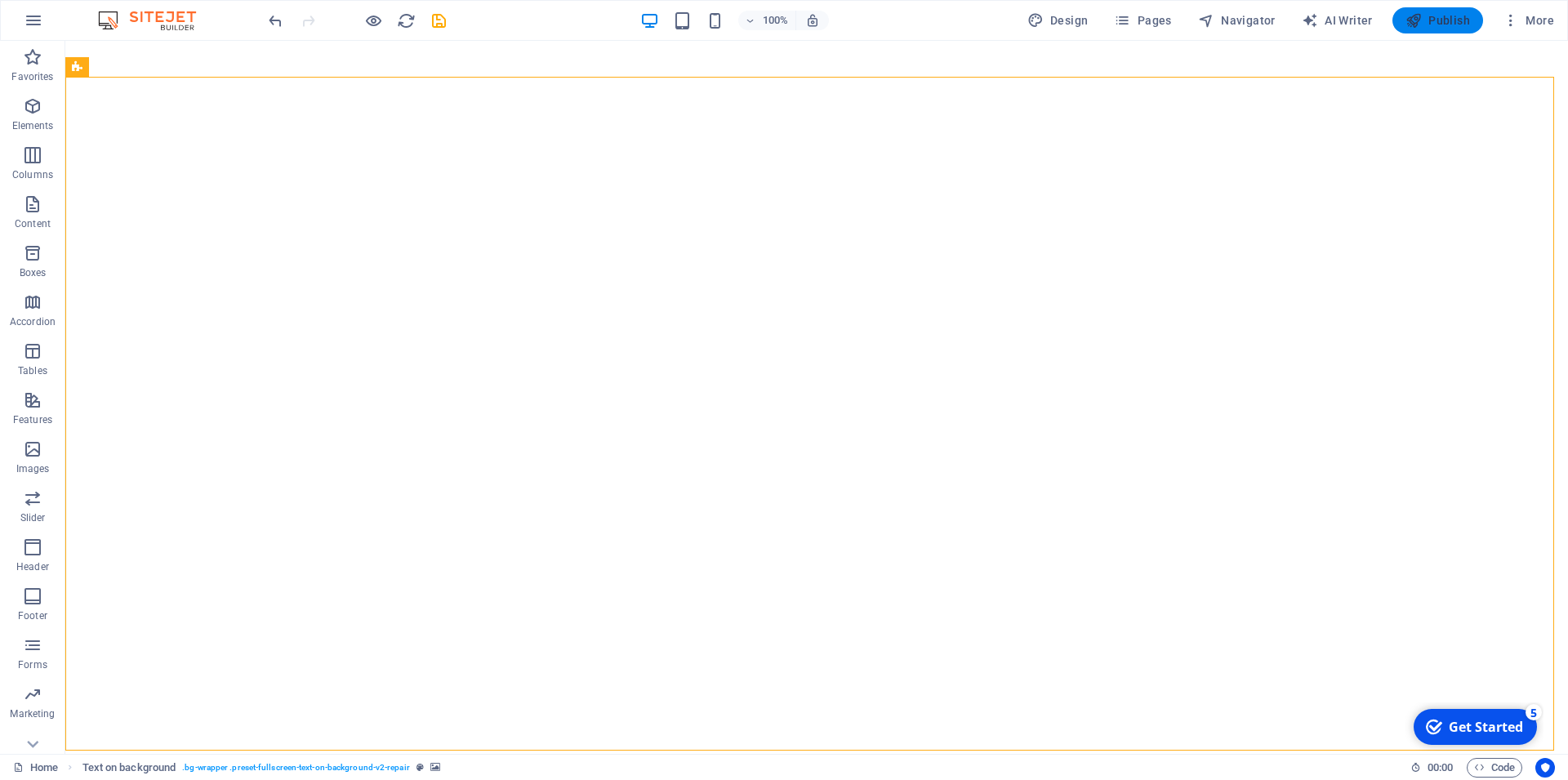
click at [1442, 15] on span "Publish" at bounding box center [1438, 20] width 65 height 16
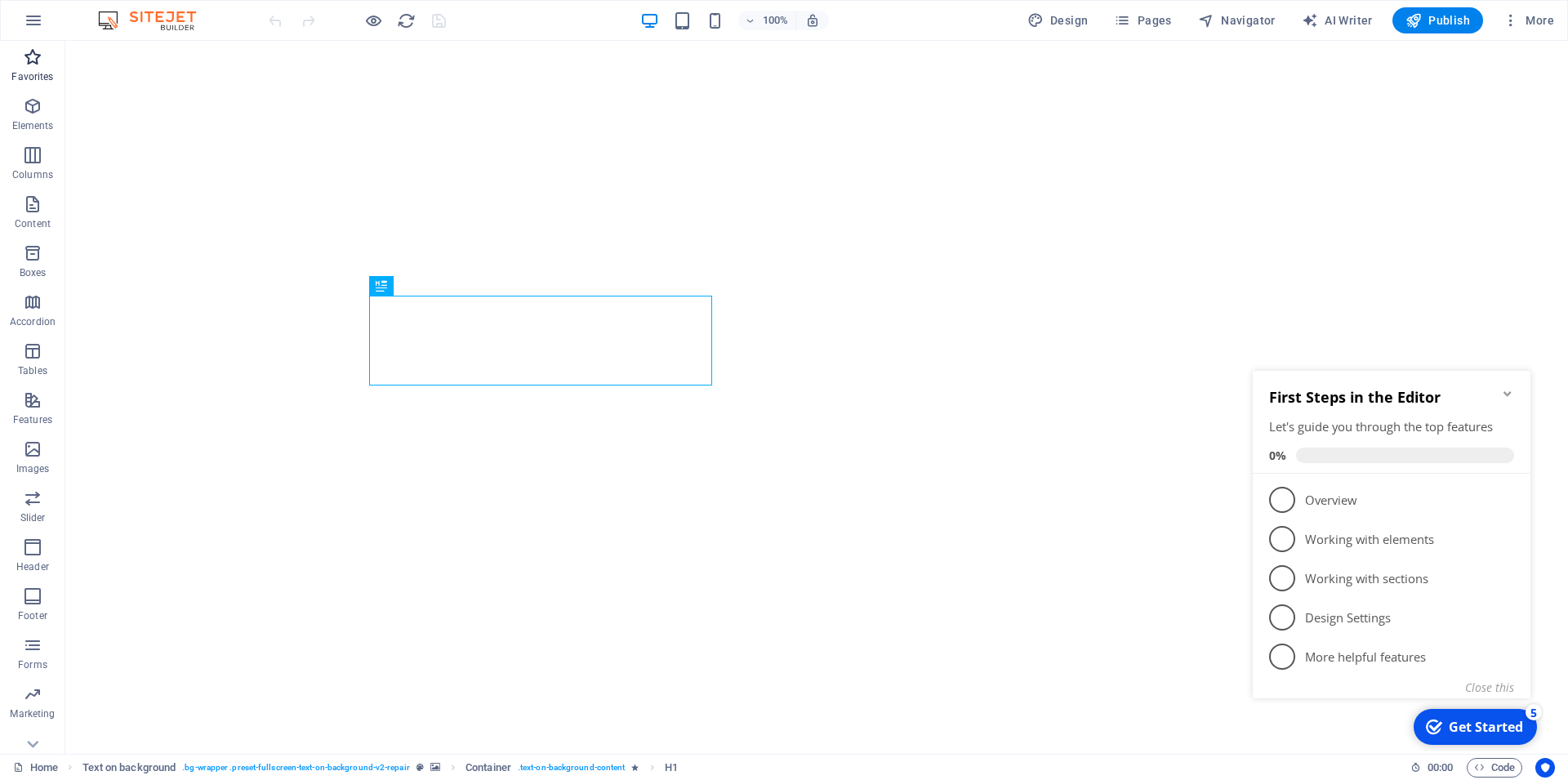
click at [36, 73] on p "Favorites" at bounding box center [32, 77] width 41 height 13
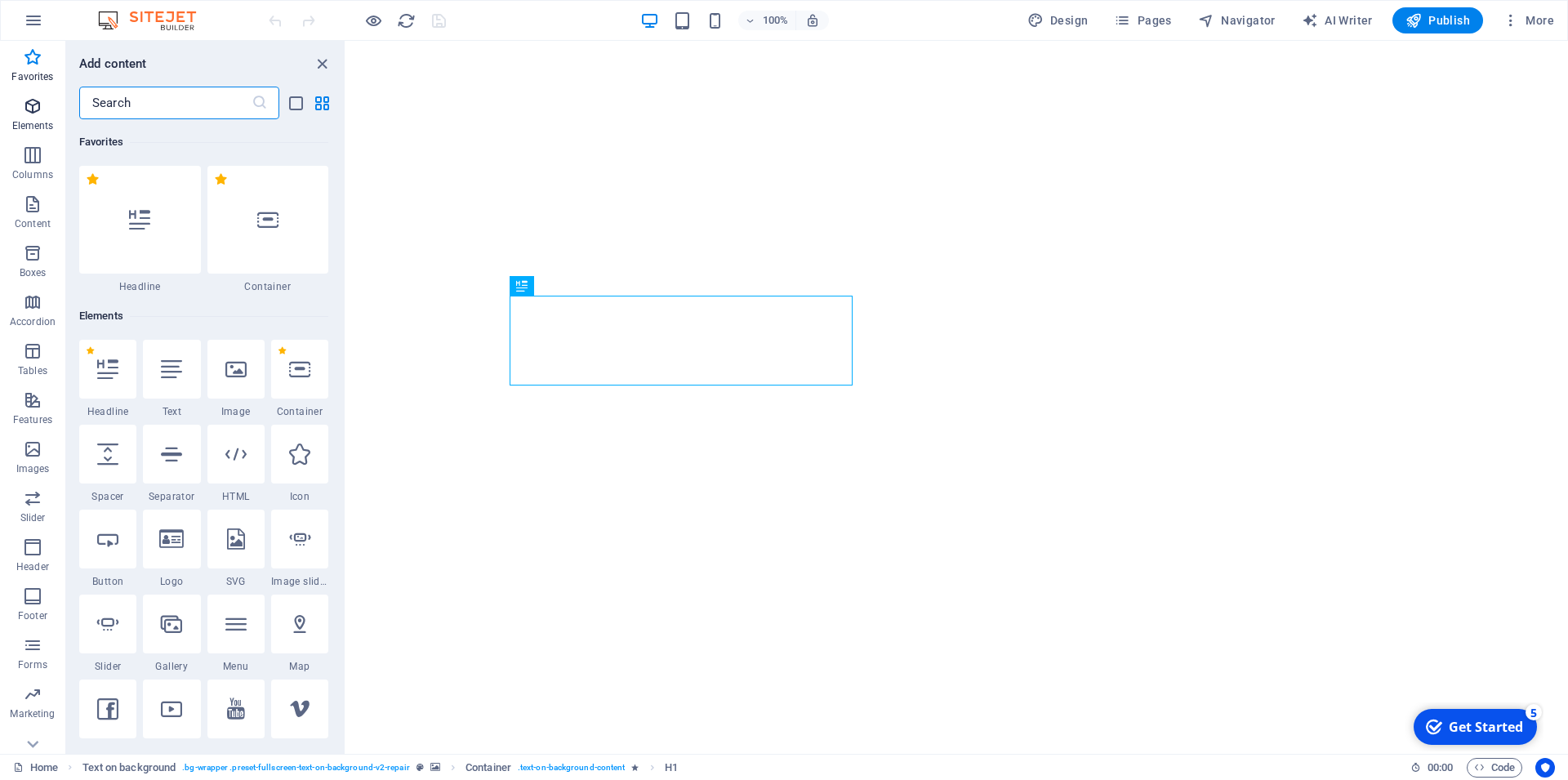
click at [23, 112] on icon "button" at bounding box center [32, 106] width 20 height 20
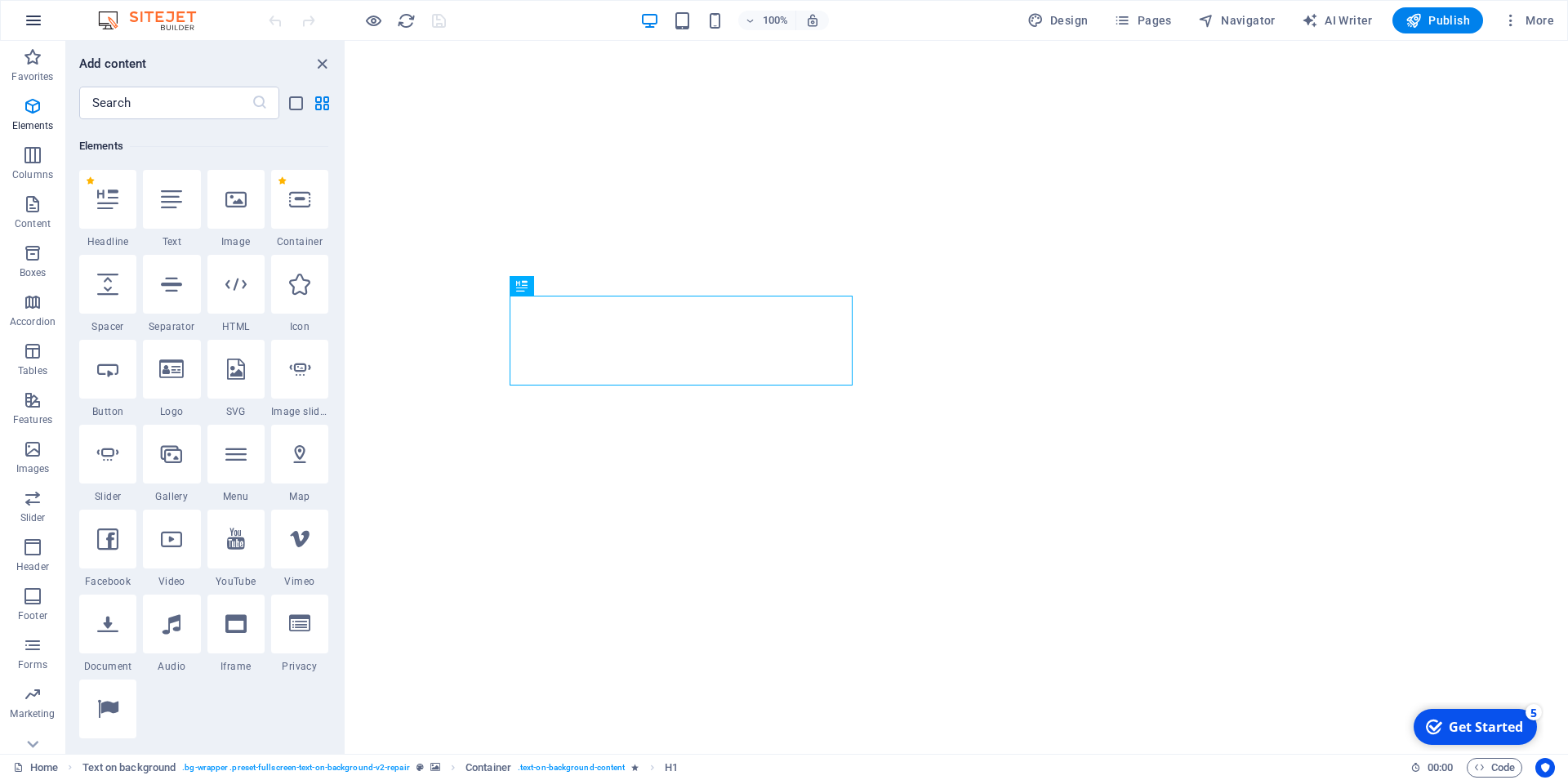
scroll to position [174, 0]
click at [37, 21] on icon "button" at bounding box center [33, 20] width 20 height 20
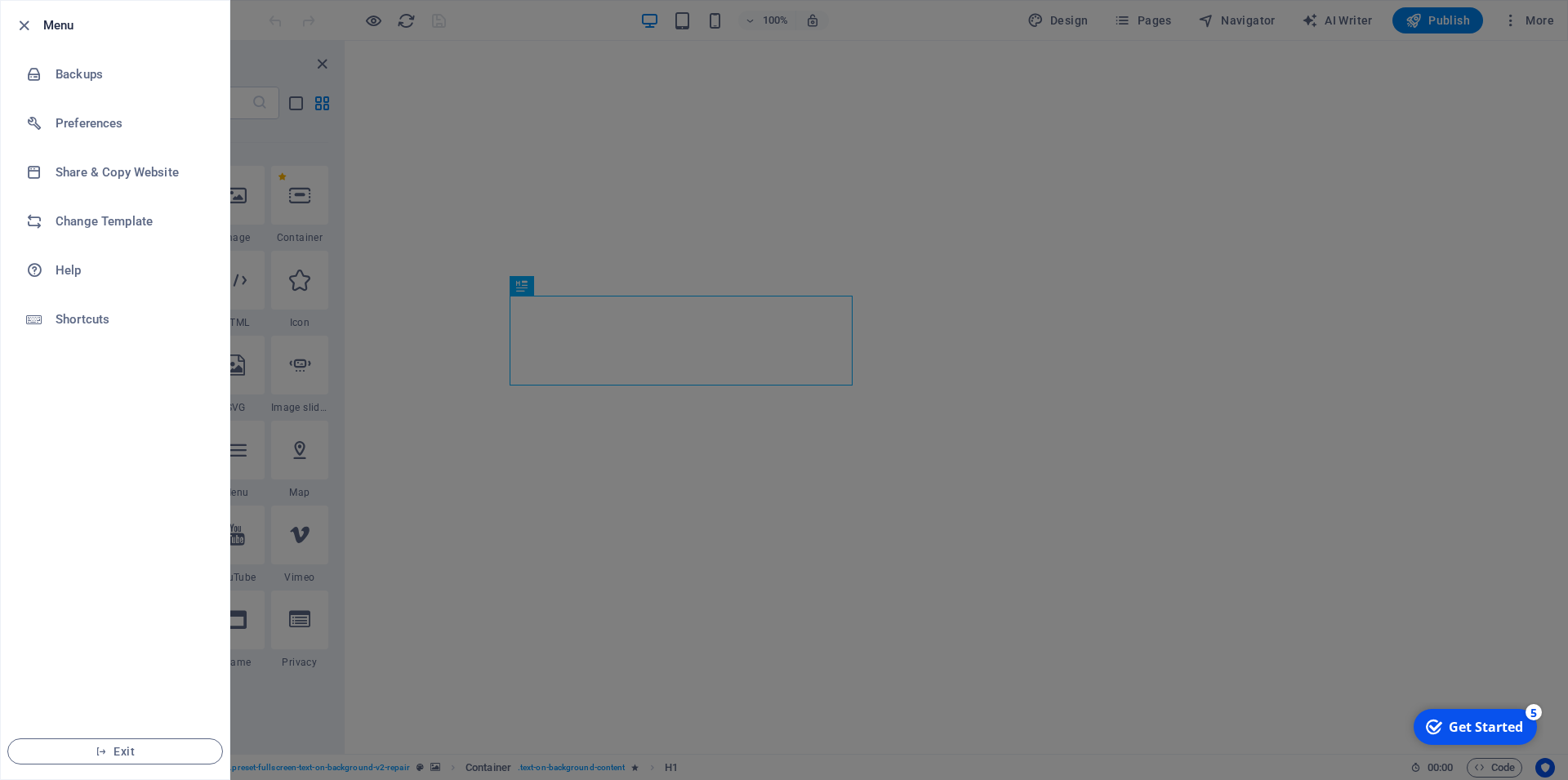
click at [575, 158] on div at bounding box center [784, 390] width 1568 height 780
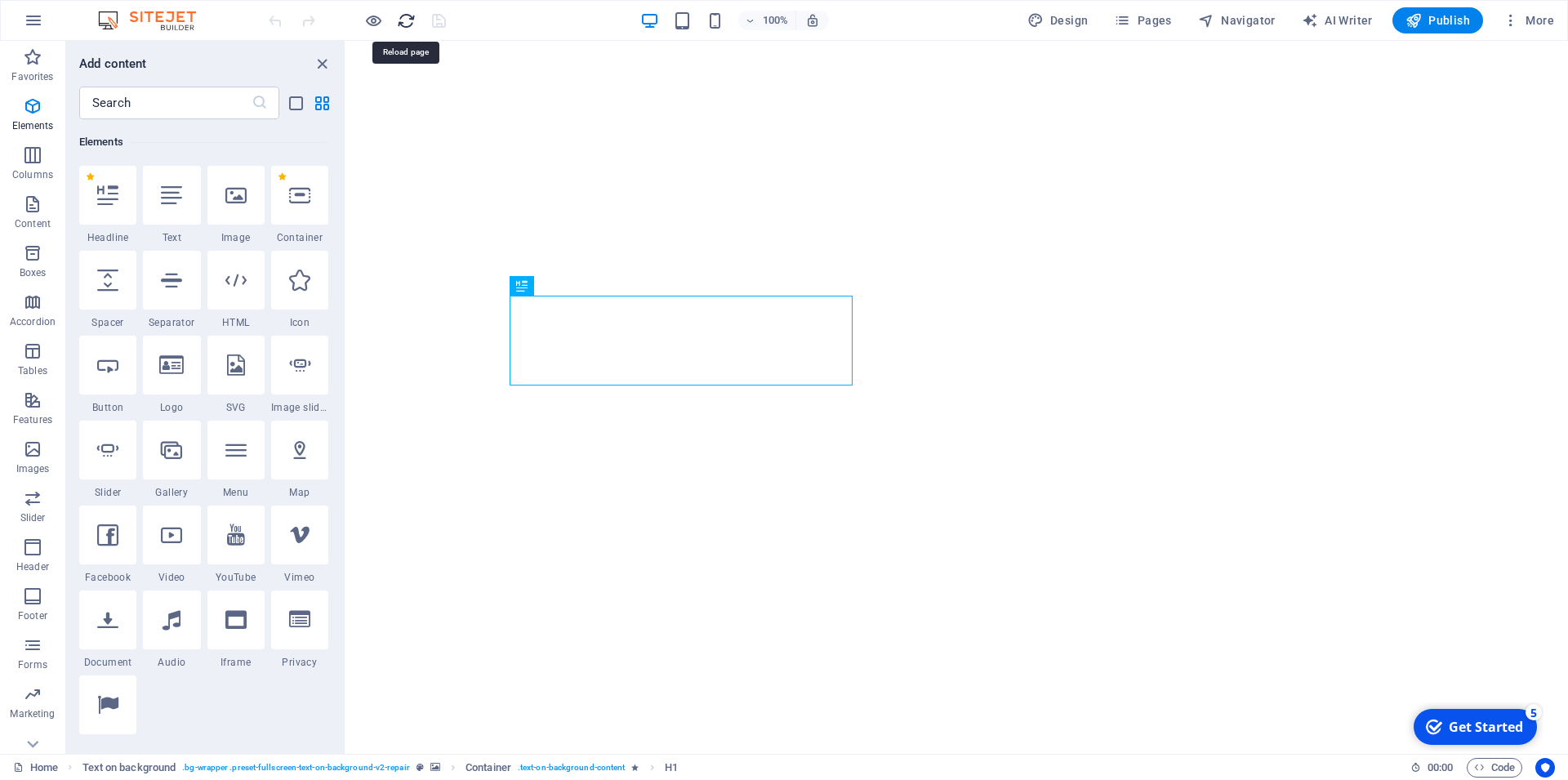
click at [409, 23] on icon "reload" at bounding box center [406, 21] width 19 height 19
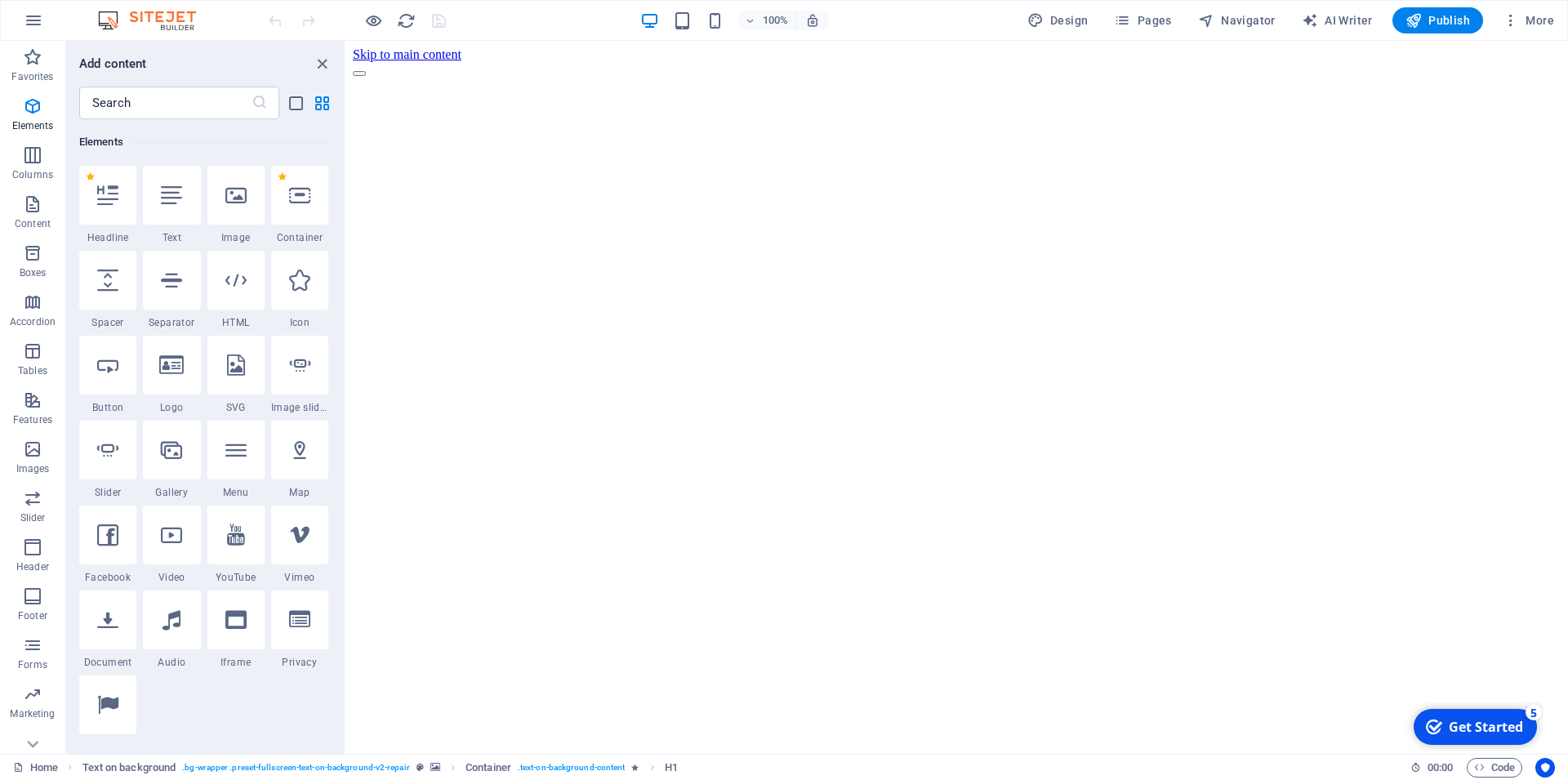
scroll to position [0, 0]
click at [364, 18] on span "button" at bounding box center [373, 21] width 20 height 19
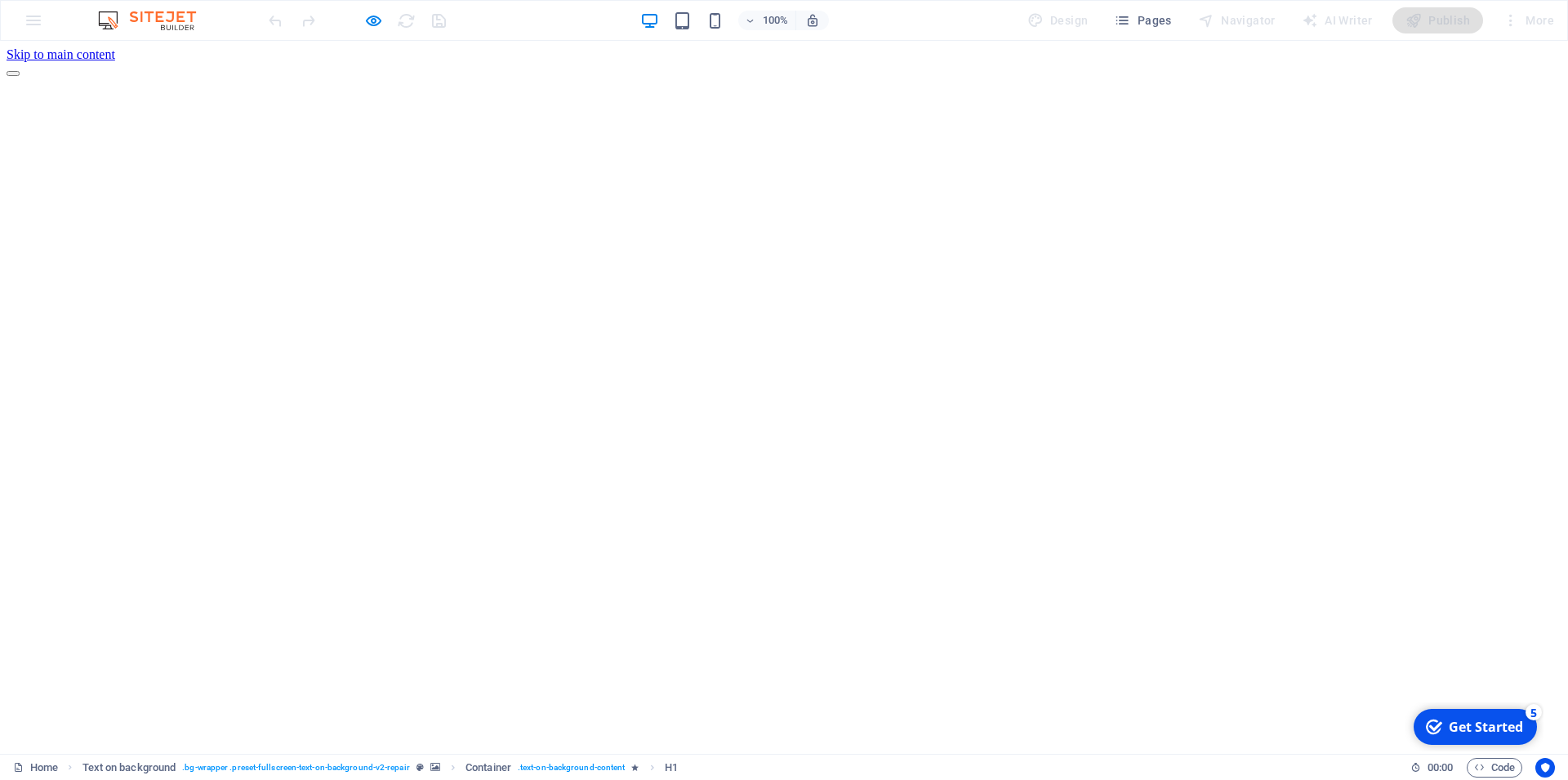
click at [168, 27] on img at bounding box center [155, 20] width 122 height 20
click at [1191, 77] on div at bounding box center [784, 77] width 1555 height 0
click at [1281, 77] on div at bounding box center [784, 77] width 1555 height 0
click at [372, 24] on icon "button" at bounding box center [374, 21] width 19 height 19
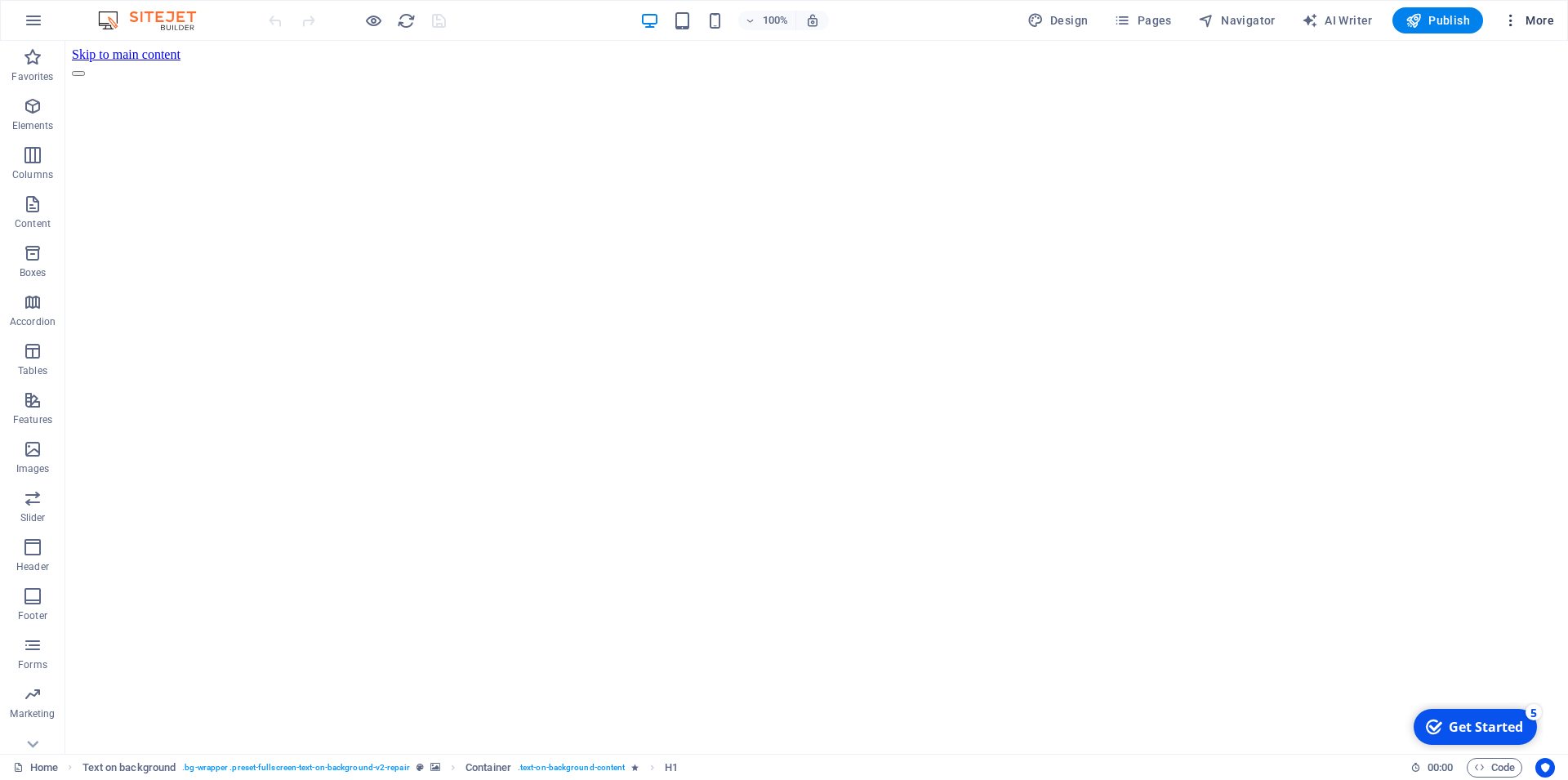
click at [1516, 20] on icon "button" at bounding box center [1511, 20] width 16 height 16
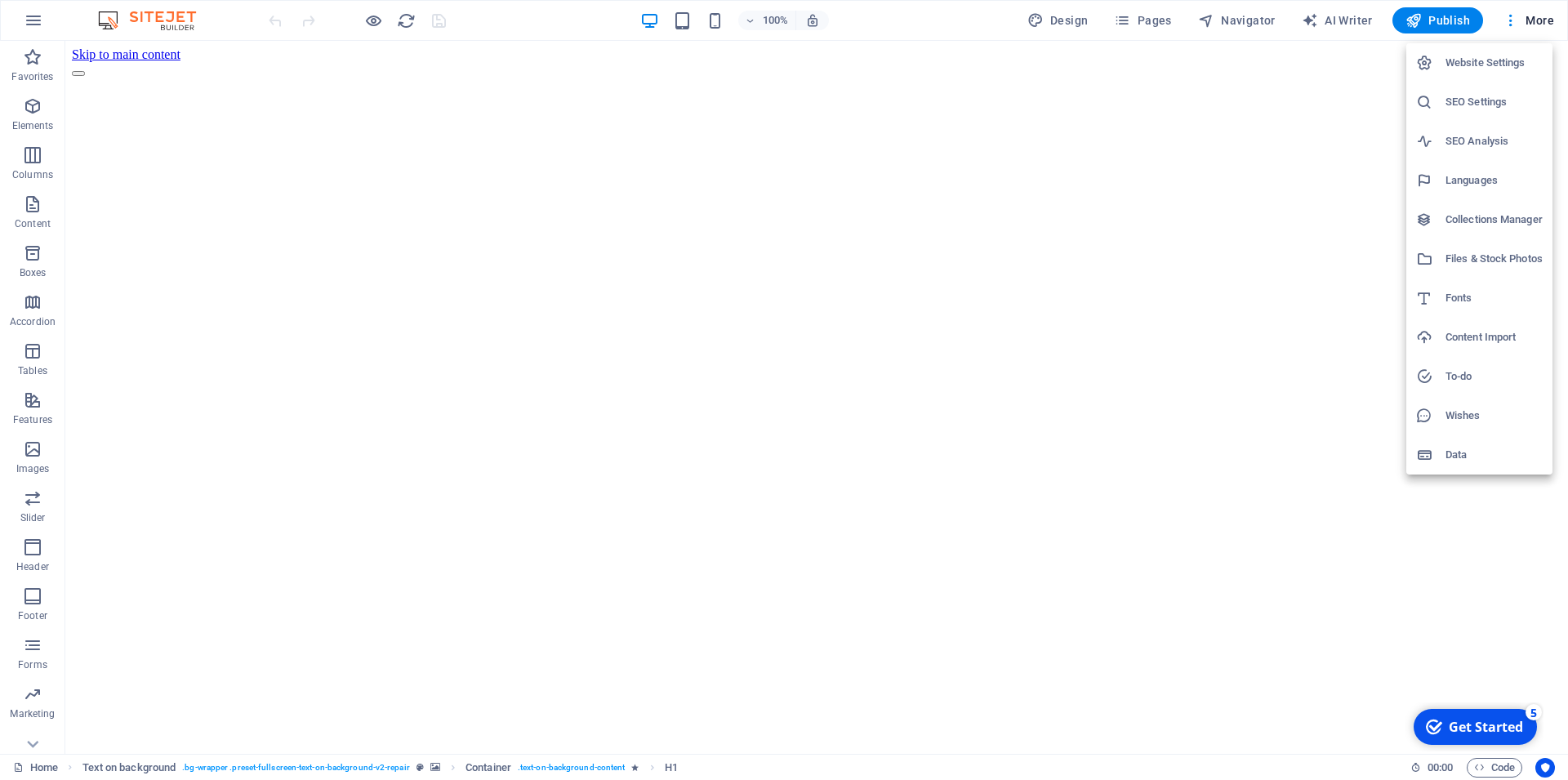
click at [1488, 65] on h6 "Website Settings" at bounding box center [1494, 62] width 97 height 20
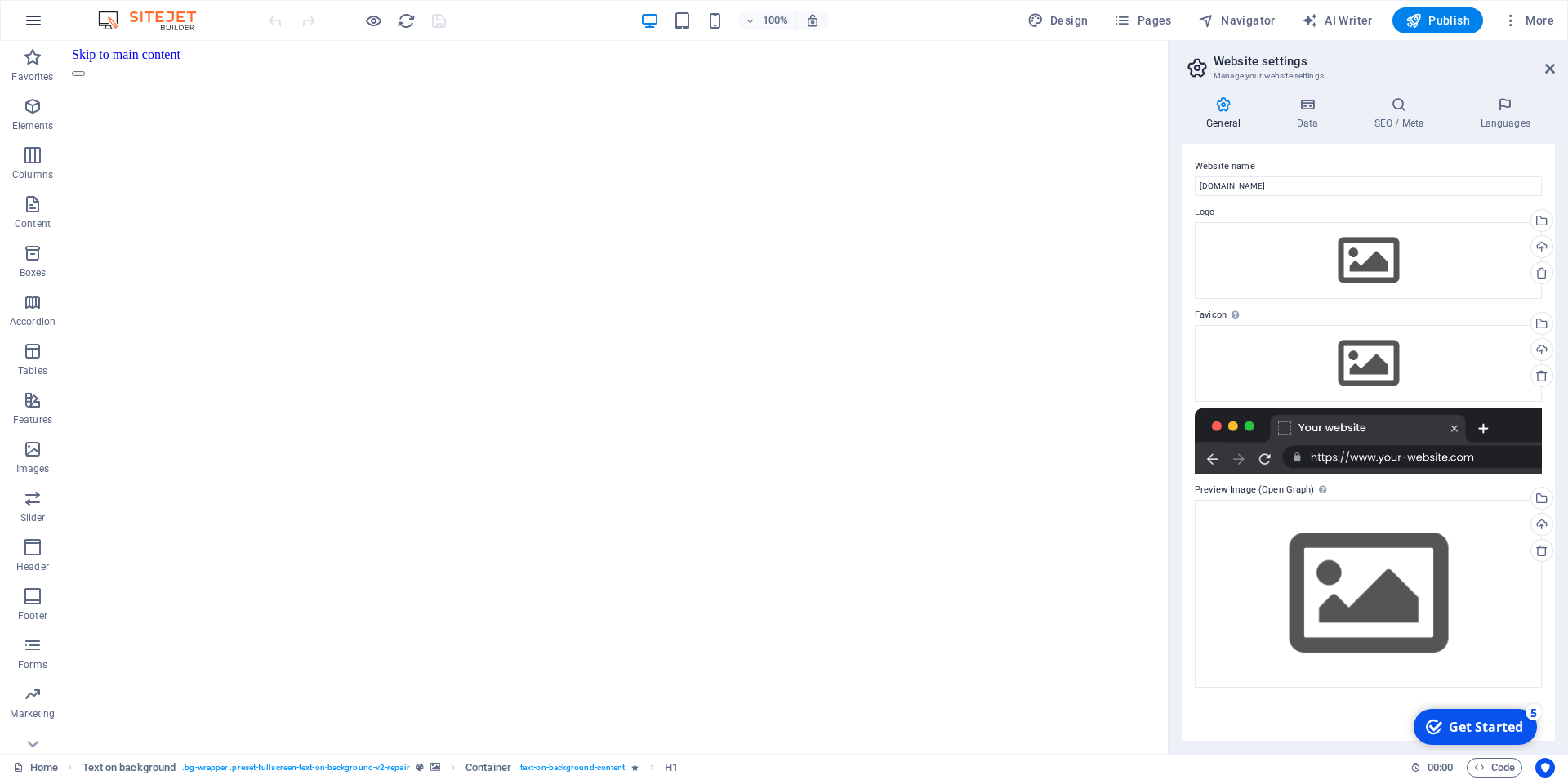
click at [21, 26] on button "button" at bounding box center [34, 21] width 40 height 40
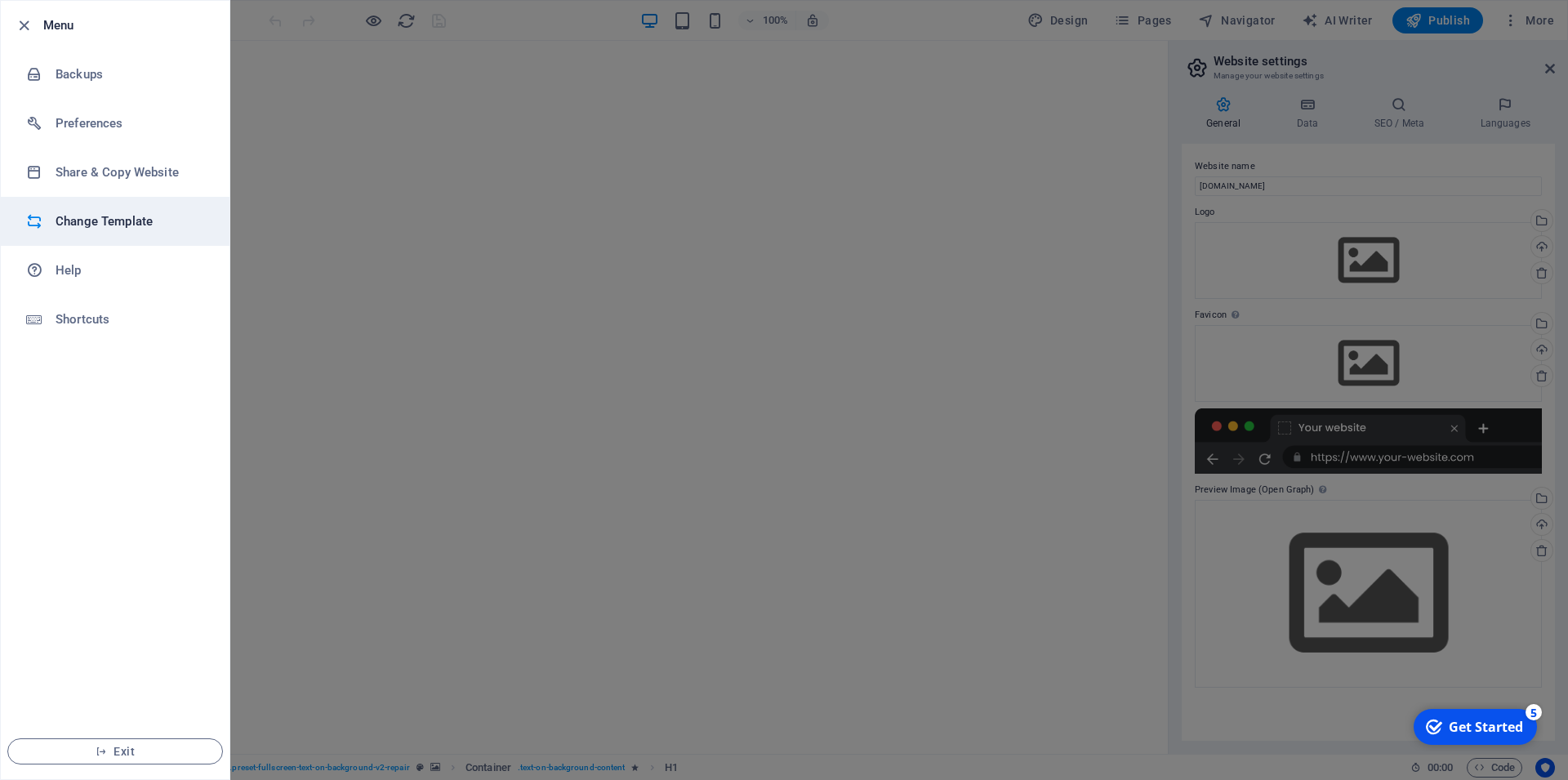
click at [132, 230] on h6 "Change Template" at bounding box center [131, 221] width 151 height 20
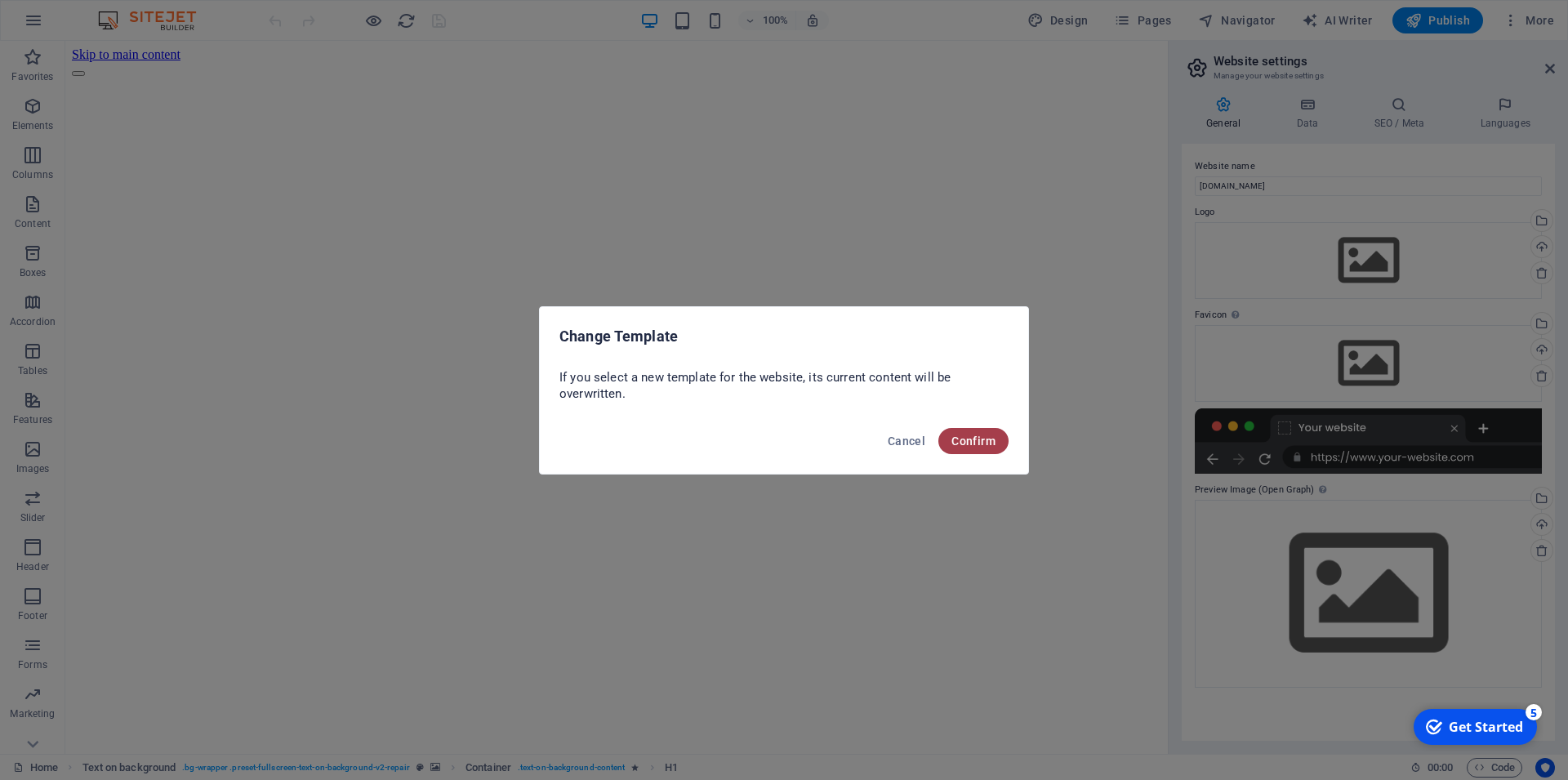
click at [992, 447] on span "Confirm" at bounding box center [973, 441] width 44 height 13
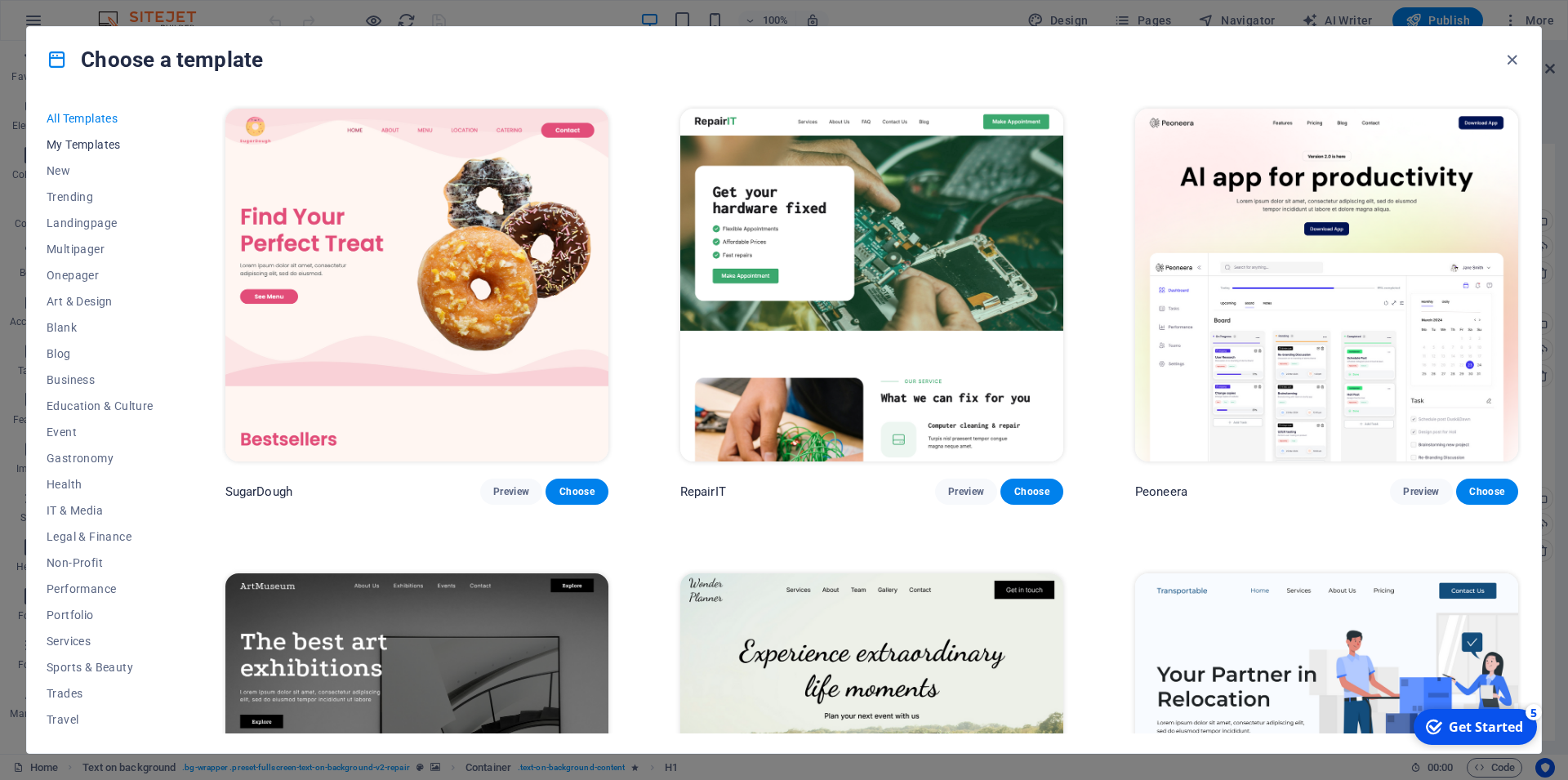
click at [102, 140] on span "My Templates" at bounding box center [100, 145] width 107 height 13
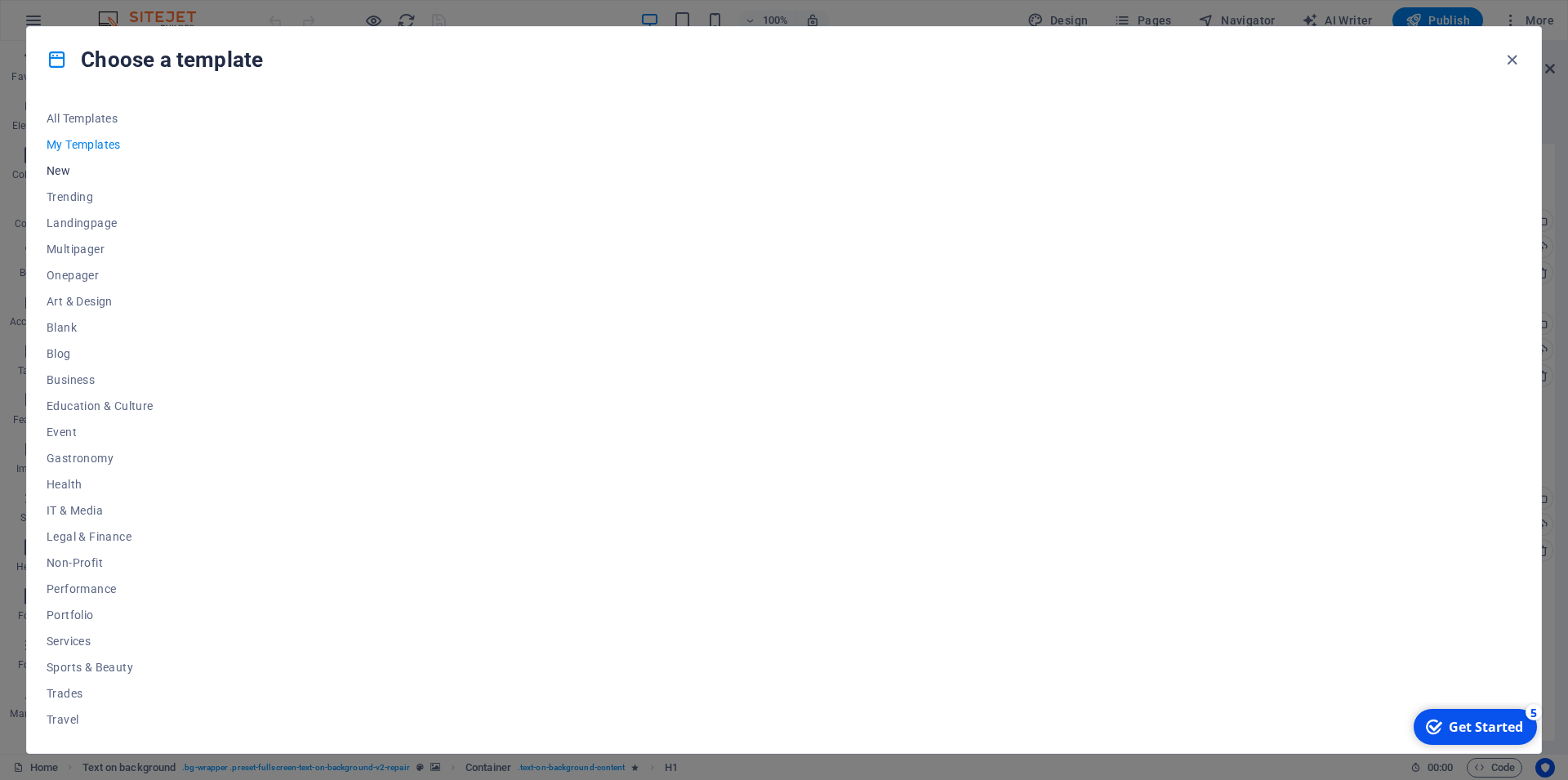
click at [56, 172] on span "New" at bounding box center [100, 171] width 107 height 13
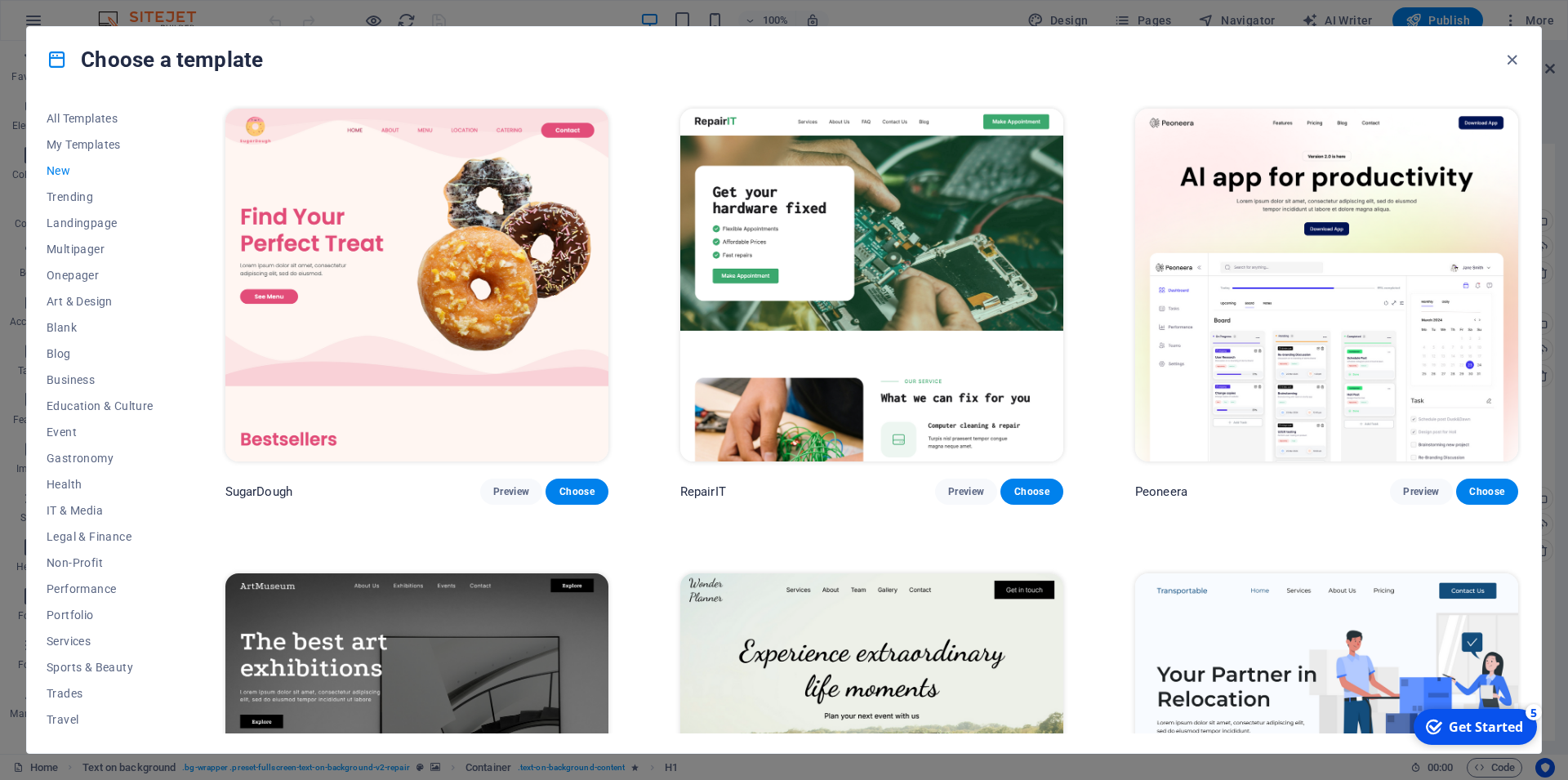
click at [56, 172] on span "New" at bounding box center [100, 171] width 107 height 13
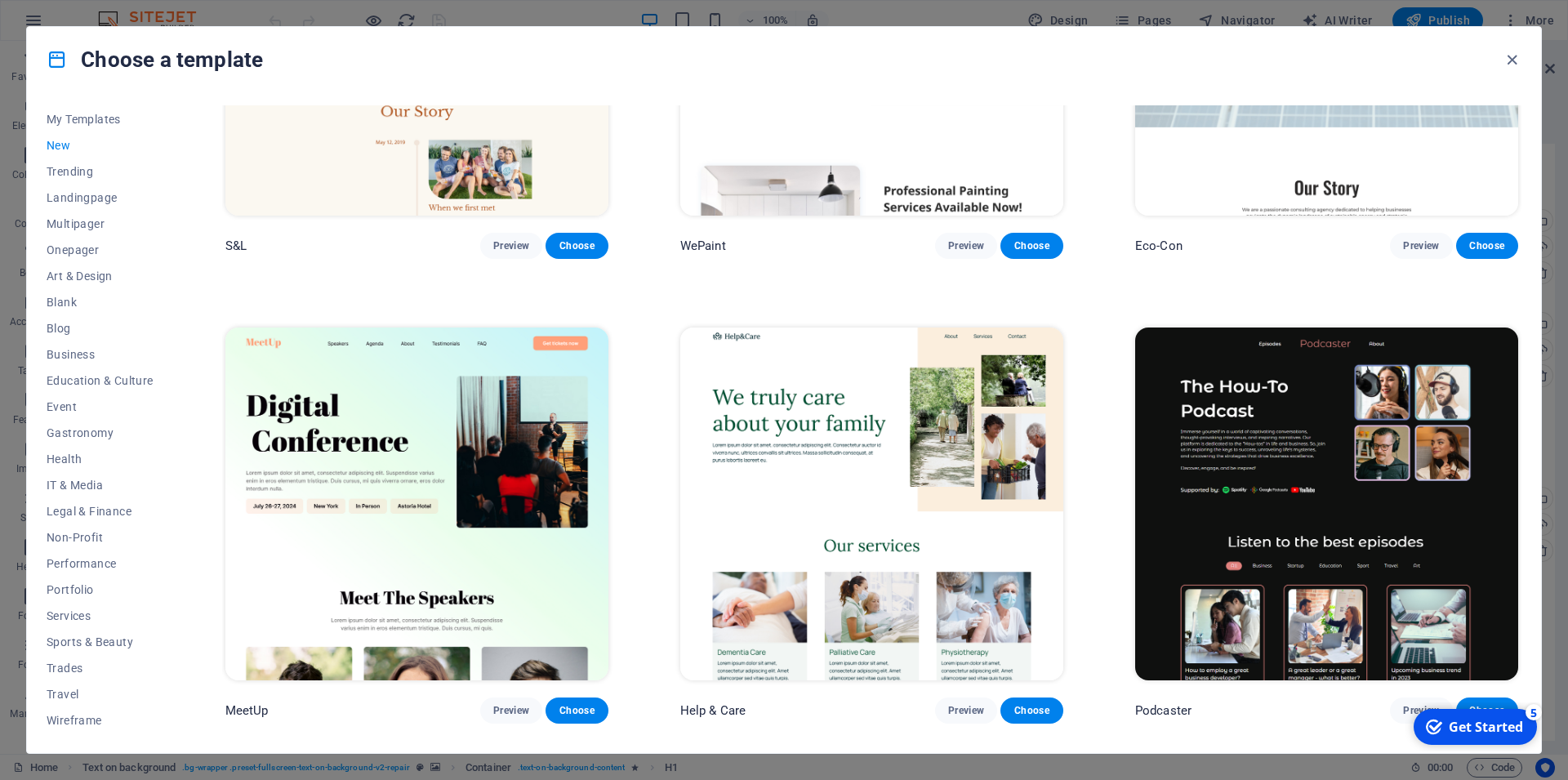
scroll to position [1591, 0]
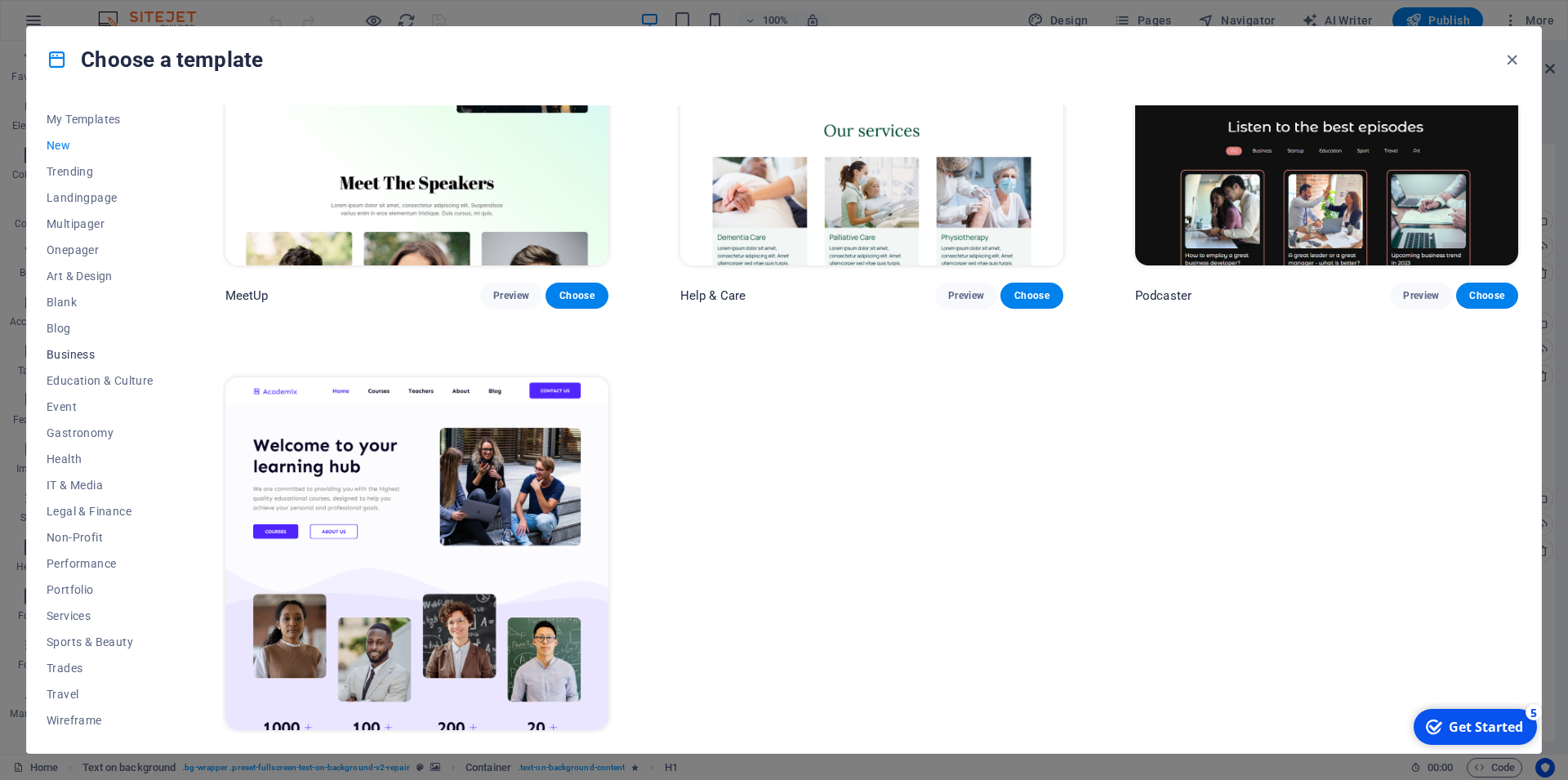
click at [80, 358] on span "Business" at bounding box center [100, 354] width 107 height 13
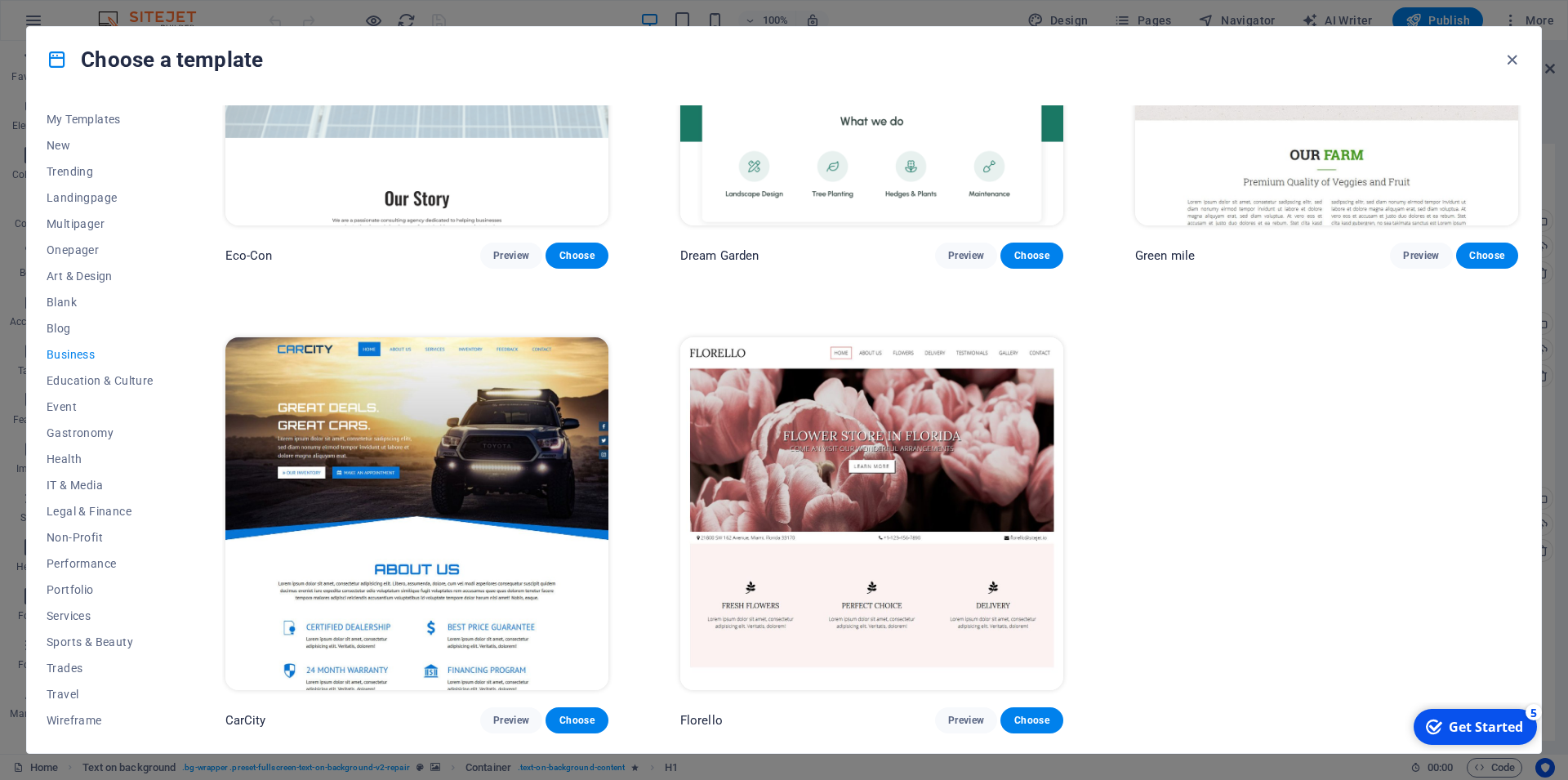
scroll to position [219, 0]
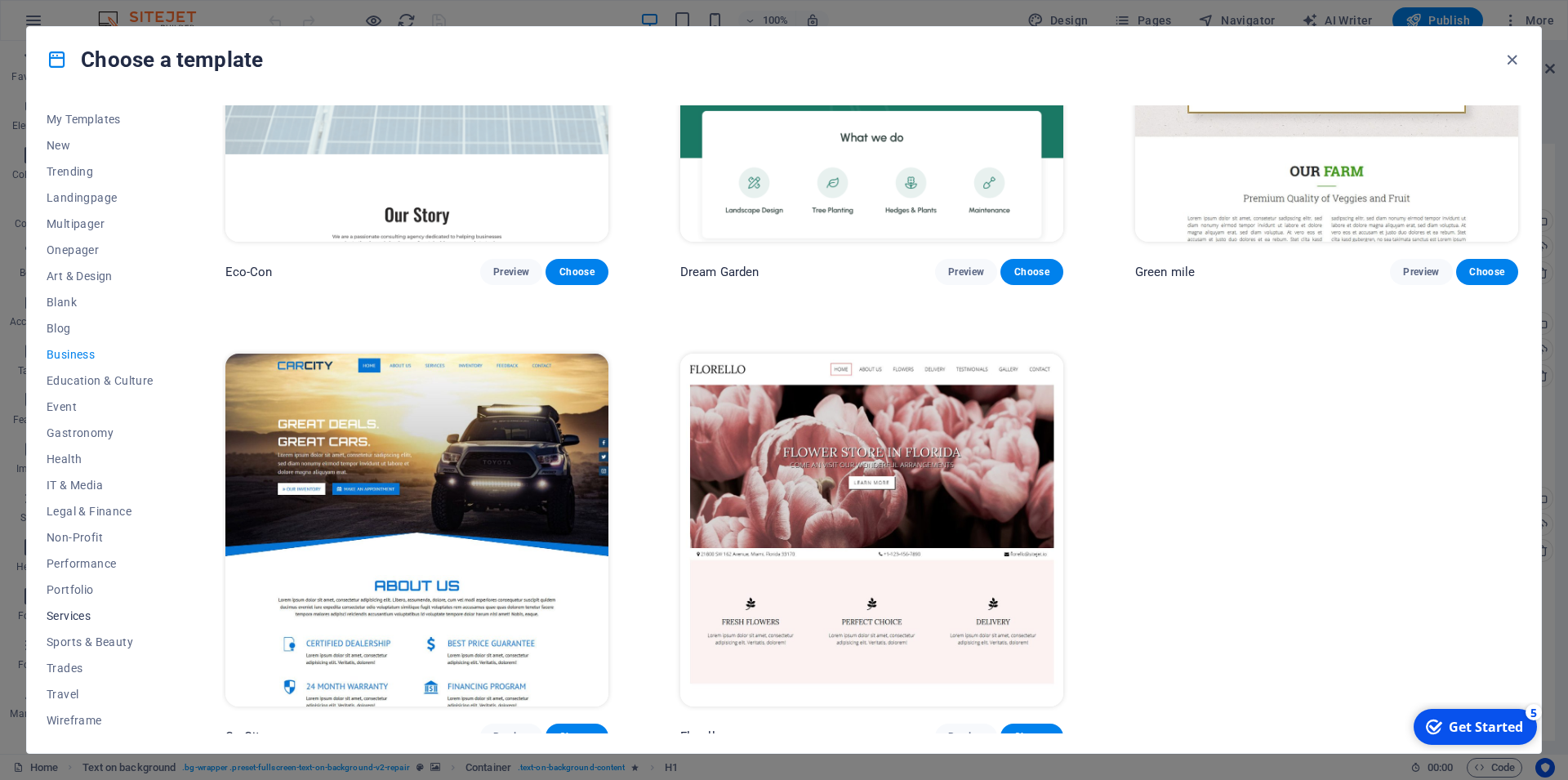
click at [71, 619] on span "Services" at bounding box center [100, 616] width 107 height 13
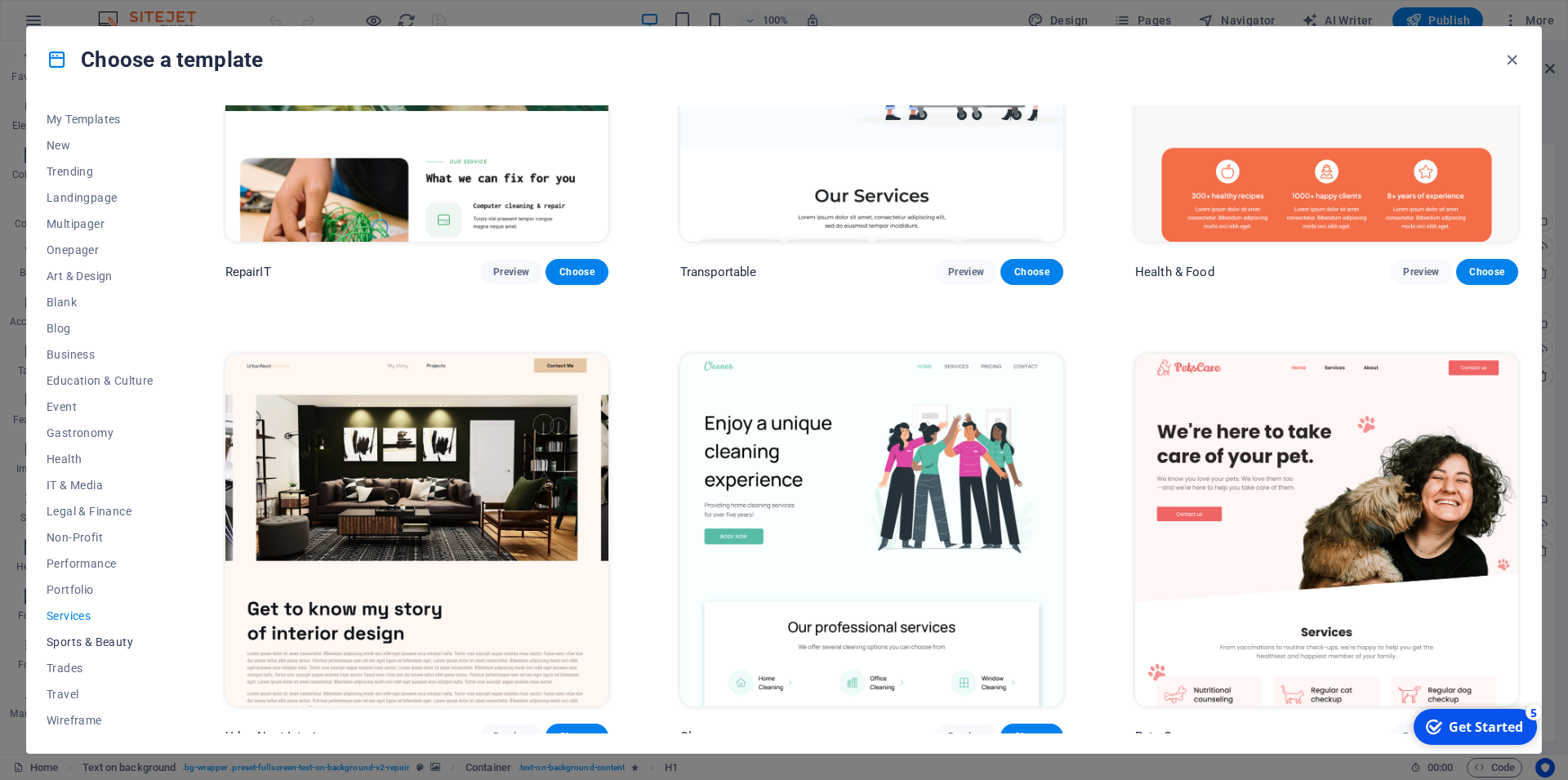
click at [91, 646] on span "Sports & Beauty" at bounding box center [100, 642] width 107 height 13
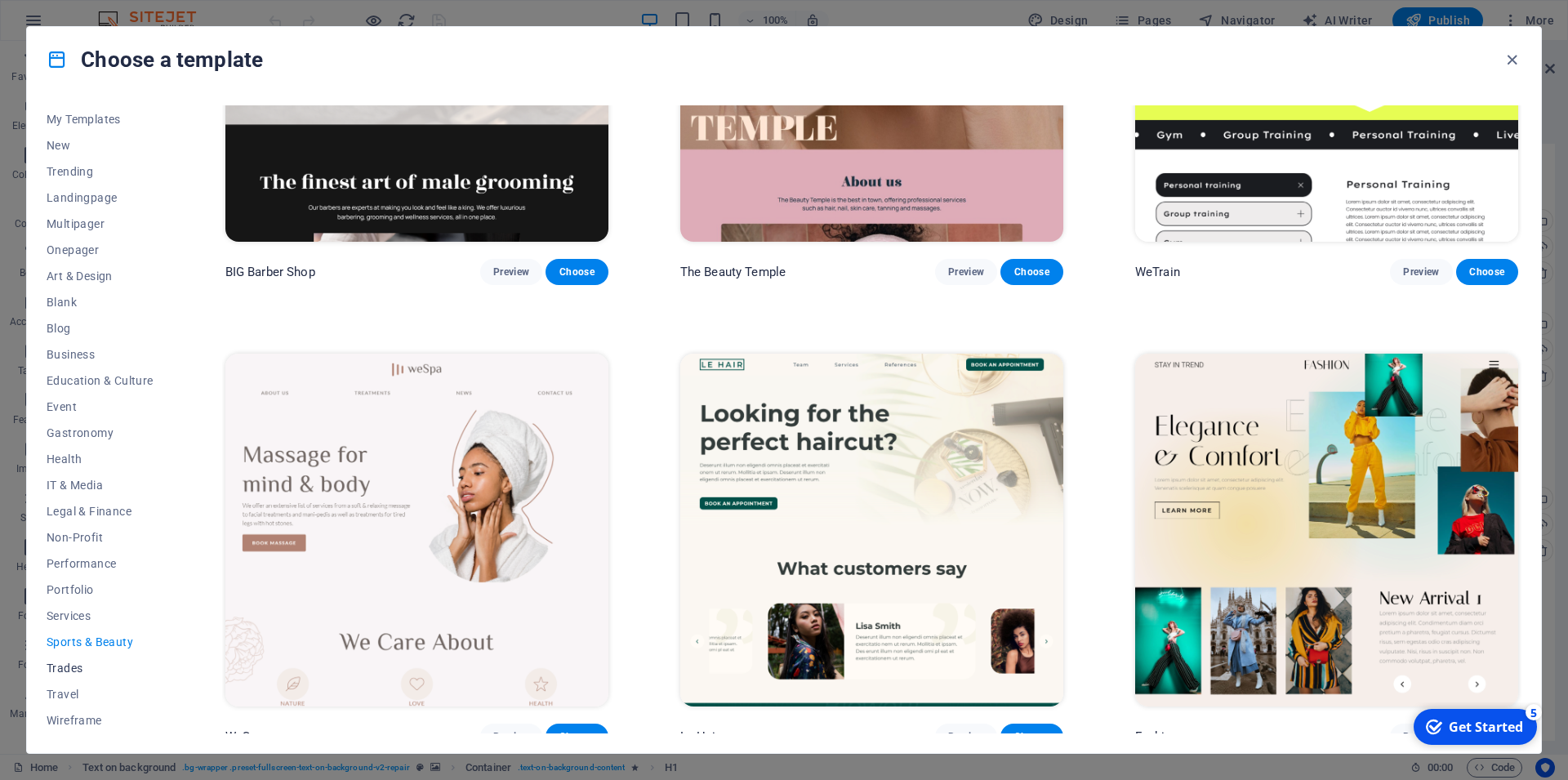
click at [77, 660] on button "Trades" at bounding box center [100, 669] width 107 height 26
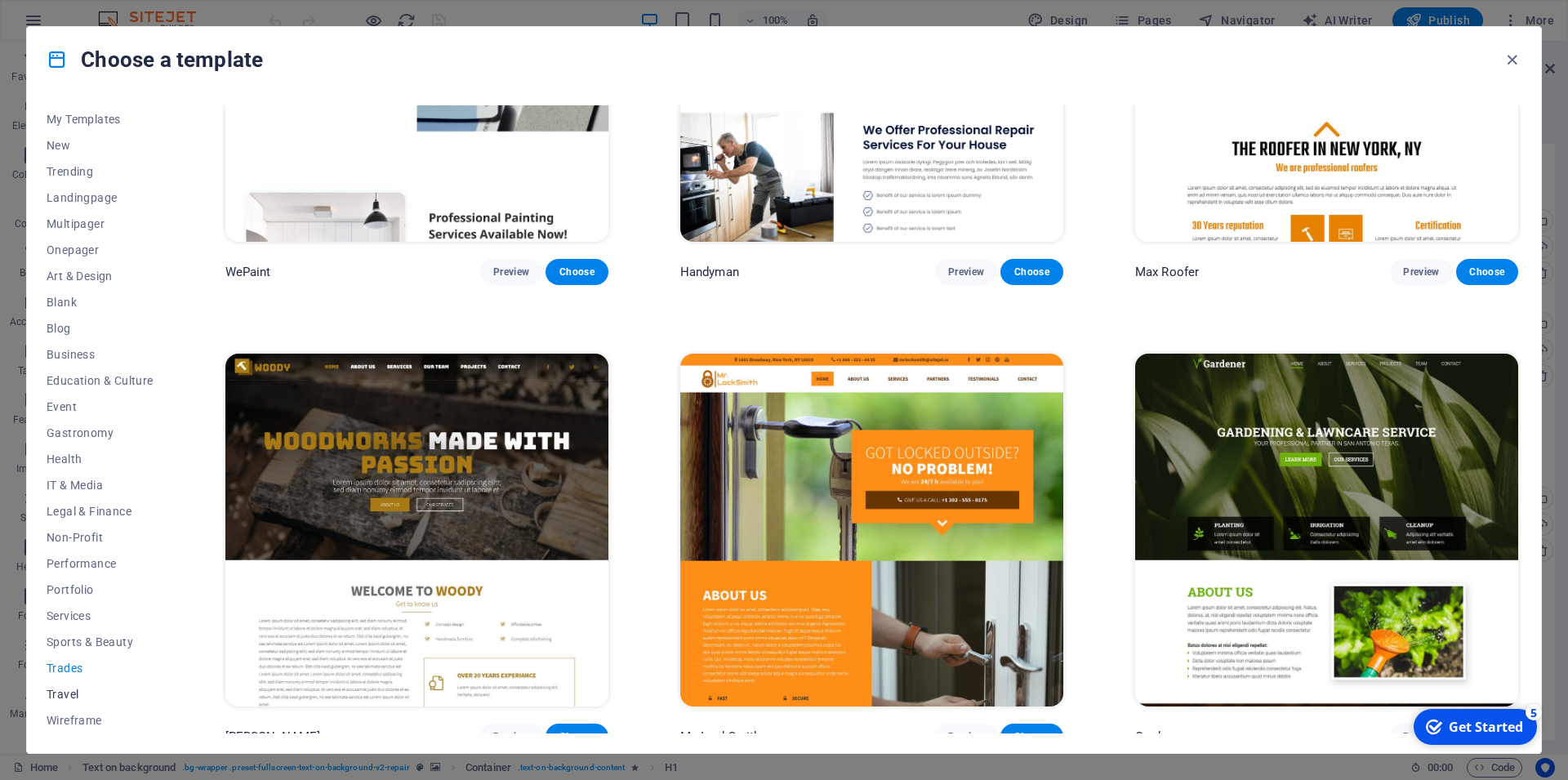
click at [72, 703] on button "Travel" at bounding box center [100, 694] width 107 height 26
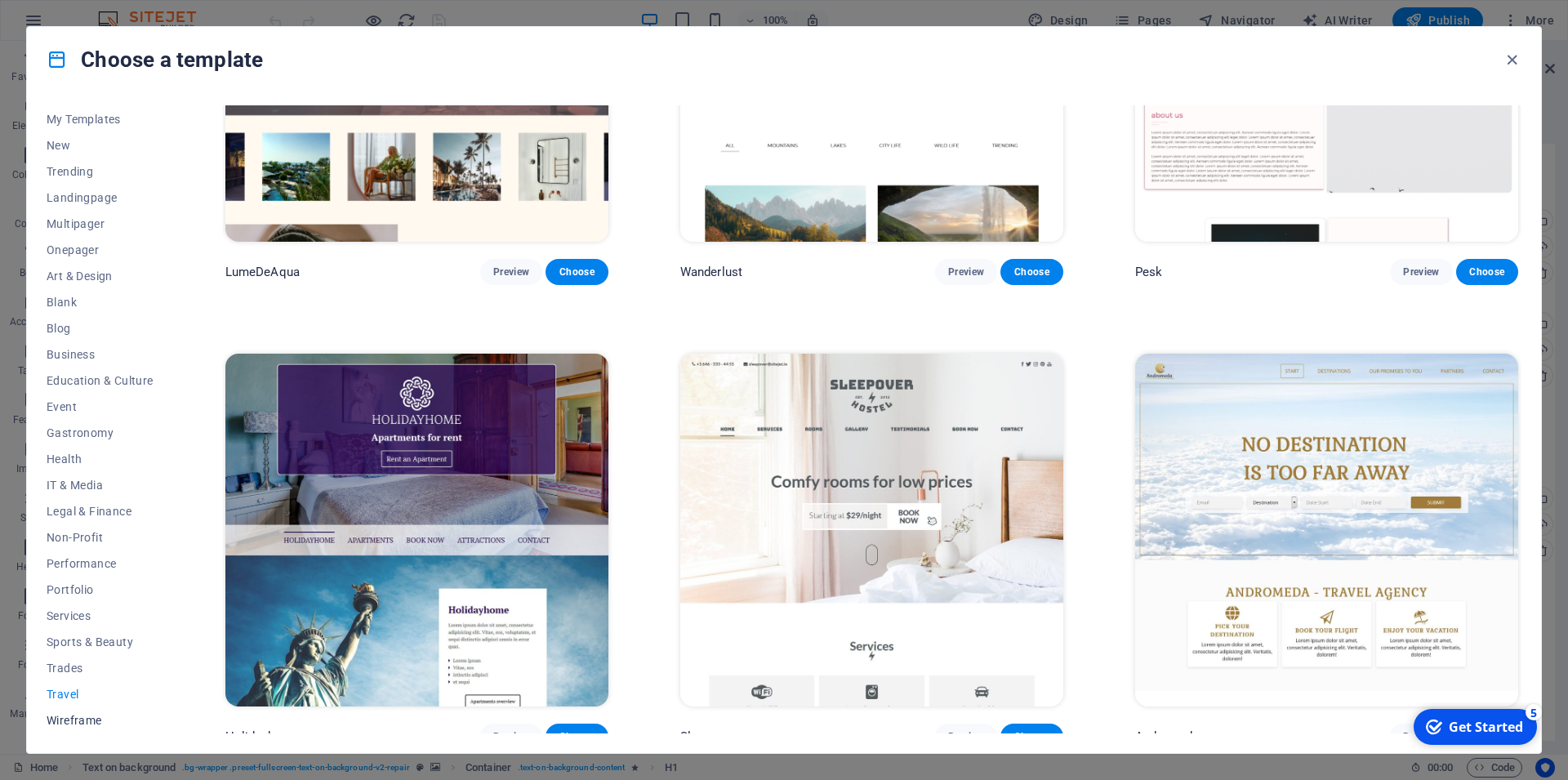
click at [71, 723] on span "Wireframe" at bounding box center [100, 721] width 107 height 13
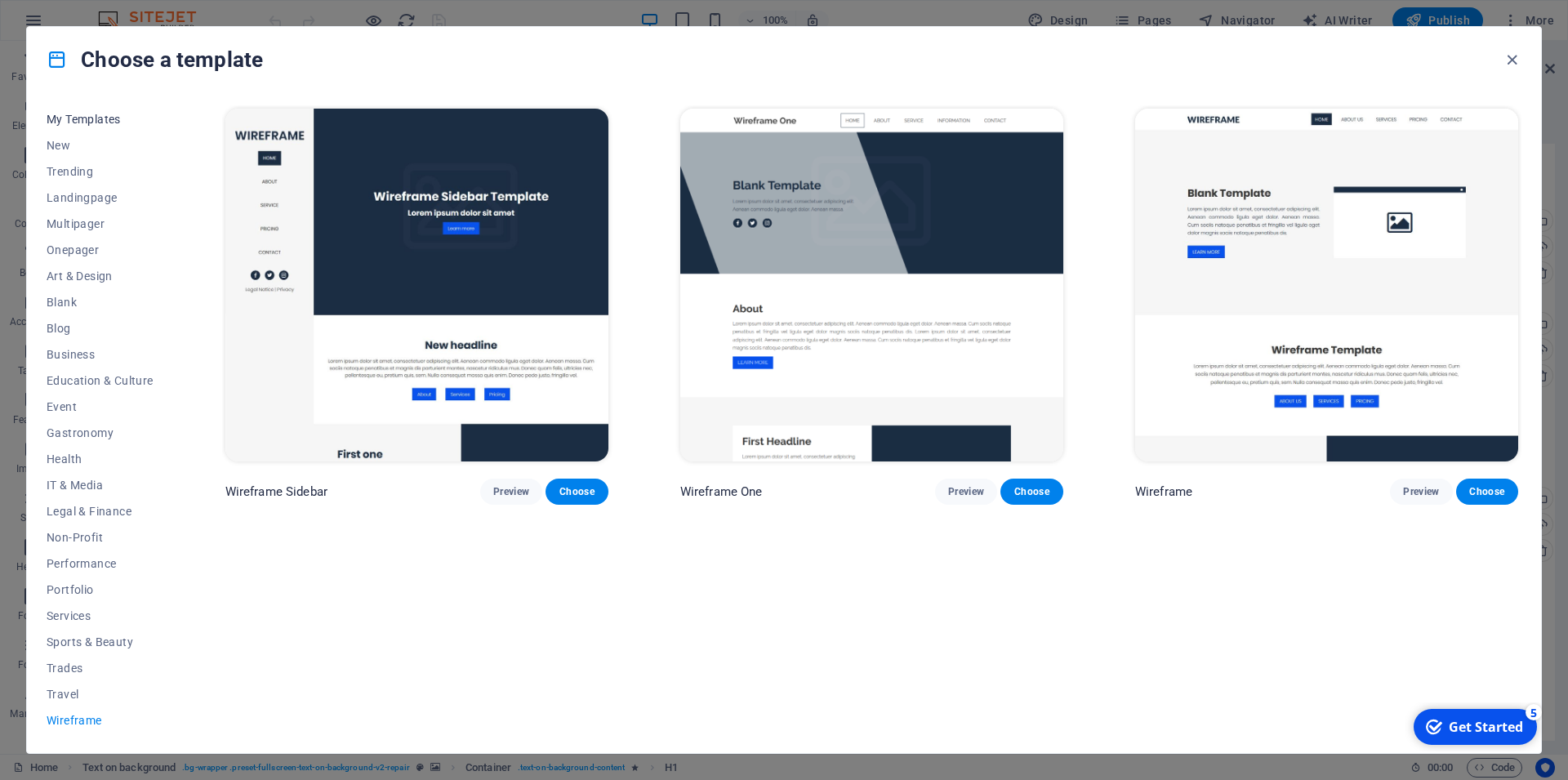
click at [95, 117] on span "My Templates" at bounding box center [100, 120] width 107 height 13
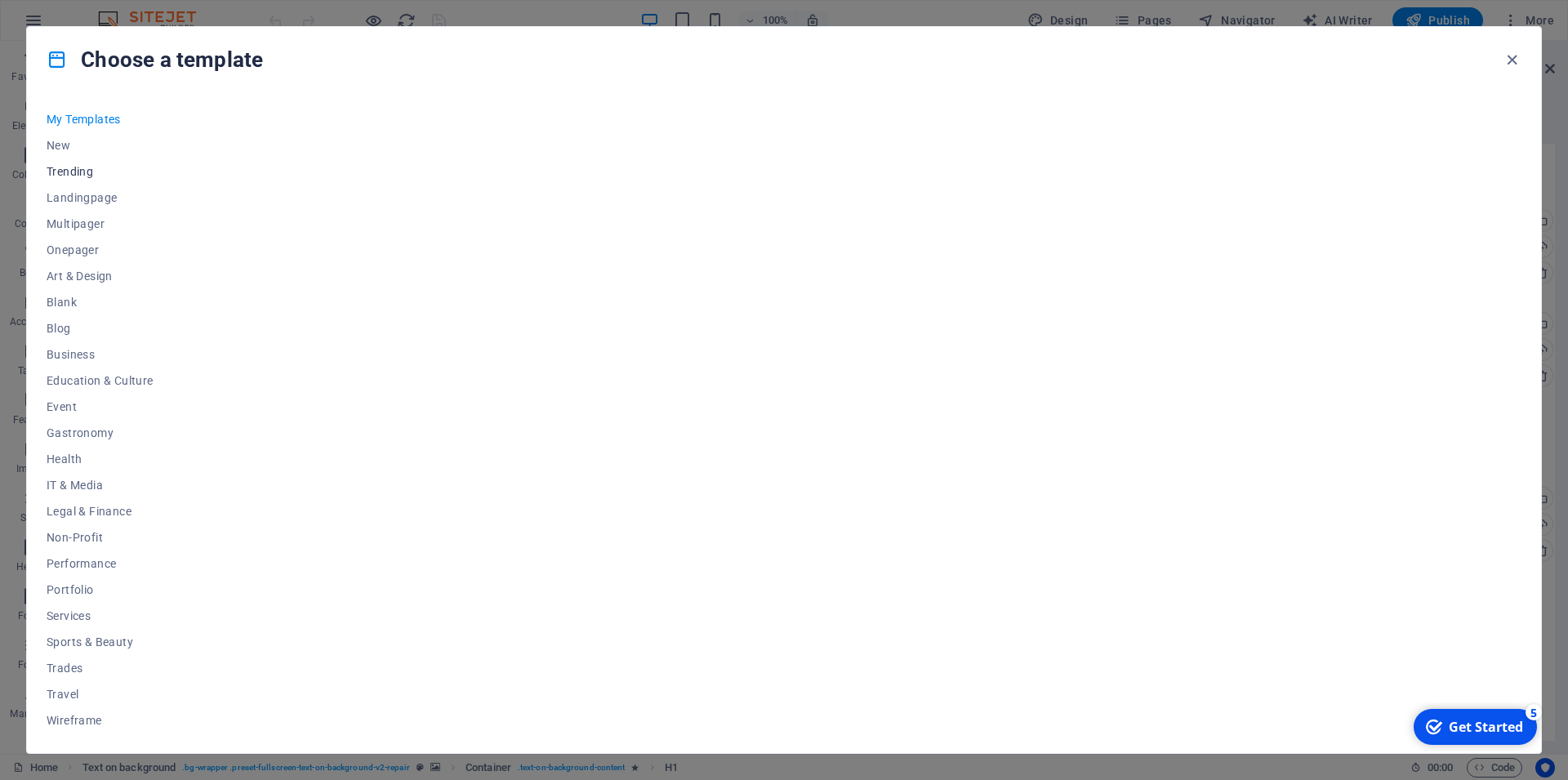
click at [83, 170] on span "Trending" at bounding box center [100, 171] width 107 height 13
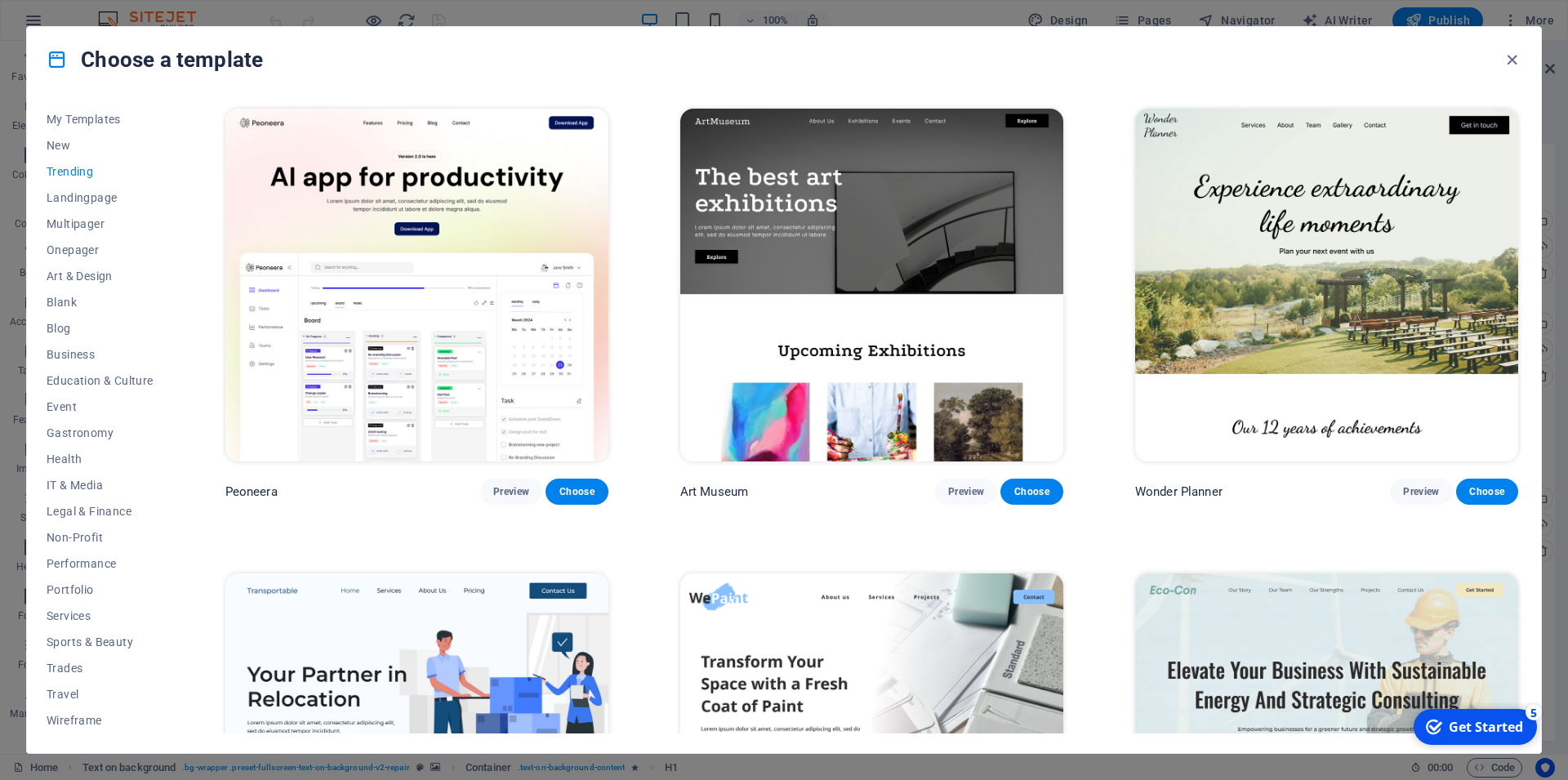
click at [1449, 728] on div "Get Started" at bounding box center [1485, 726] width 74 height 18
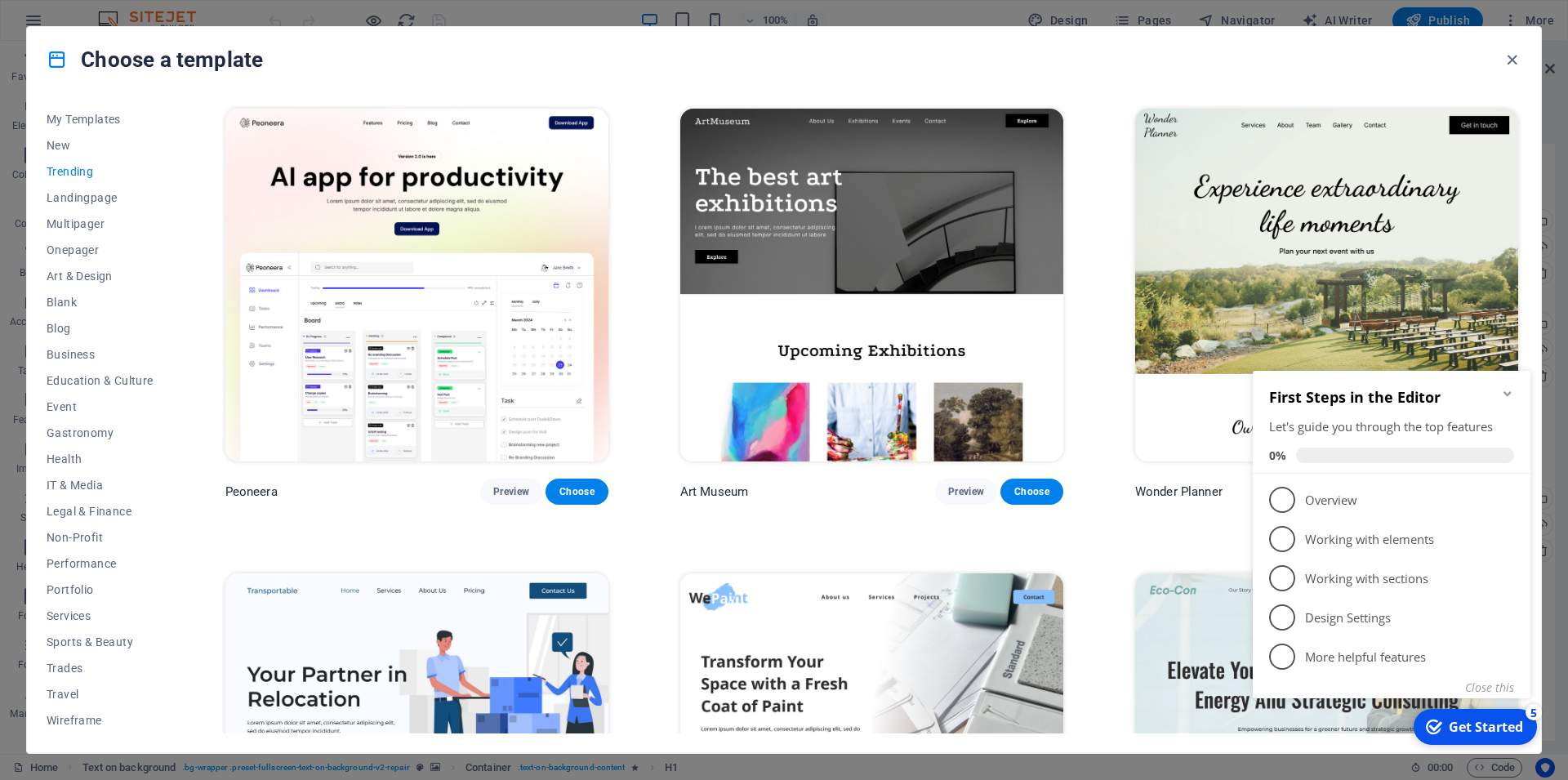
click at [1431, 73] on div "Choose a template" at bounding box center [784, 59] width 1514 height 65
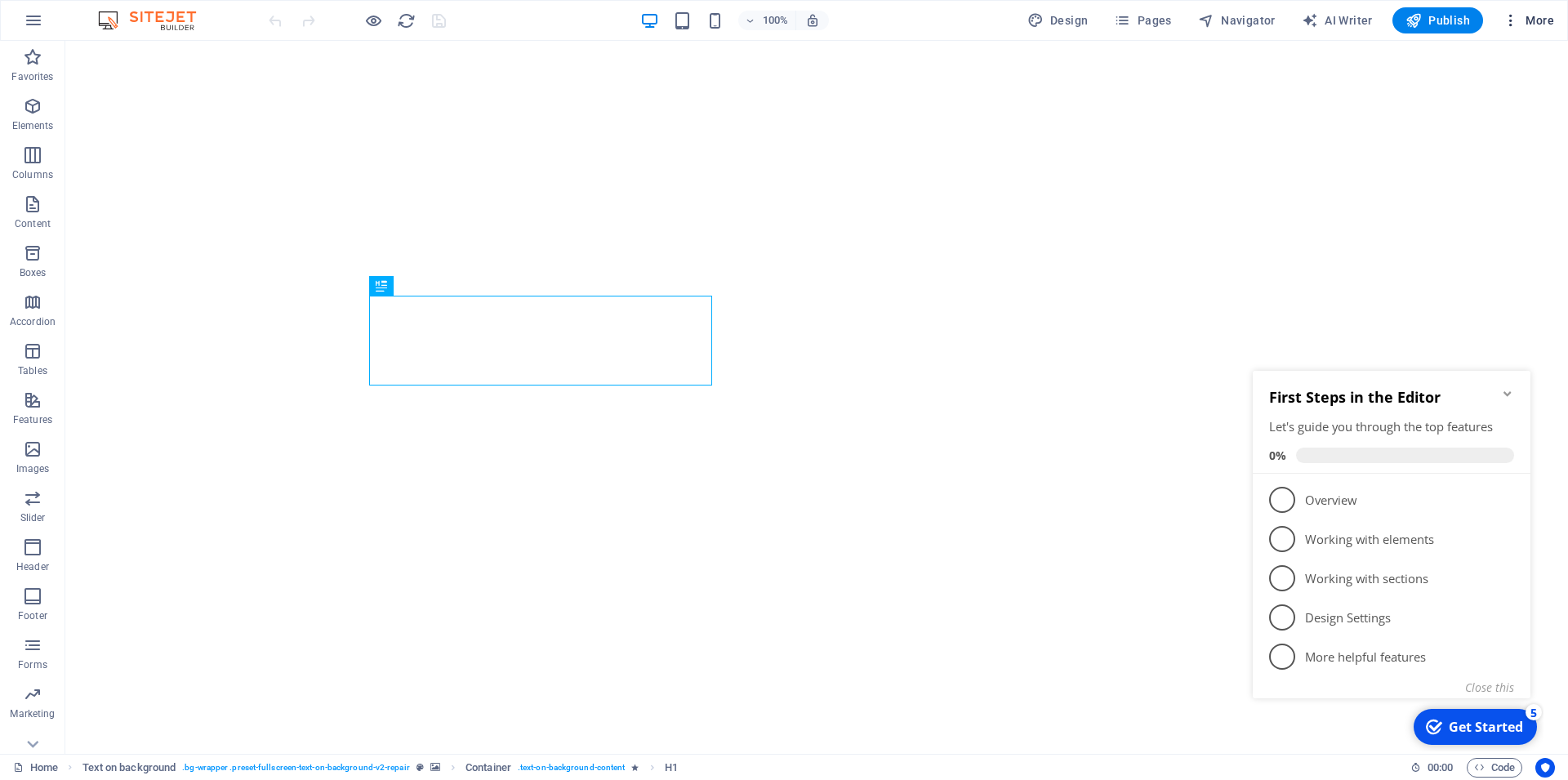
click at [1532, 15] on span "More" at bounding box center [1528, 20] width 52 height 16
